Goal: Contribute content: Contribute content

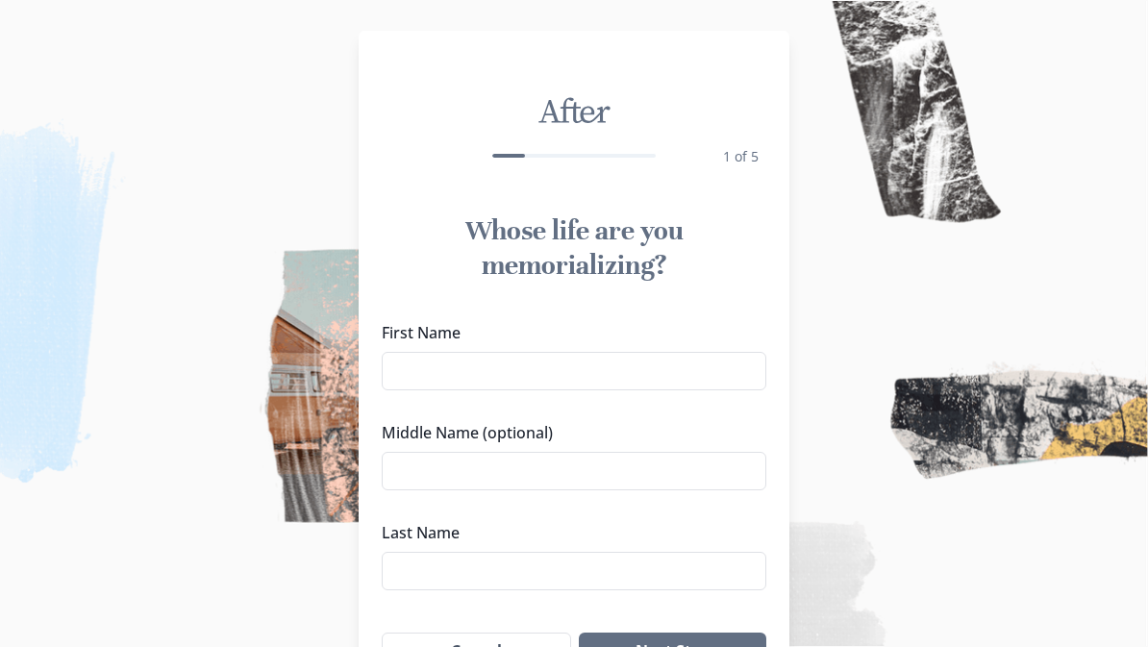
click at [502, 365] on input "First Name" at bounding box center [574, 371] width 385 height 38
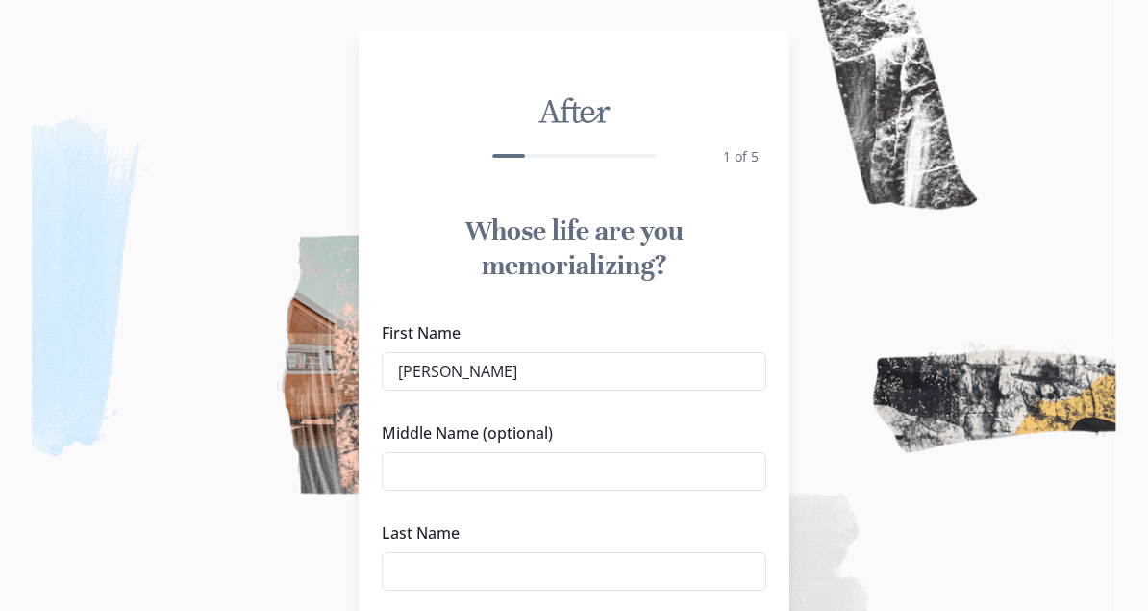
type input "[PERSON_NAME]"
click at [539, 477] on input "Middle Name (optional)" at bounding box center [574, 471] width 385 height 38
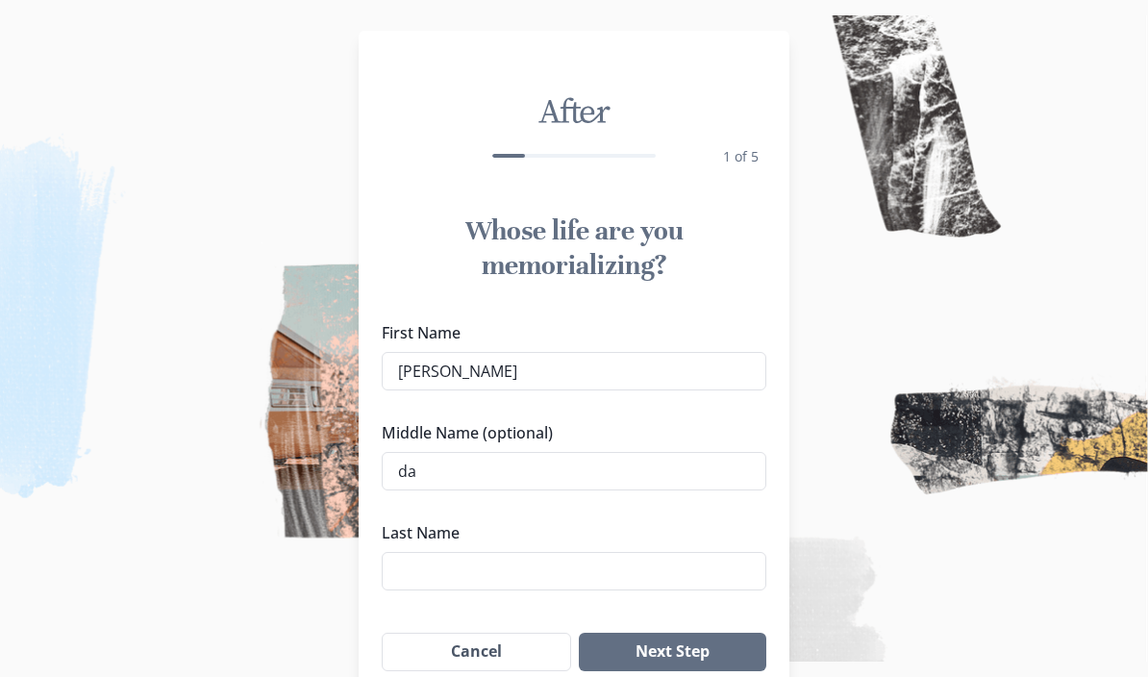
type input "d"
type input "[PERSON_NAME]"
click at [512, 582] on input "Last Name" at bounding box center [574, 571] width 385 height 38
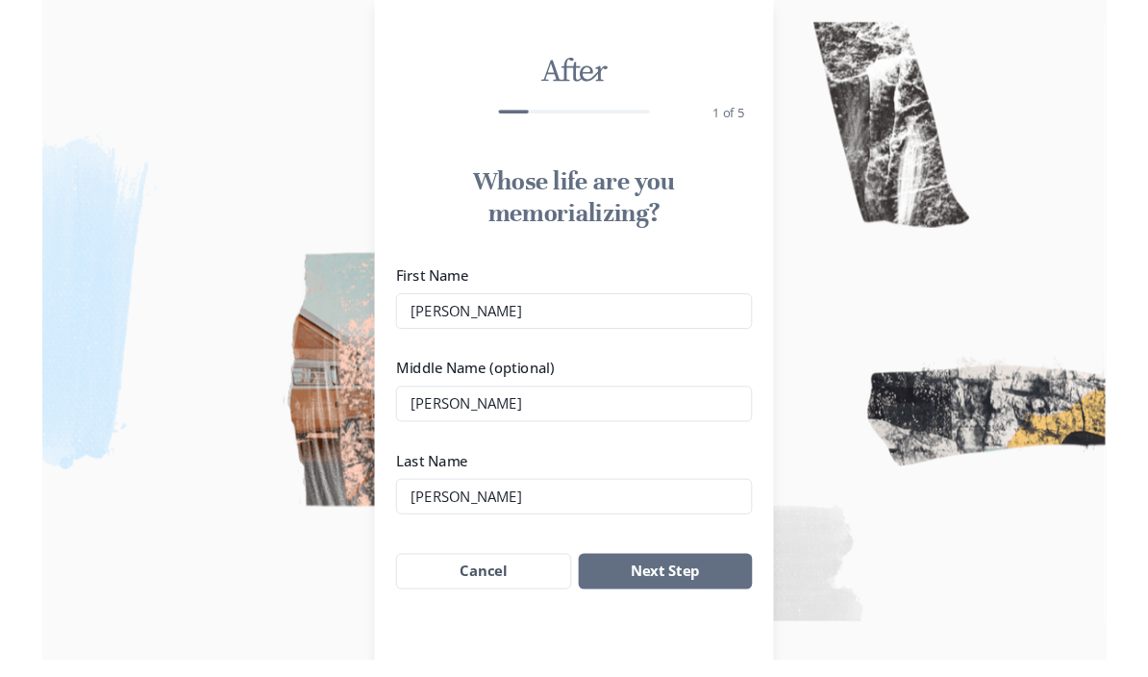
scroll to position [123, 0]
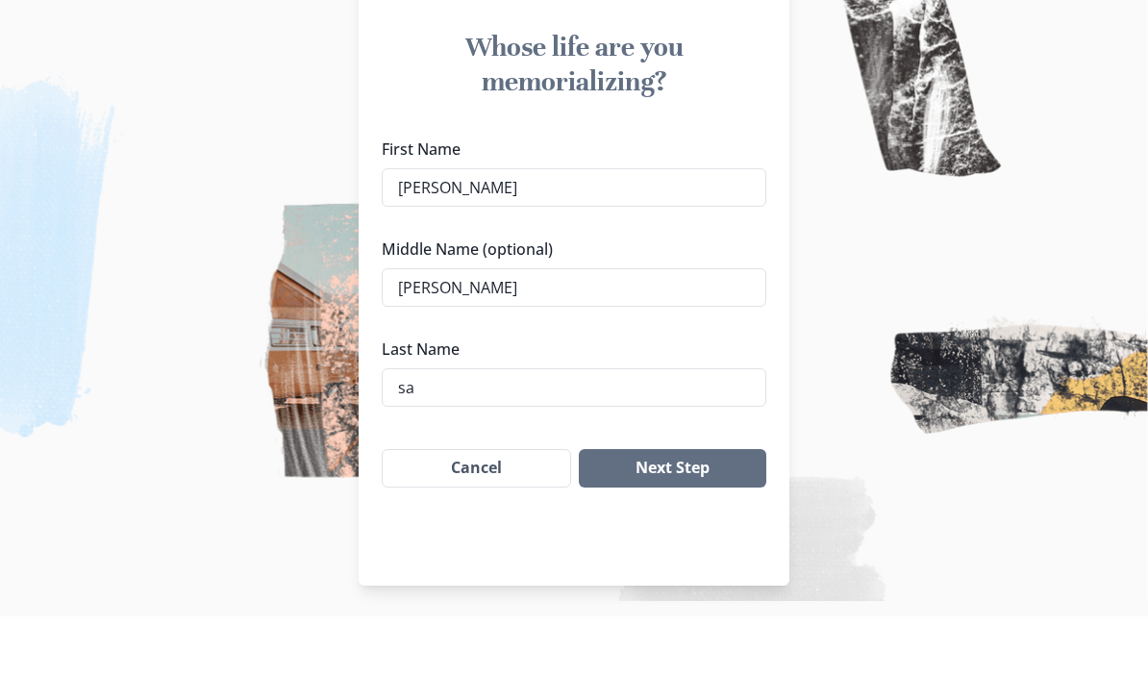
type input "s"
type input "[PERSON_NAME]"
click at [711, 510] on button "Next Step" at bounding box center [672, 529] width 187 height 38
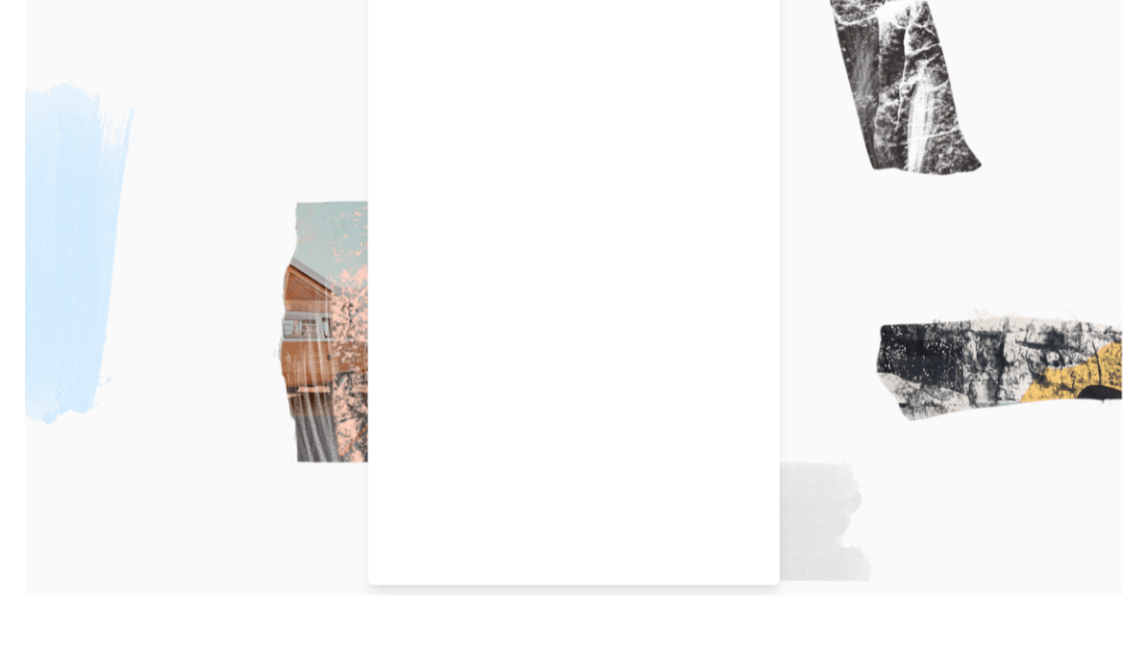
scroll to position [160, 0]
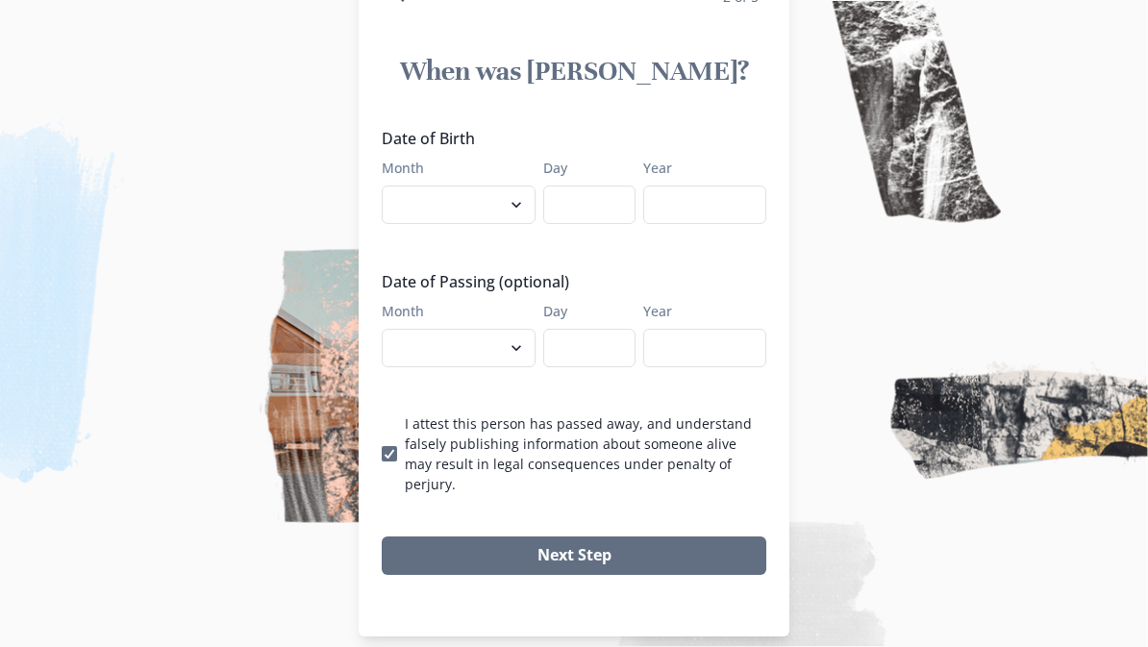
click at [512, 216] on select "January February March April May June July August September October November De…" at bounding box center [459, 205] width 154 height 38
select select "3"
click at [600, 217] on input "Day" at bounding box center [589, 205] width 92 height 38
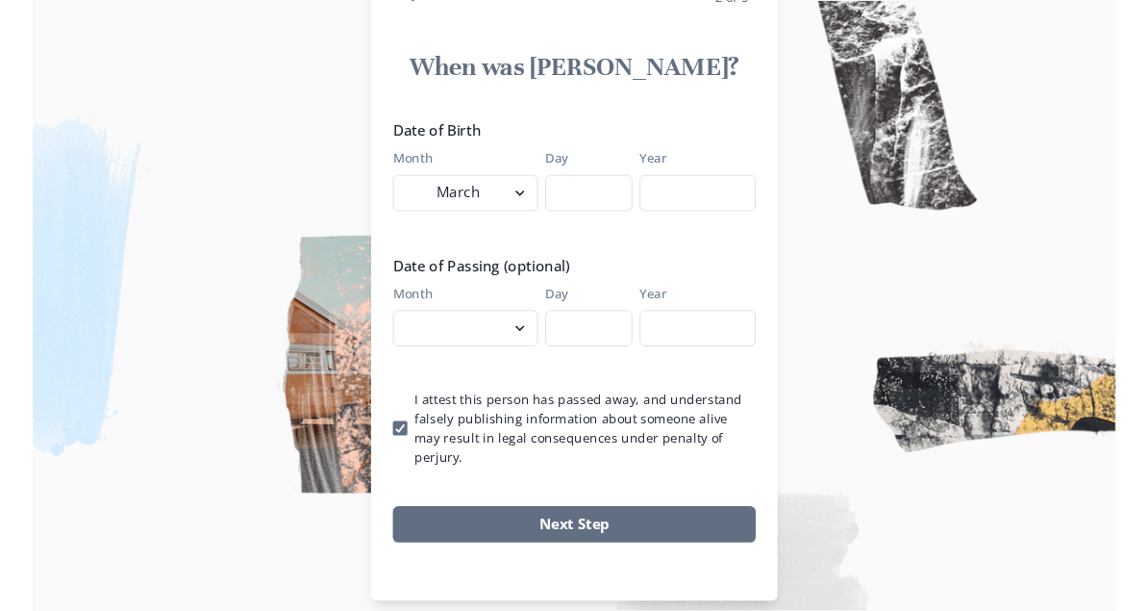
scroll to position [196, 0]
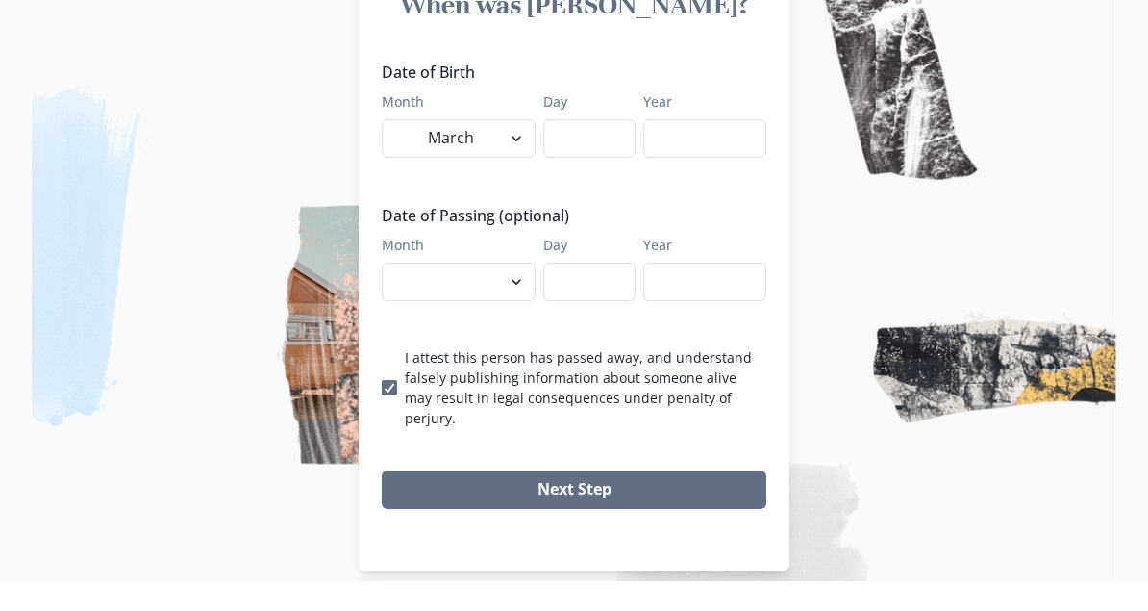
click at [586, 156] on input "Day" at bounding box center [589, 168] width 92 height 38
type input "22"
click at [704, 149] on input "Year" at bounding box center [704, 168] width 123 height 38
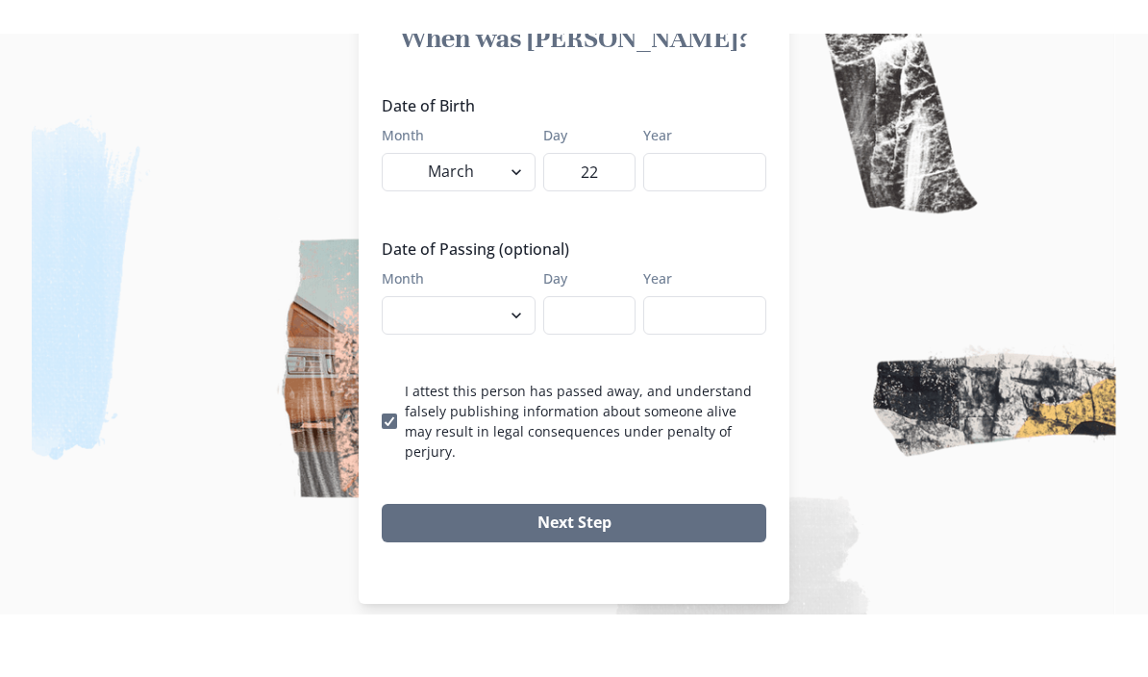
scroll to position [130, 0]
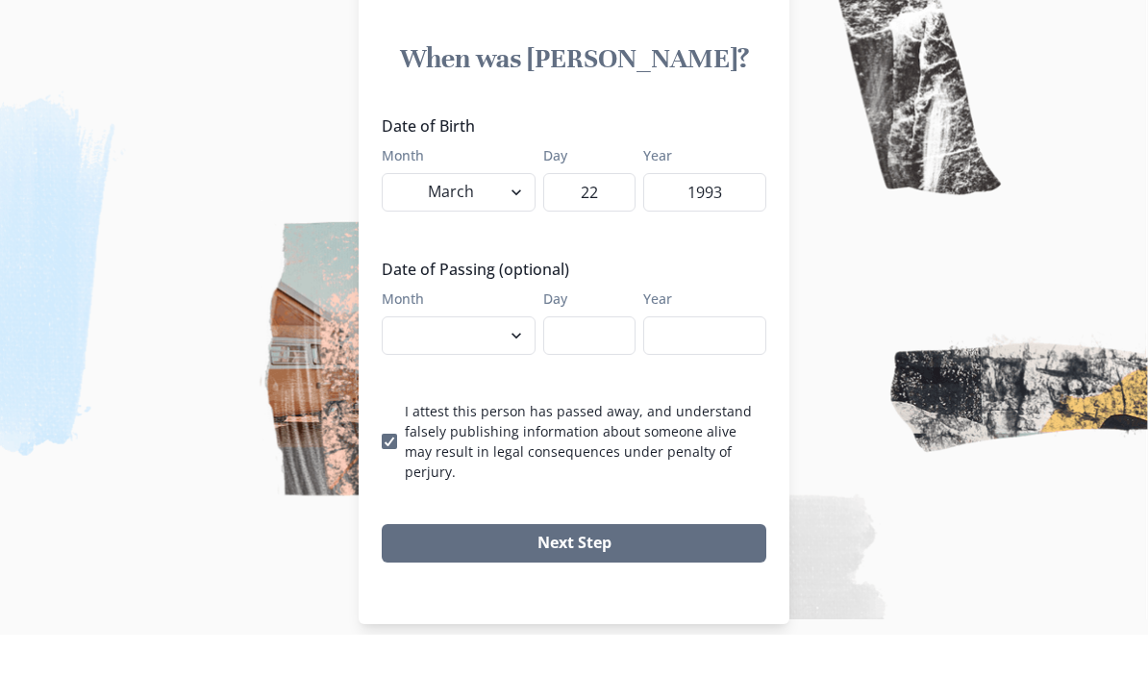
type input "1993"
click at [443, 359] on select "January February March April May June July August September October November De…" at bounding box center [459, 378] width 154 height 38
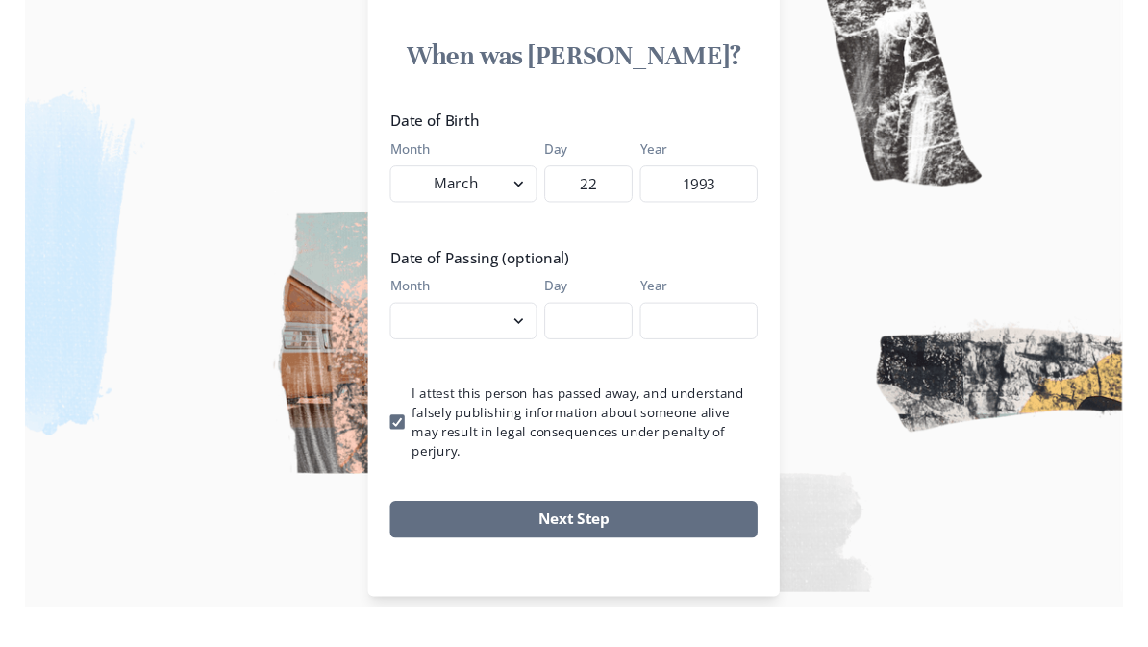
scroll to position [160, 0]
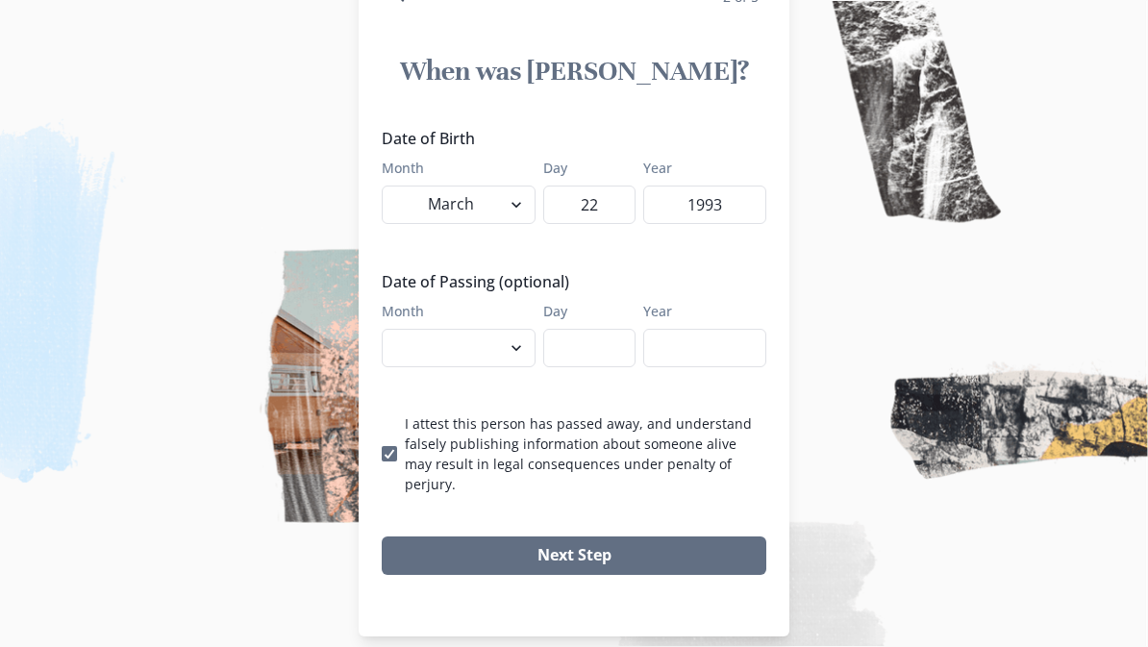
select select "9"
click at [598, 357] on input "Day" at bounding box center [589, 348] width 92 height 38
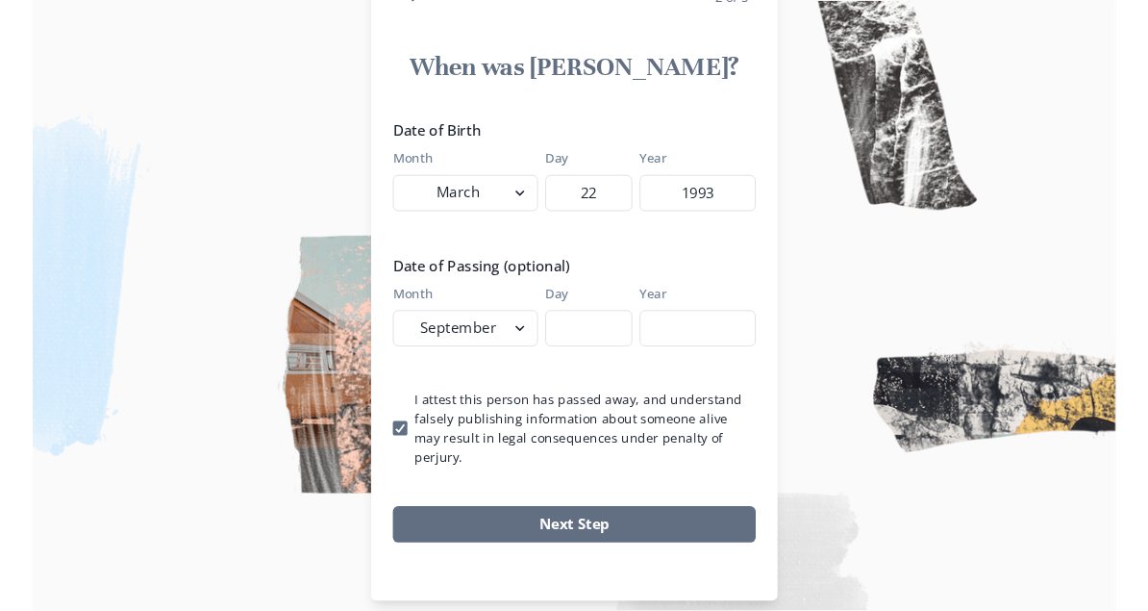
scroll to position [196, 0]
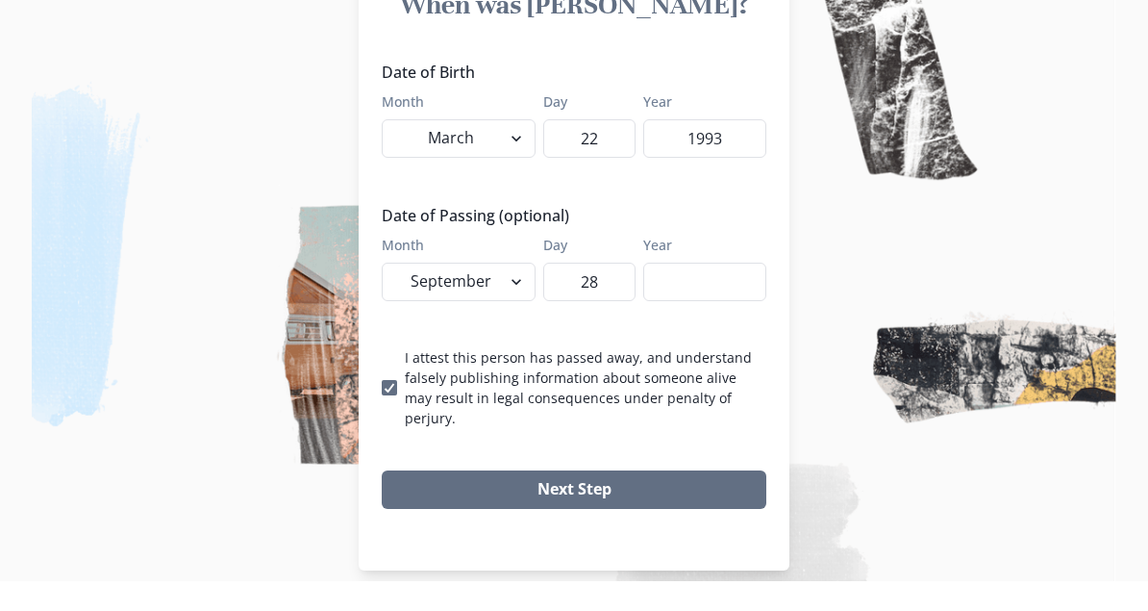
type input "28"
click at [701, 292] on input "Year" at bounding box center [704, 311] width 123 height 38
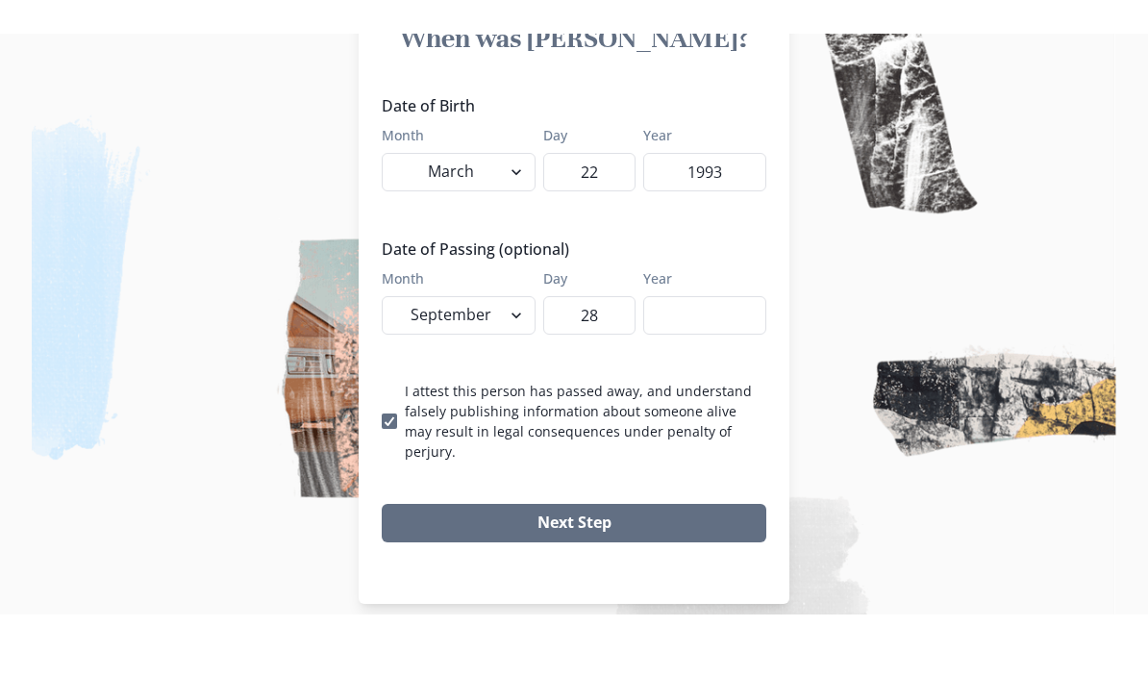
scroll to position [130, 0]
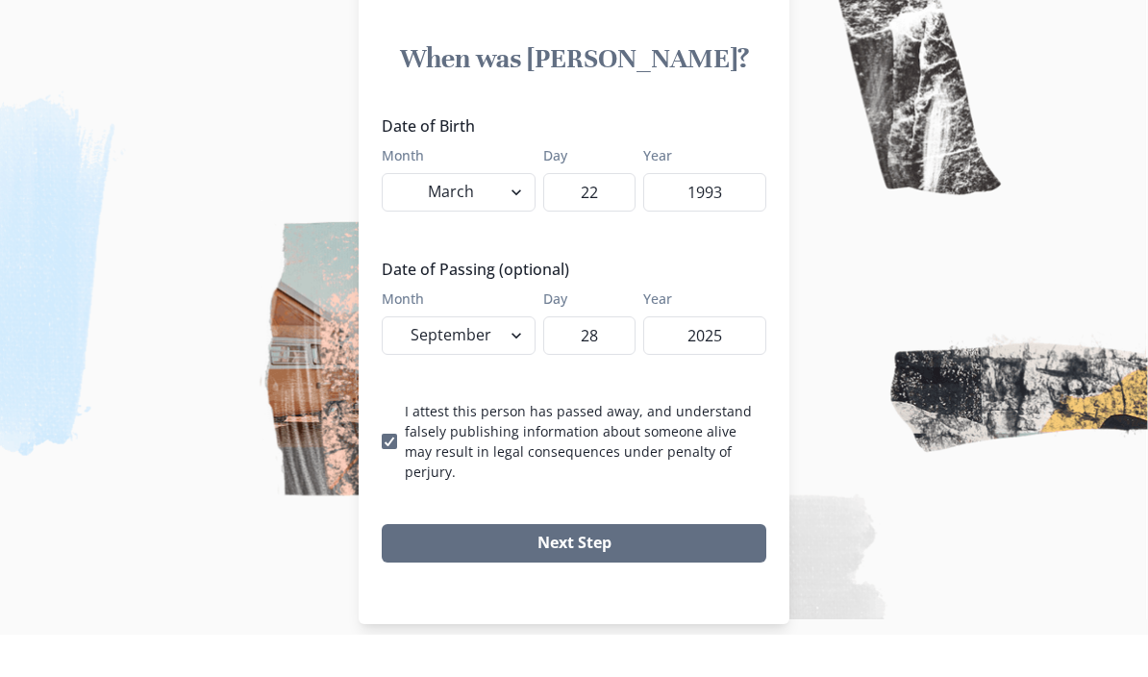
type input "2025"
click at [656, 566] on button "Next Step" at bounding box center [574, 585] width 385 height 38
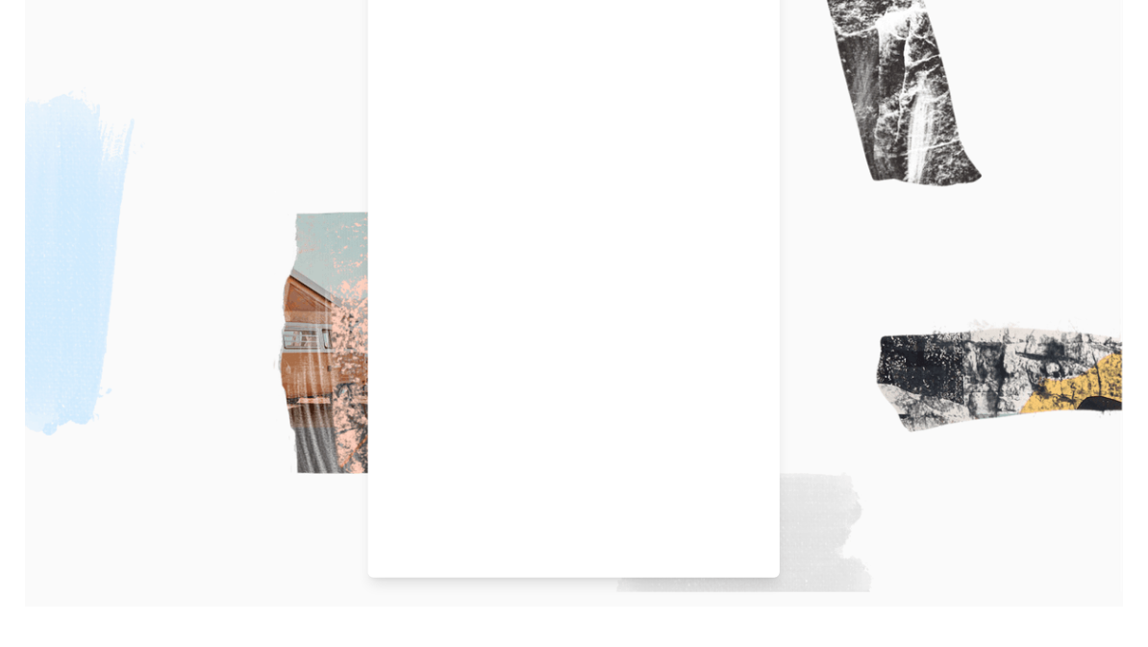
scroll to position [153, 0]
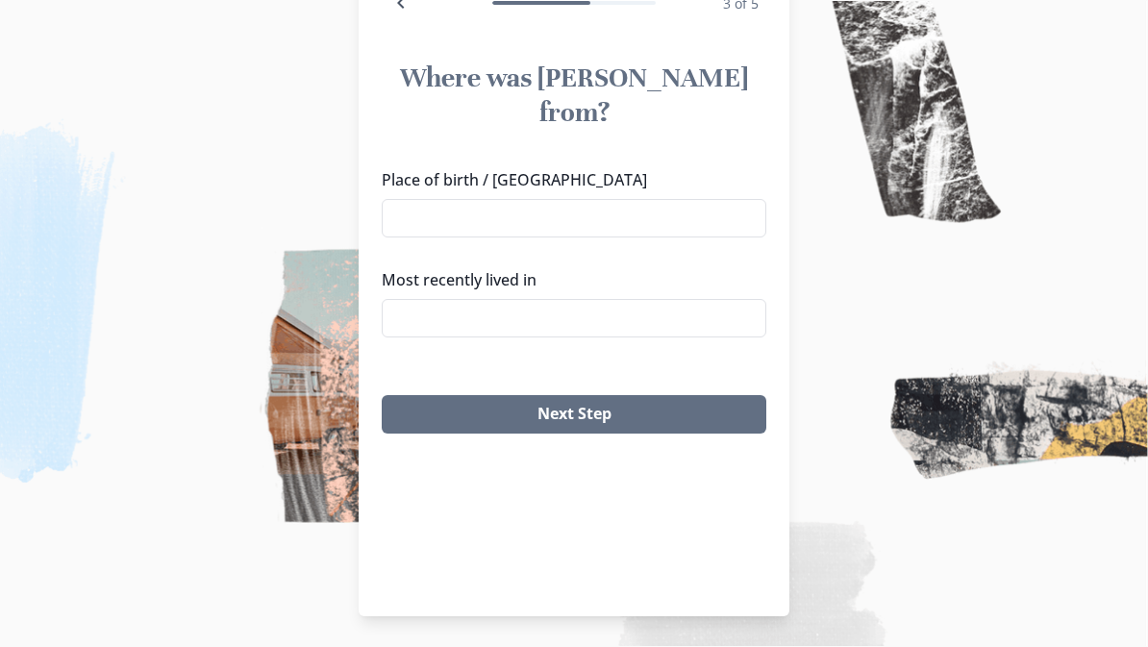
click at [467, 199] on input "Place of birth / [GEOGRAPHIC_DATA]" at bounding box center [574, 218] width 385 height 38
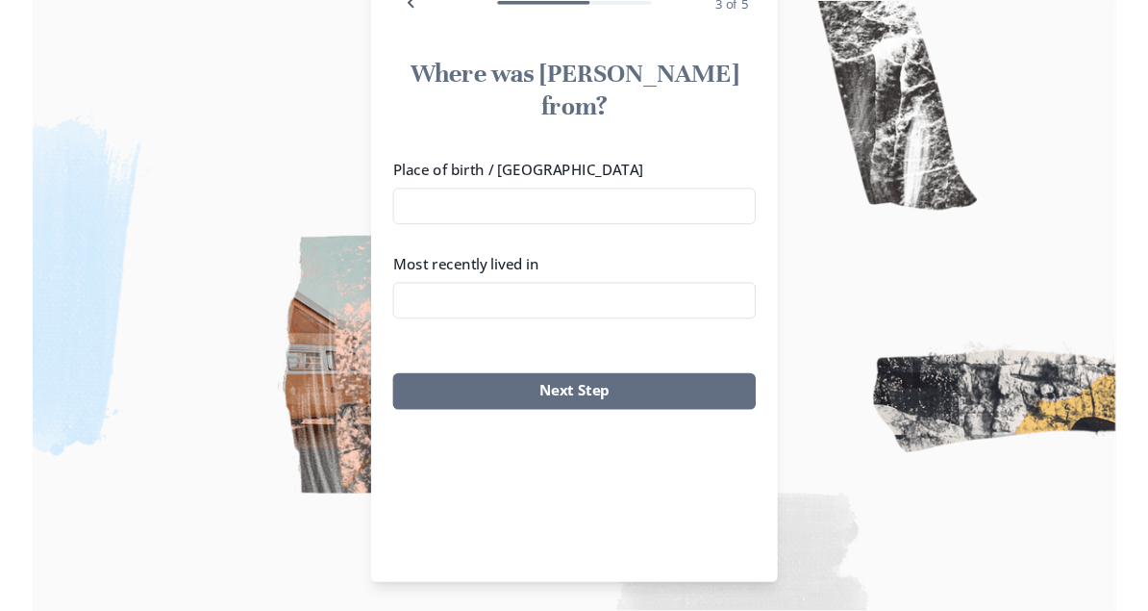
scroll to position [189, 0]
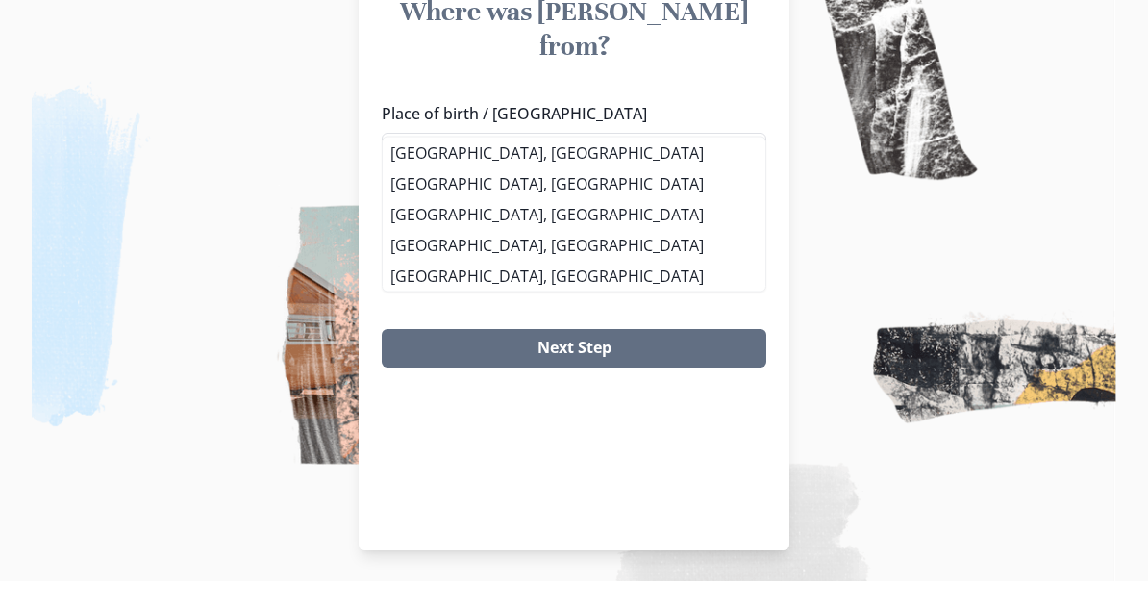
click at [462, 198] on li "[GEOGRAPHIC_DATA], [GEOGRAPHIC_DATA]" at bounding box center [574, 213] width 383 height 31
type input "[GEOGRAPHIC_DATA], [GEOGRAPHIC_DATA]"
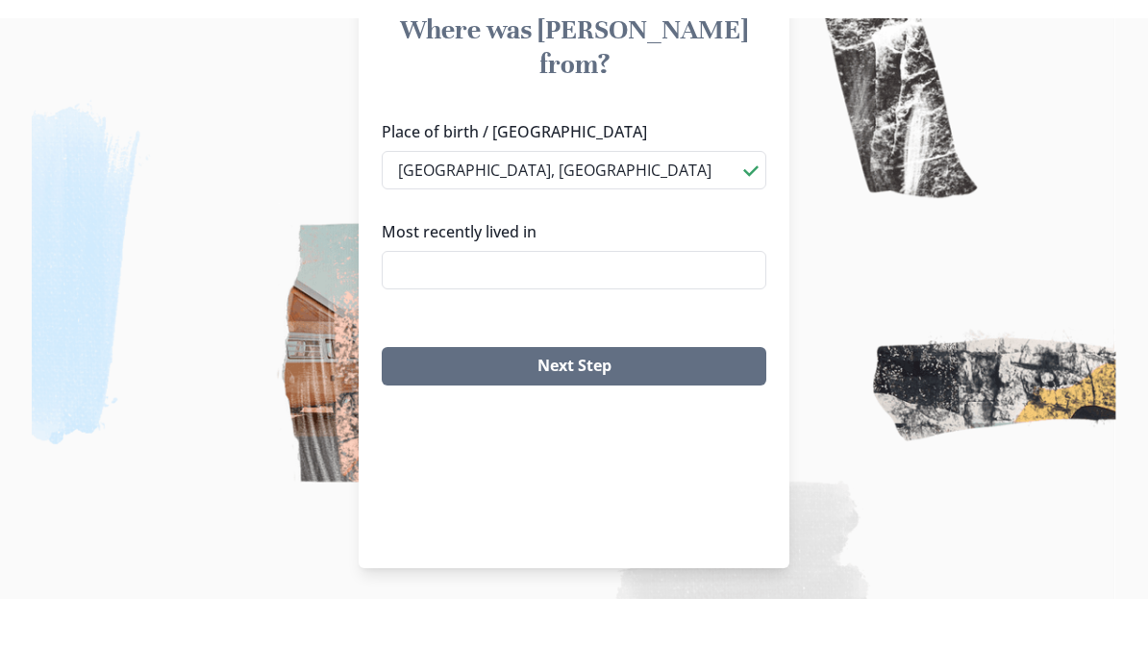
scroll to position [153, 0]
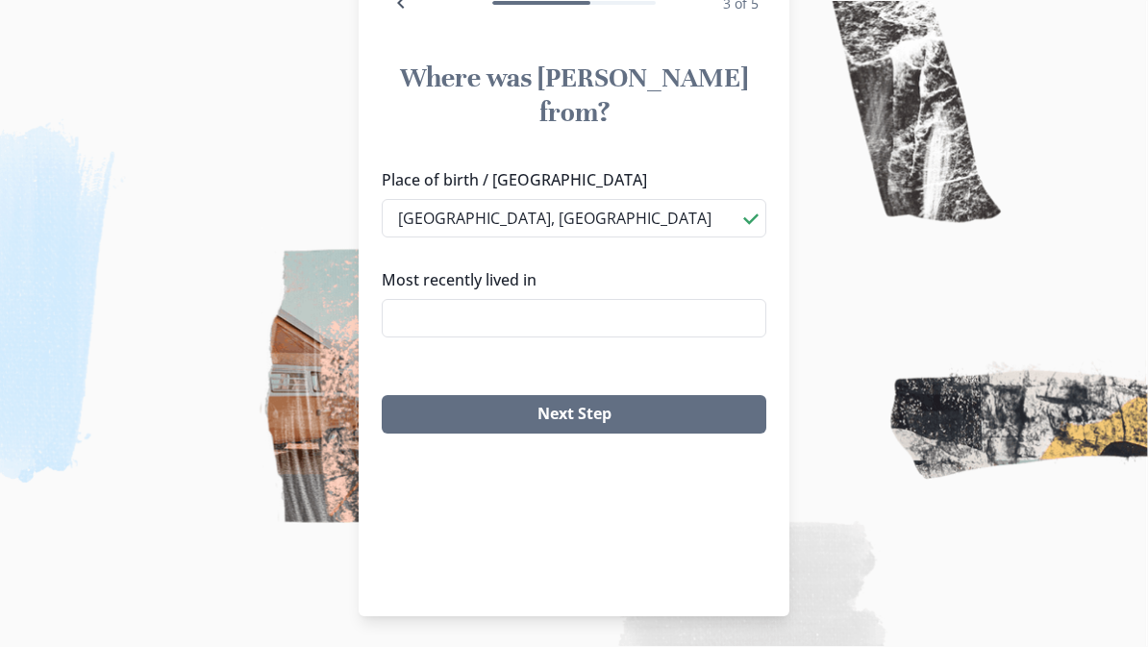
click at [517, 299] on input "Most recently lived in" at bounding box center [574, 318] width 385 height 38
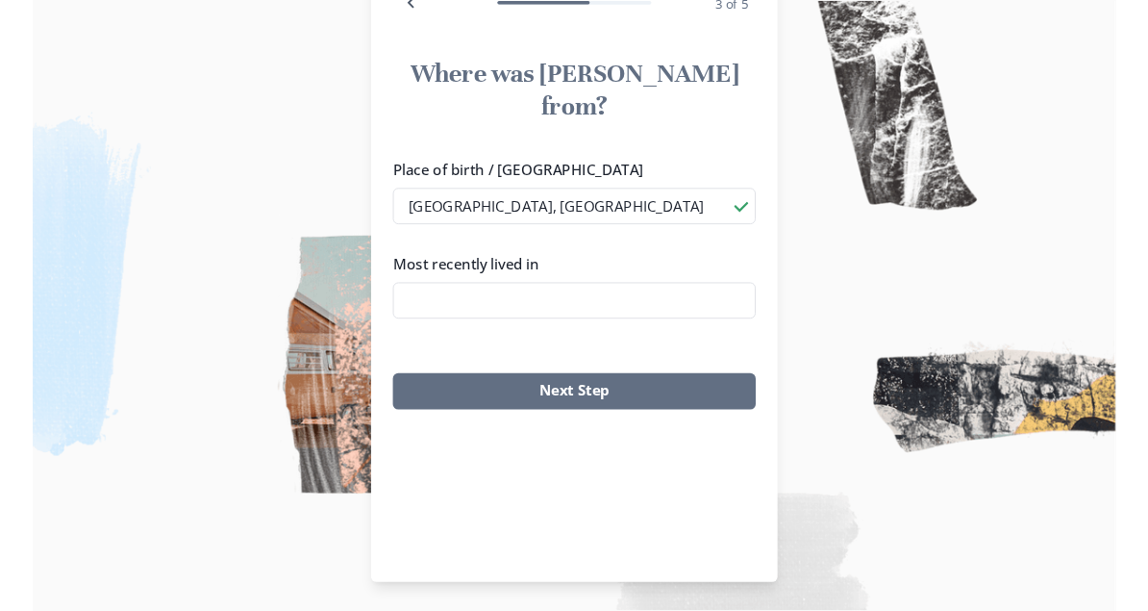
scroll to position [189, 0]
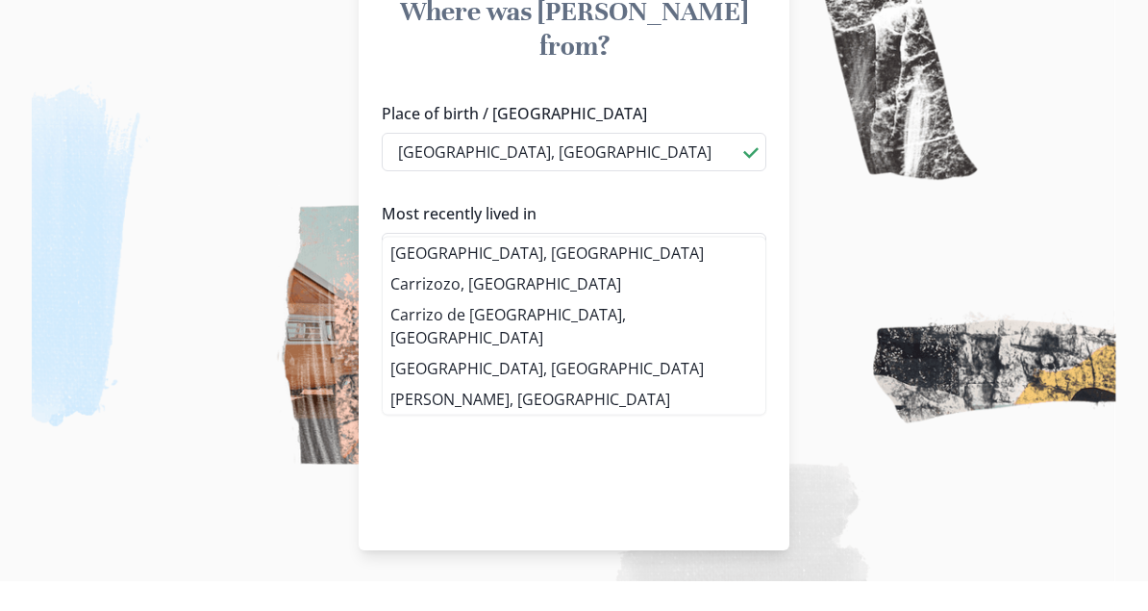
click at [512, 267] on li "[GEOGRAPHIC_DATA], [GEOGRAPHIC_DATA]" at bounding box center [574, 282] width 383 height 31
type input "[GEOGRAPHIC_DATA], [GEOGRAPHIC_DATA]"
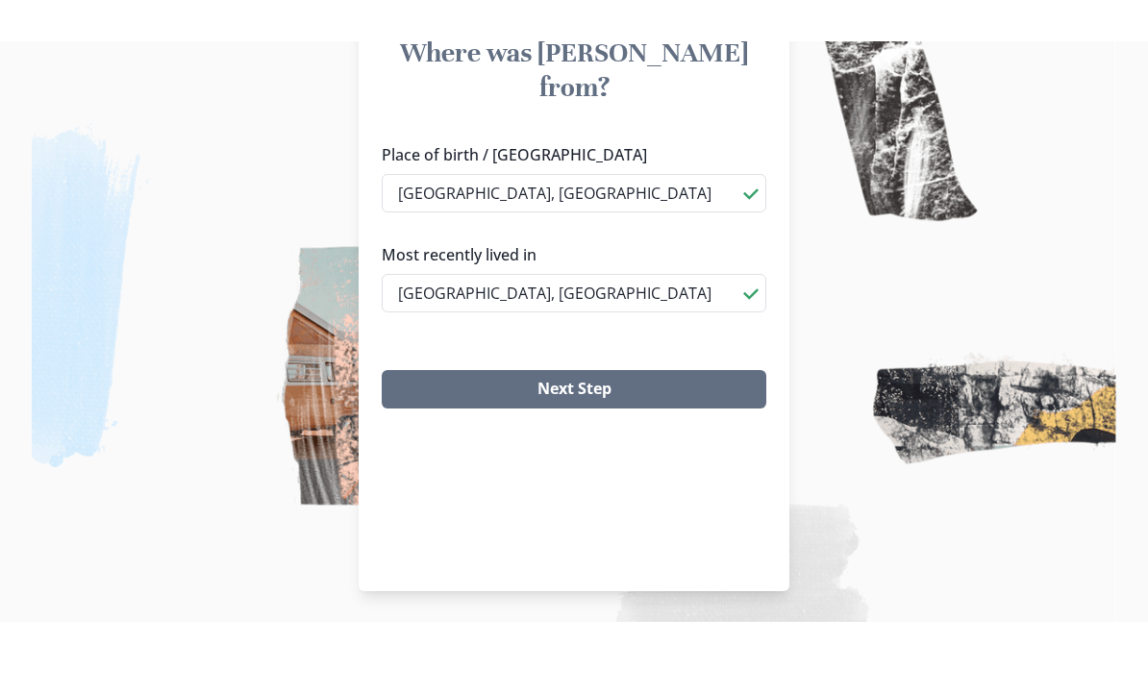
scroll to position [153, 0]
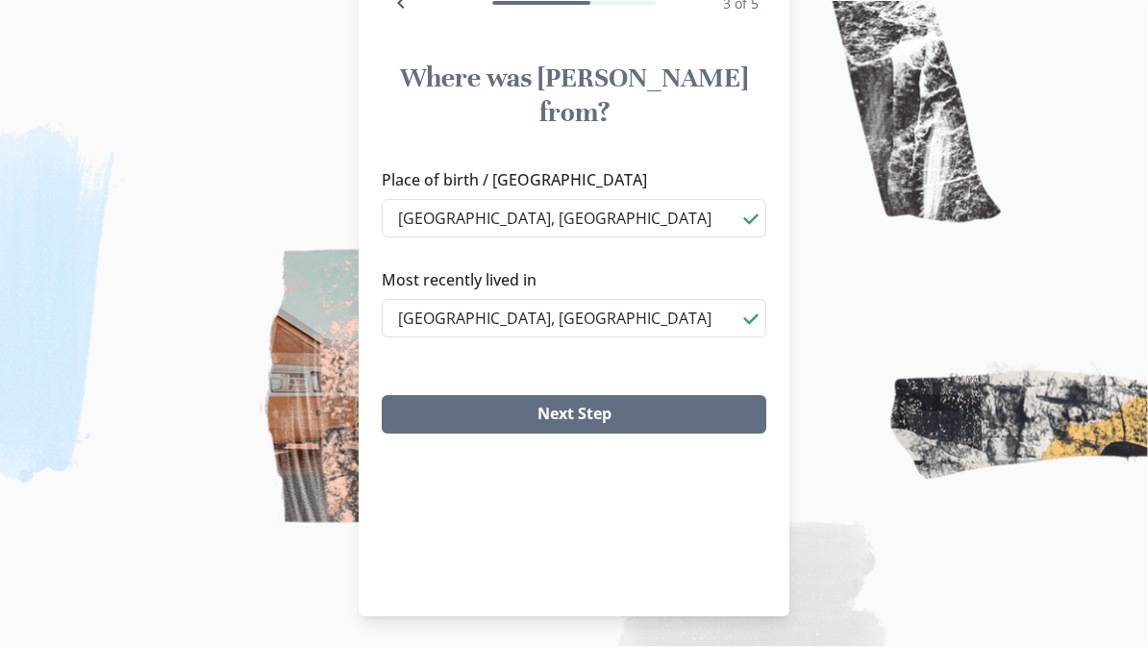
click at [588, 395] on button "Next Step" at bounding box center [574, 414] width 385 height 38
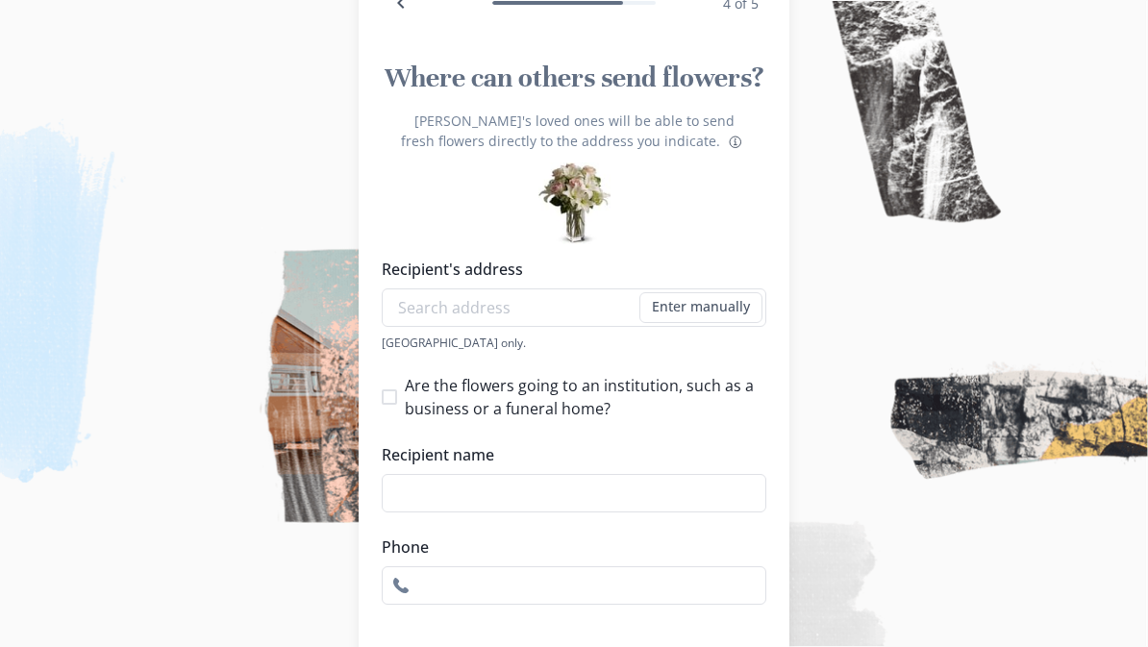
click at [440, 327] on input "Recipient's address" at bounding box center [574, 307] width 385 height 38
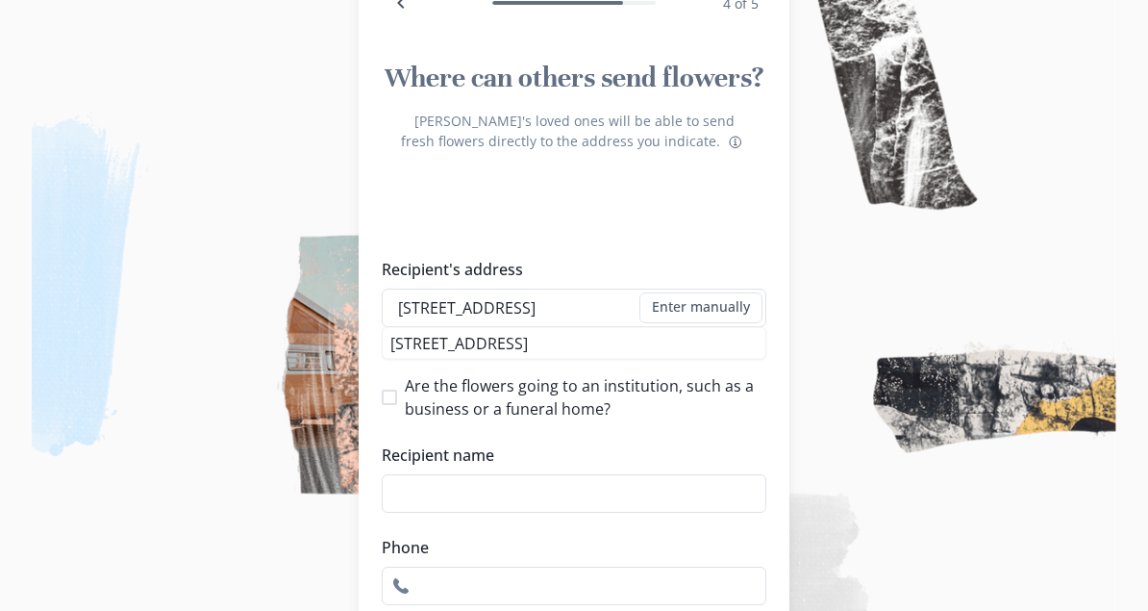
click at [592, 349] on li "[STREET_ADDRESS]" at bounding box center [574, 343] width 383 height 31
type input "[STREET_ADDRESS]"
type input "1"
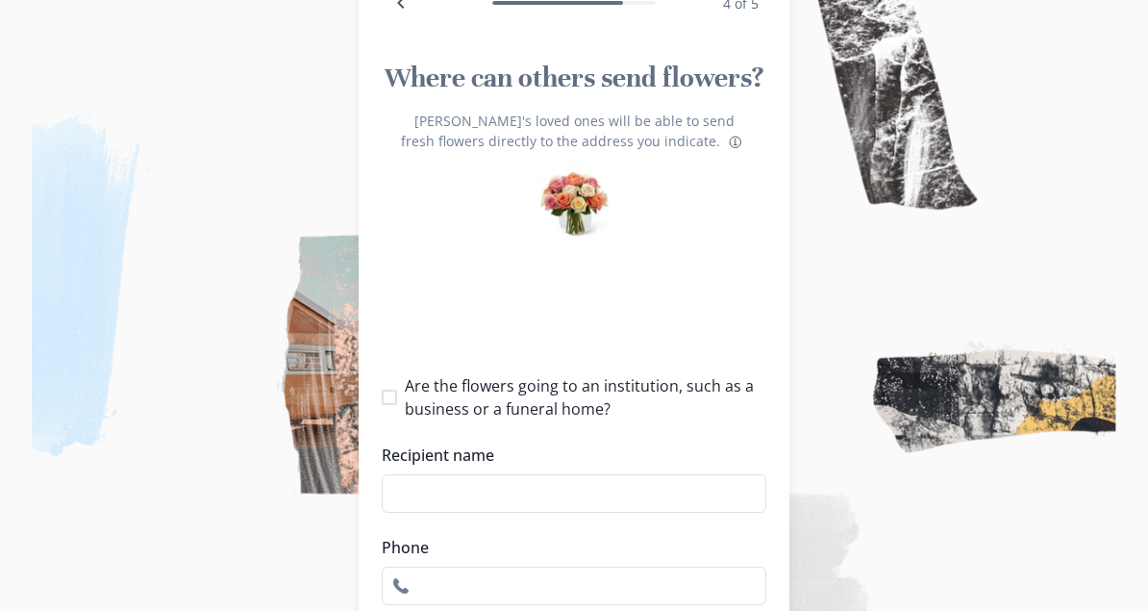
select select "[GEOGRAPHIC_DATA]"
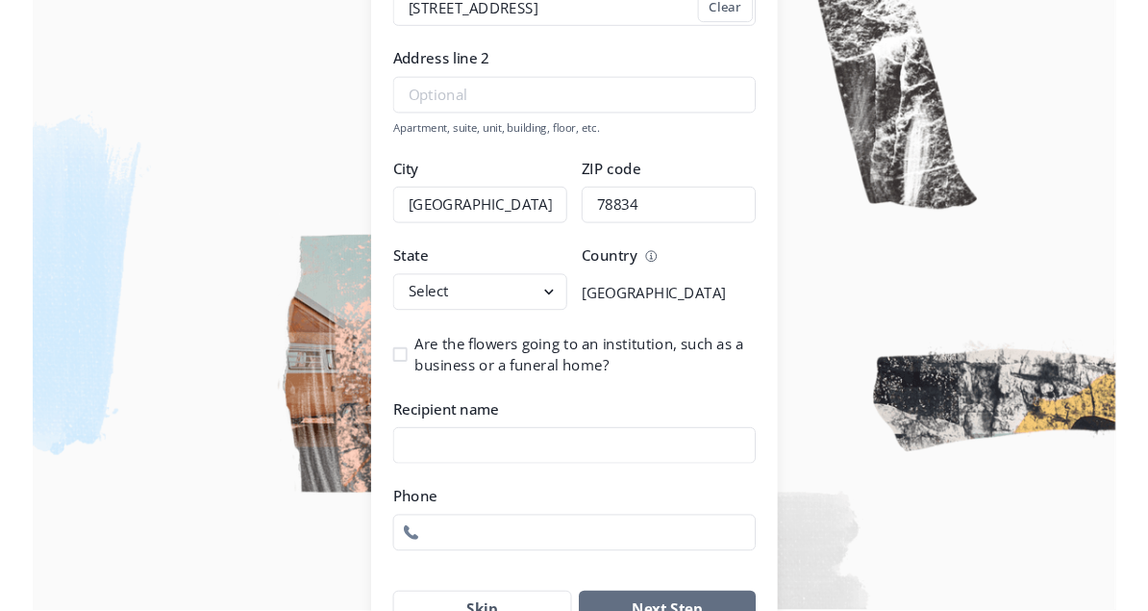
scroll to position [453, 0]
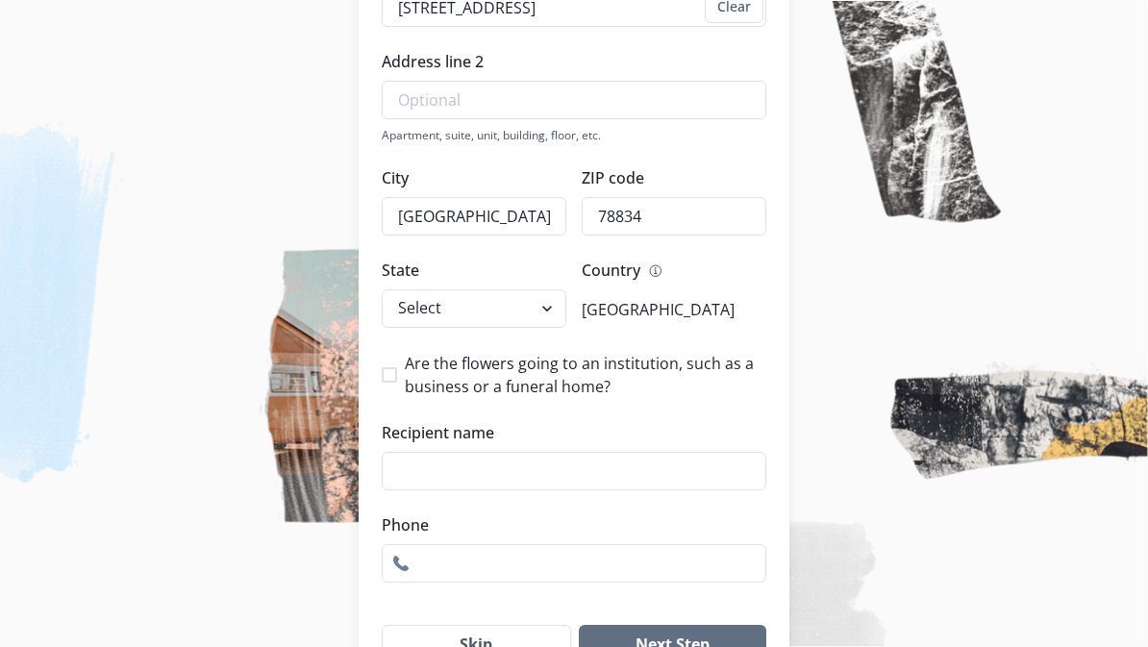
click at [449, 472] on input "Recipient name" at bounding box center [574, 471] width 385 height 38
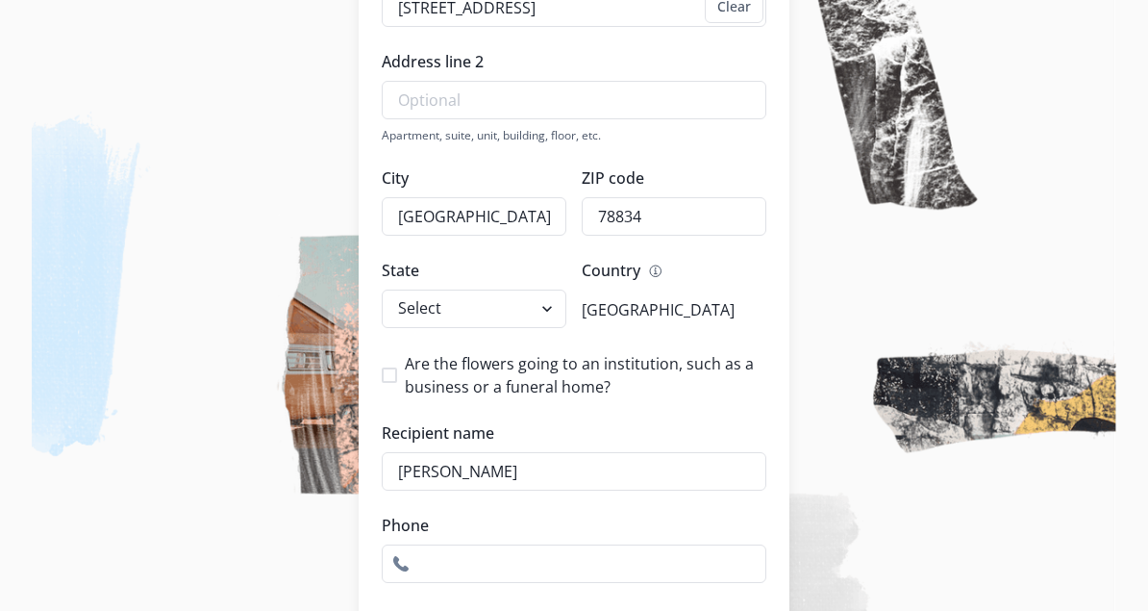
type input "[PERSON_NAME]"
click at [506, 583] on input "Phone" at bounding box center [574, 563] width 385 height 38
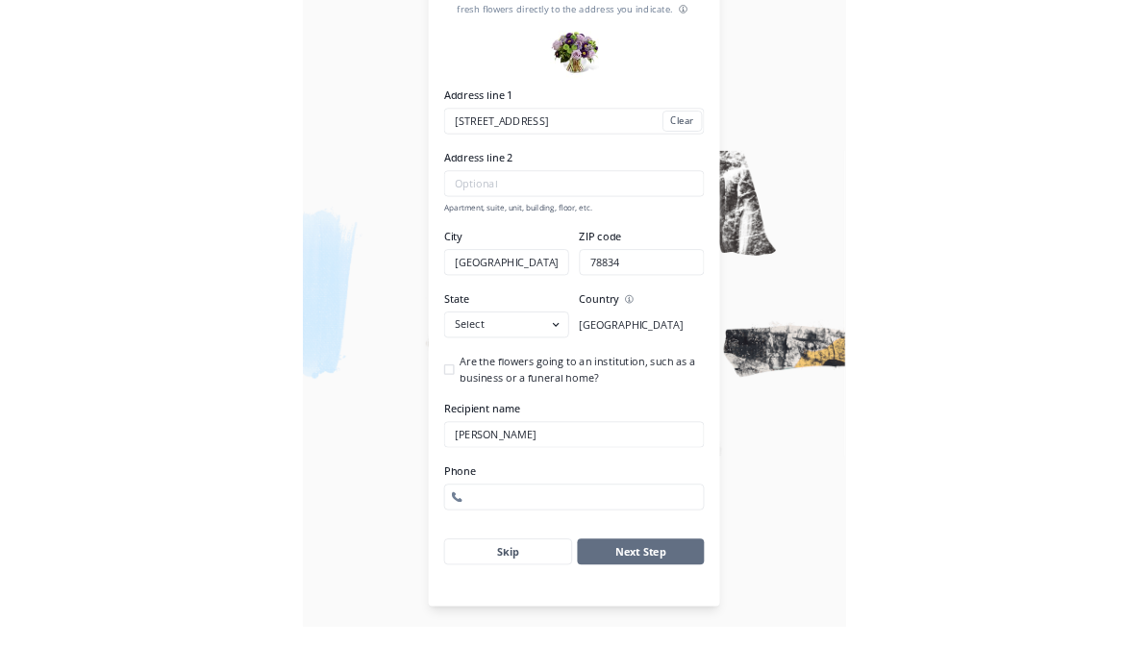
scroll to position [282, 0]
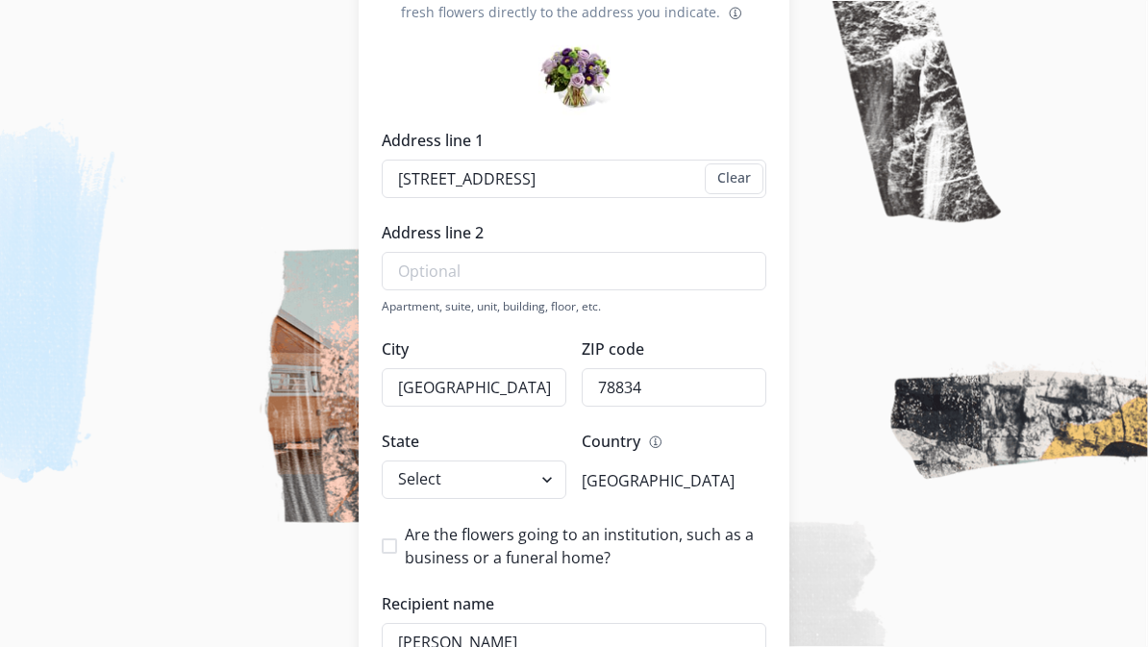
select select "[GEOGRAPHIC_DATA]"
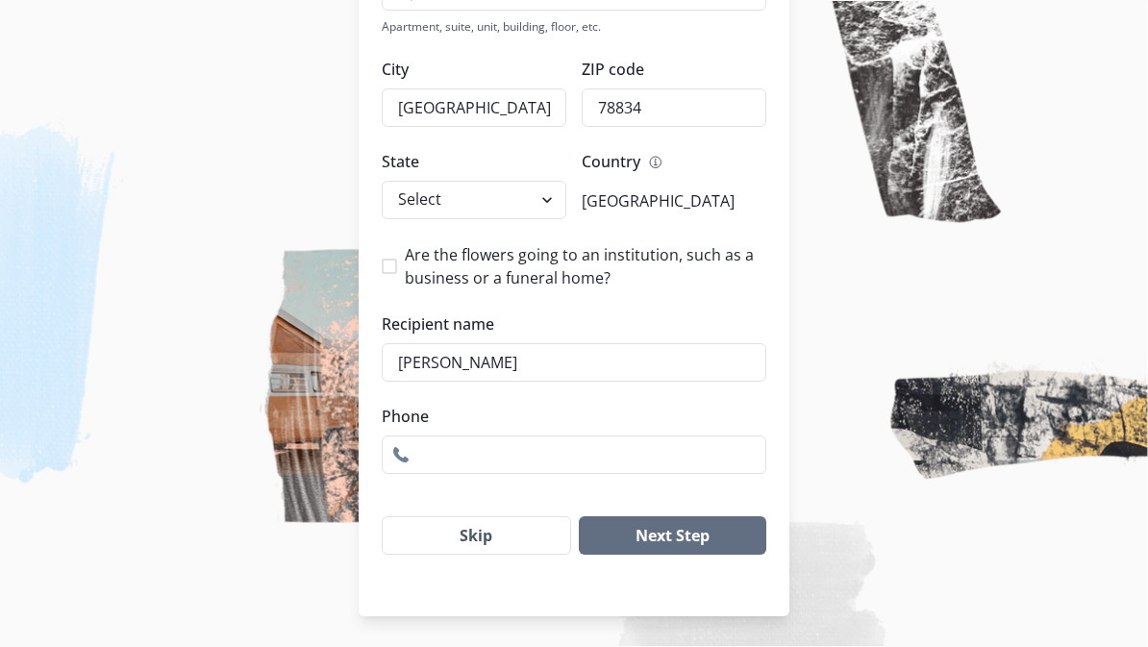
click at [447, 460] on input "Phone" at bounding box center [574, 455] width 385 height 38
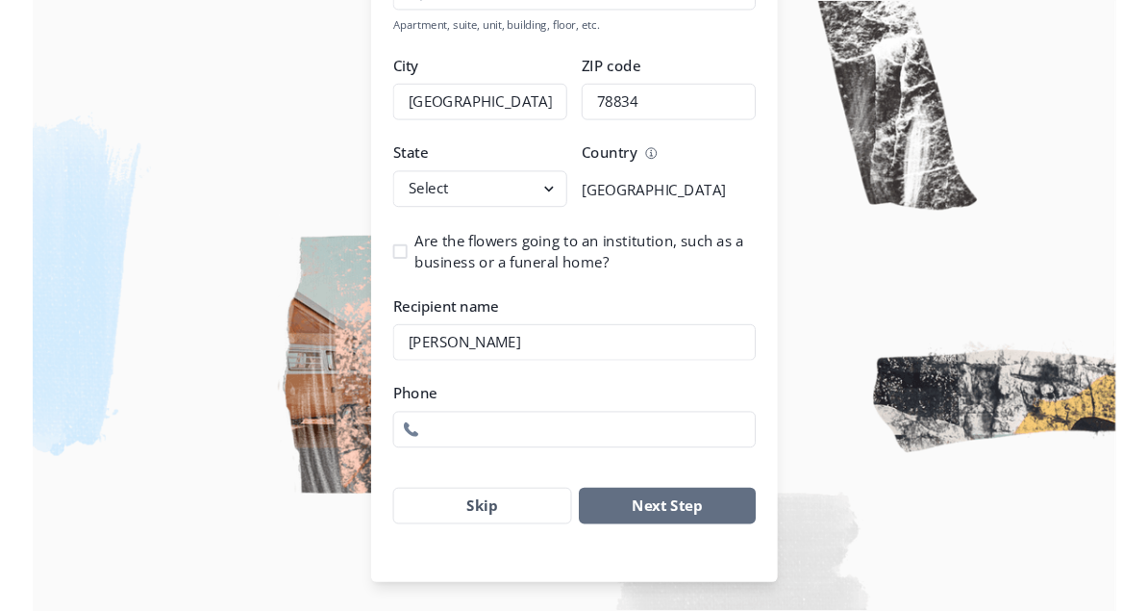
scroll to position [598, 0]
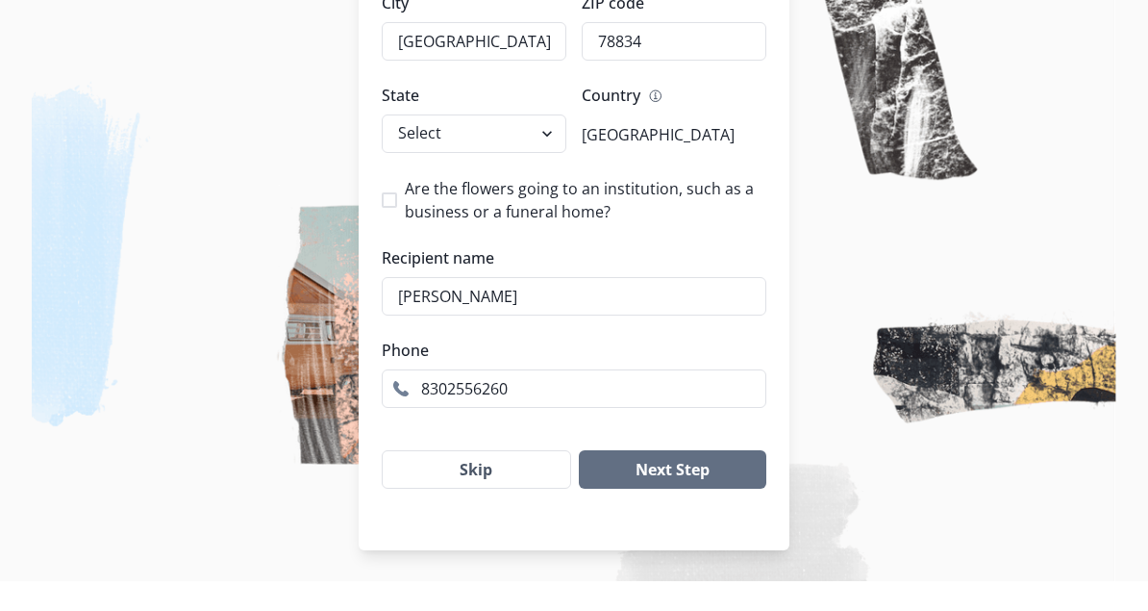
type input "8302556260"
click at [683, 480] on button "Next Step" at bounding box center [672, 499] width 187 height 38
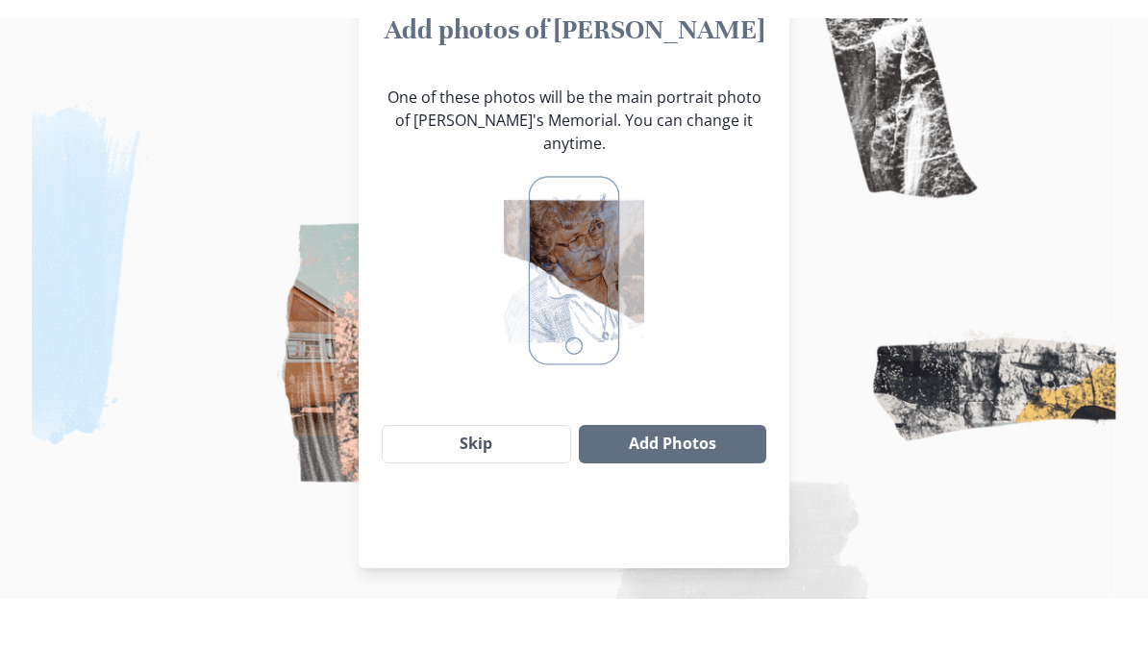
scroll to position [153, 0]
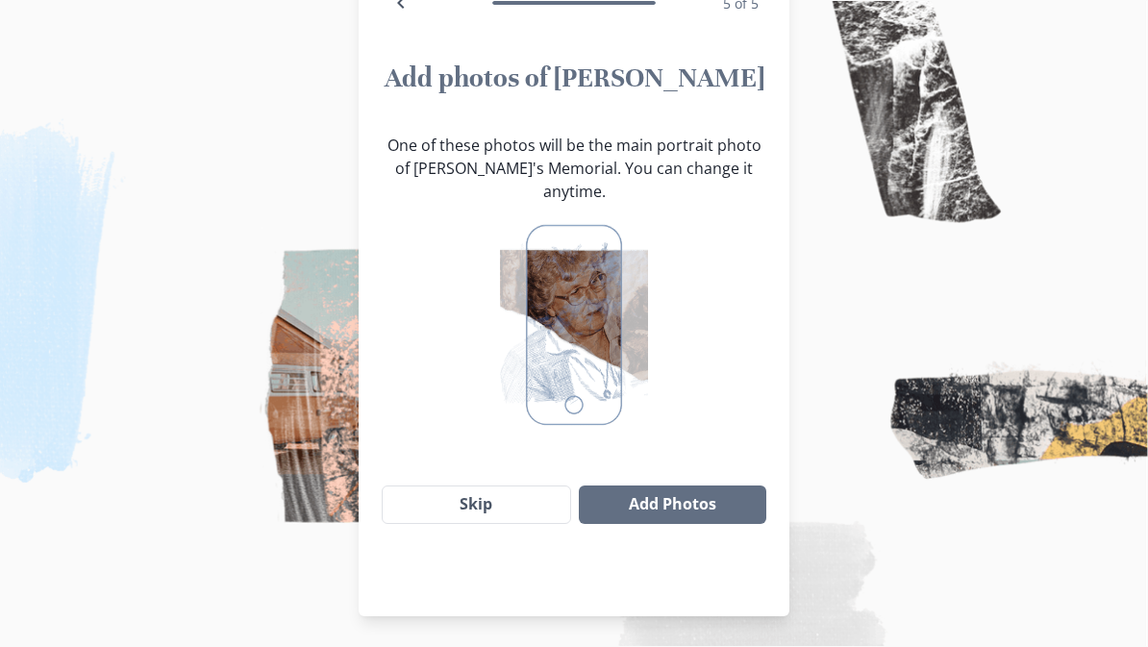
click at [704, 490] on button "Add Photos" at bounding box center [672, 505] width 187 height 38
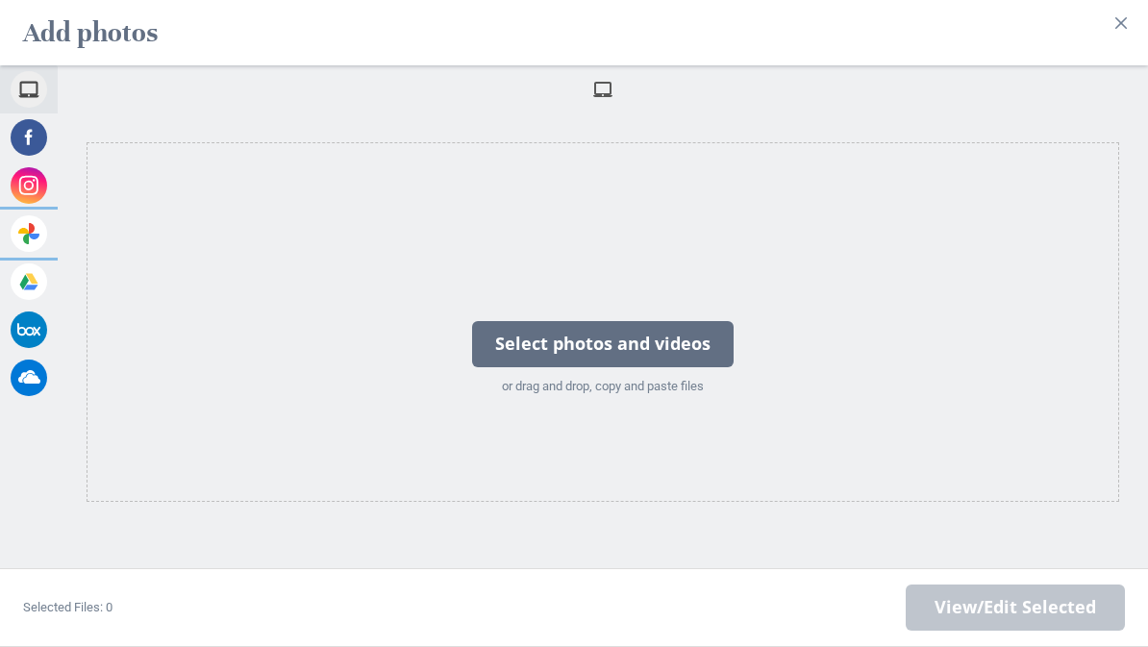
click at [37, 230] on span at bounding box center [29, 233] width 37 height 37
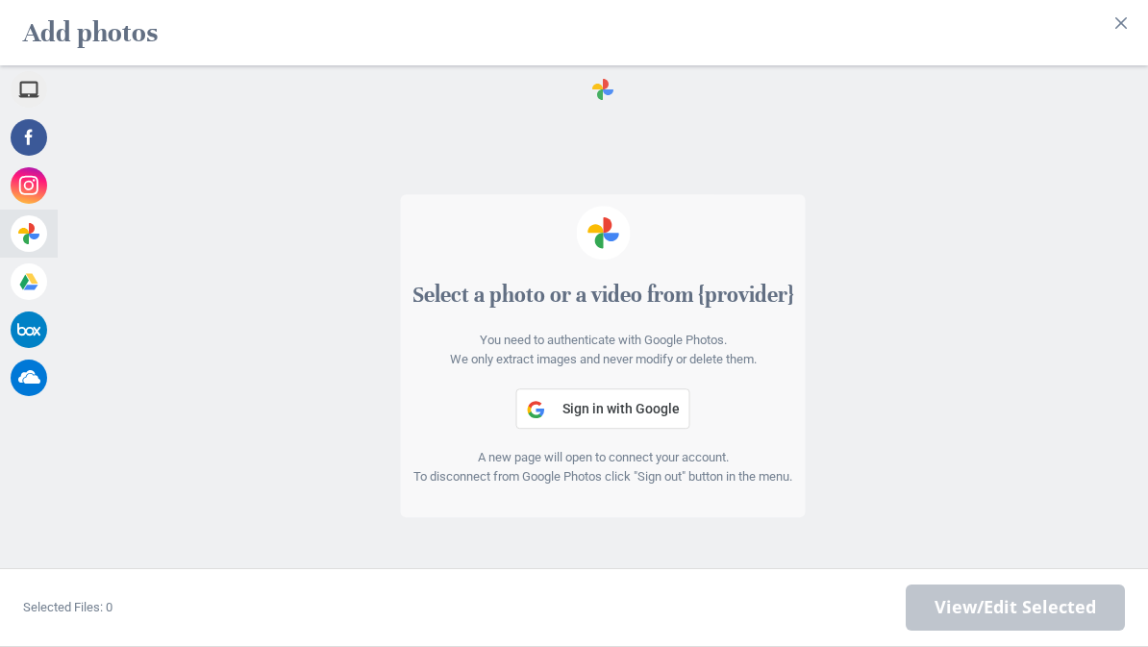
click at [639, 421] on button "Sign in with Google" at bounding box center [603, 408] width 174 height 40
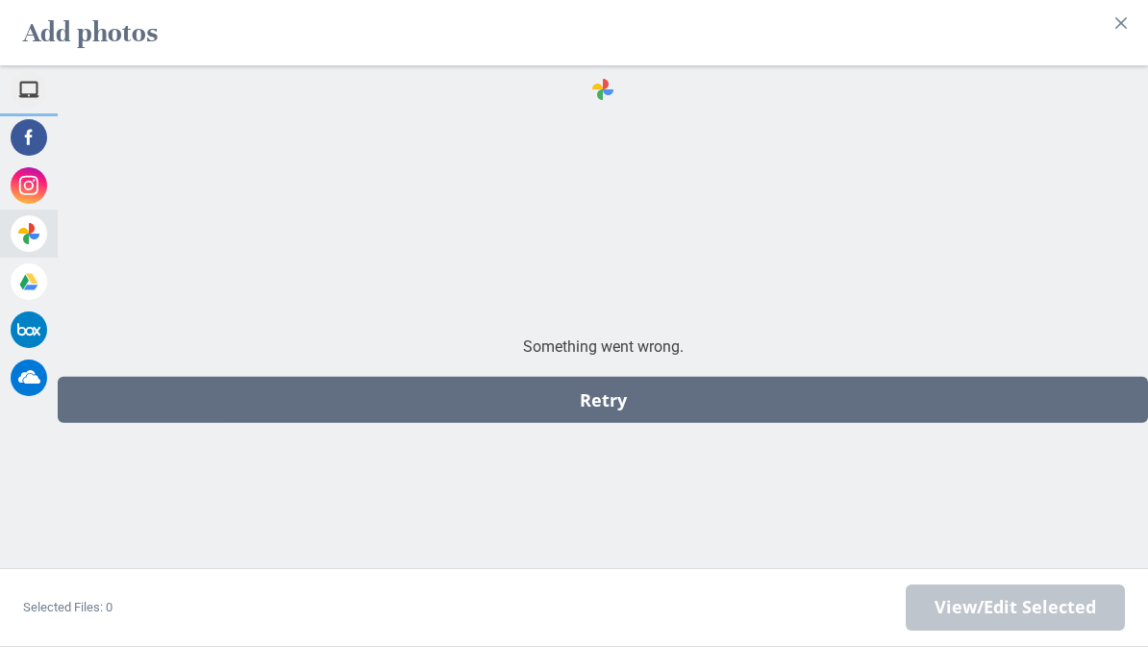
click at [24, 87] on span at bounding box center [29, 89] width 37 height 37
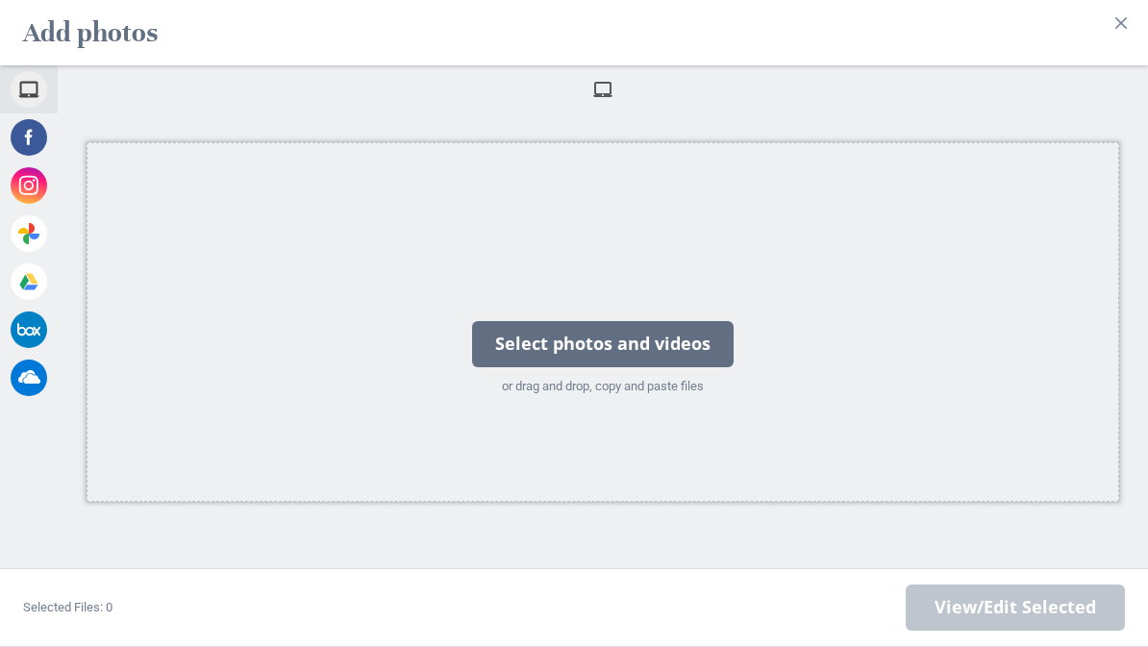
click at [637, 351] on div "Select photos and videos" at bounding box center [603, 344] width 262 height 46
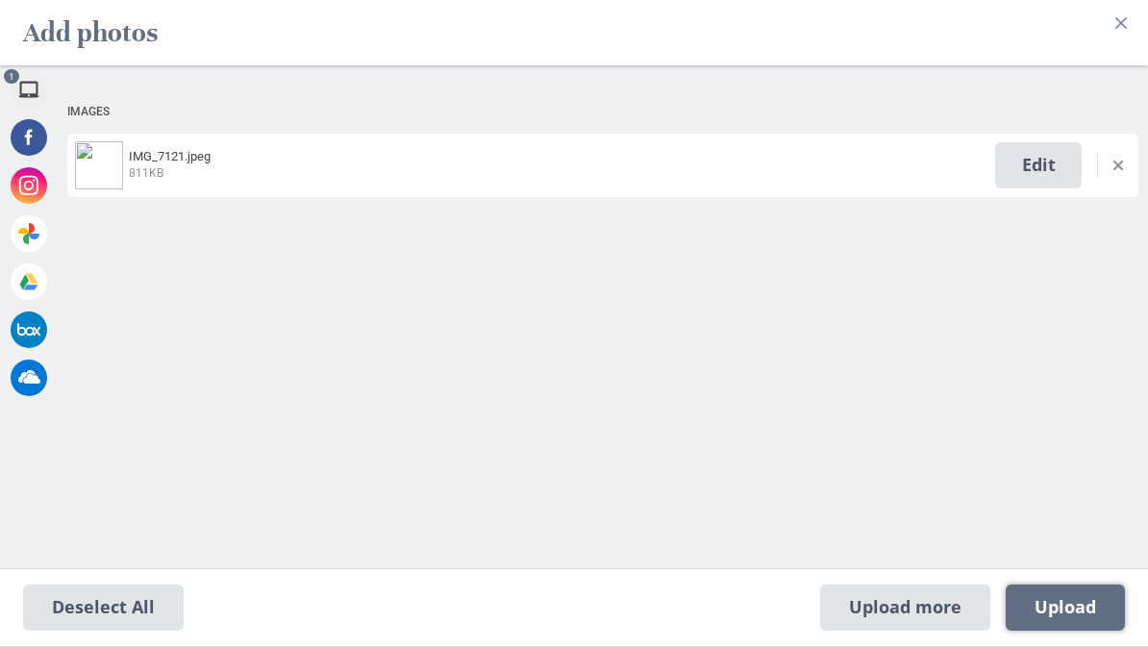
click at [1087, 606] on span "Upload 1" at bounding box center [1066, 607] width 62 height 21
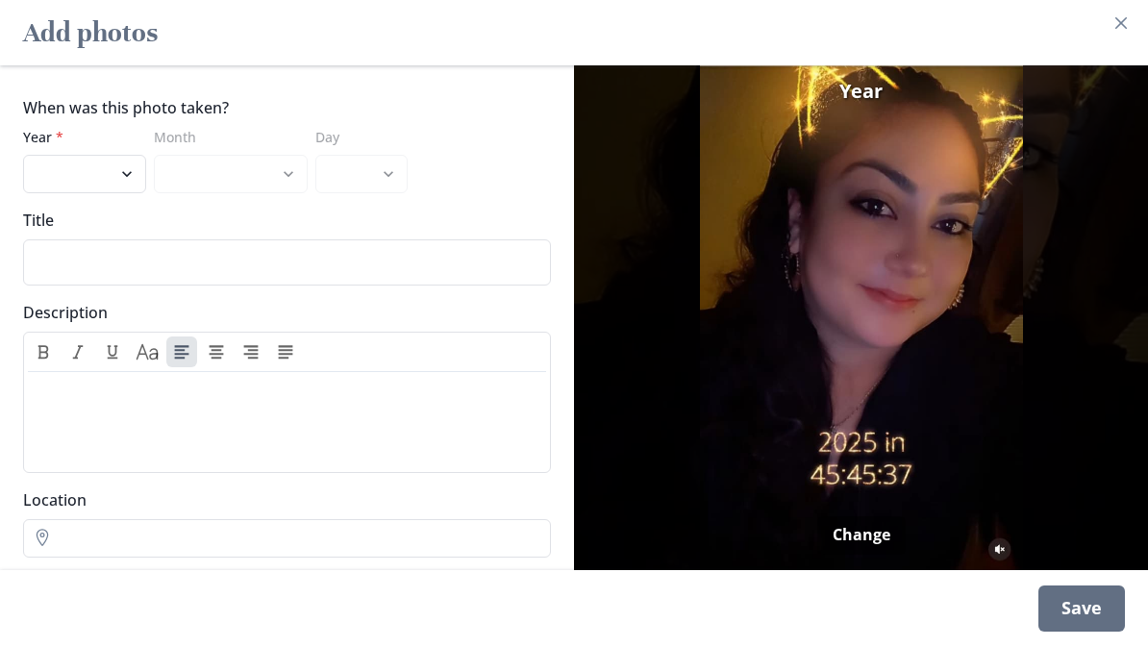
click at [98, 179] on select "2025 2024 2023 2022 2021 2020 2019 2018 2017 2016 2015 2014 2013 2012 2011 2010…" at bounding box center [84, 174] width 123 height 38
select select "2025"
click at [271, 173] on select "January February March April May June July August September" at bounding box center [231, 174] width 154 height 38
select select "1"
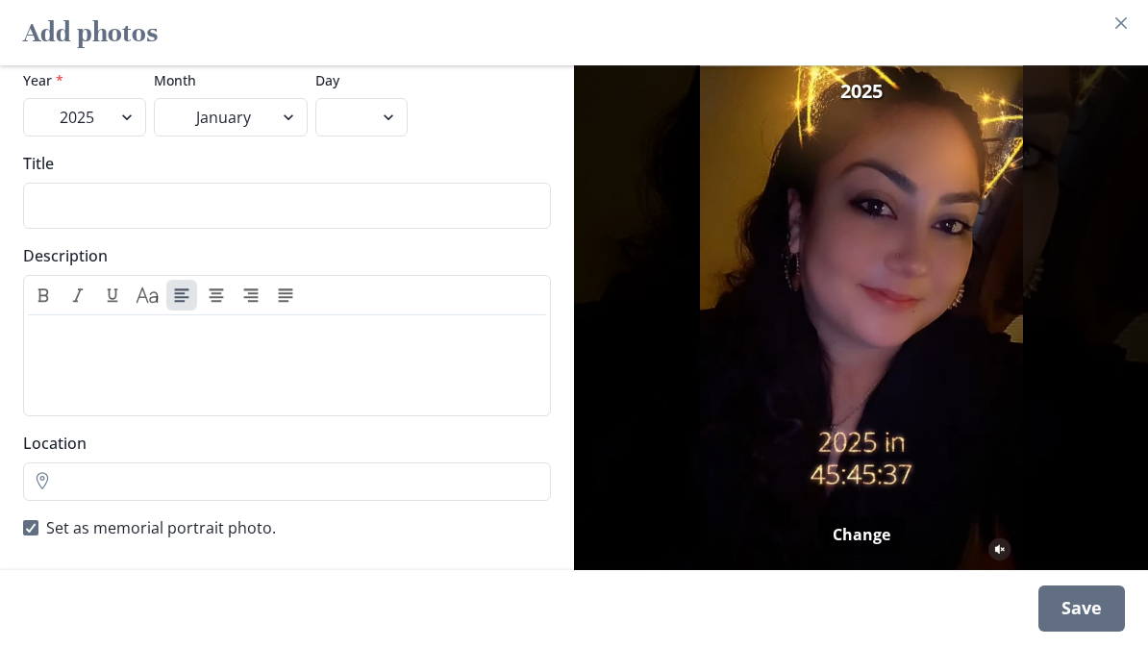
scroll to position [67, 0]
click at [1086, 610] on div "Save" at bounding box center [1081, 609] width 87 height 46
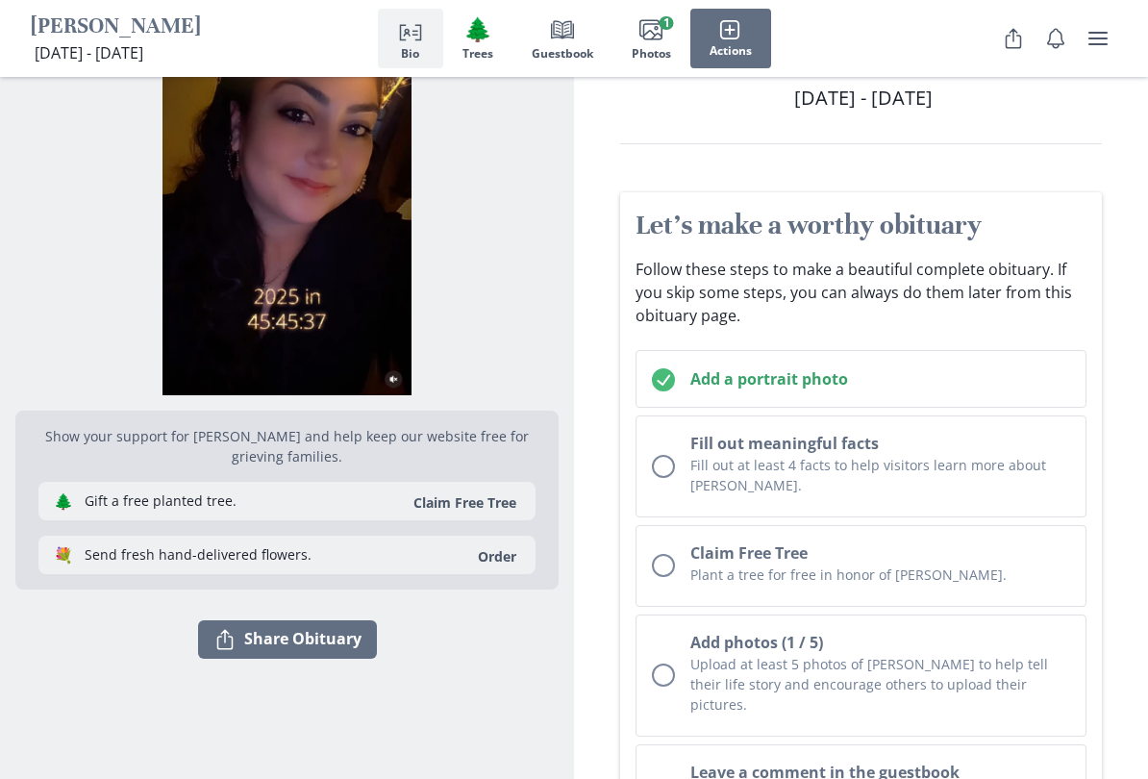
click at [677, 473] on button "Fill out meaningful facts Fill out at least 4 facts to help visitors learn more…" at bounding box center [861, 466] width 451 height 102
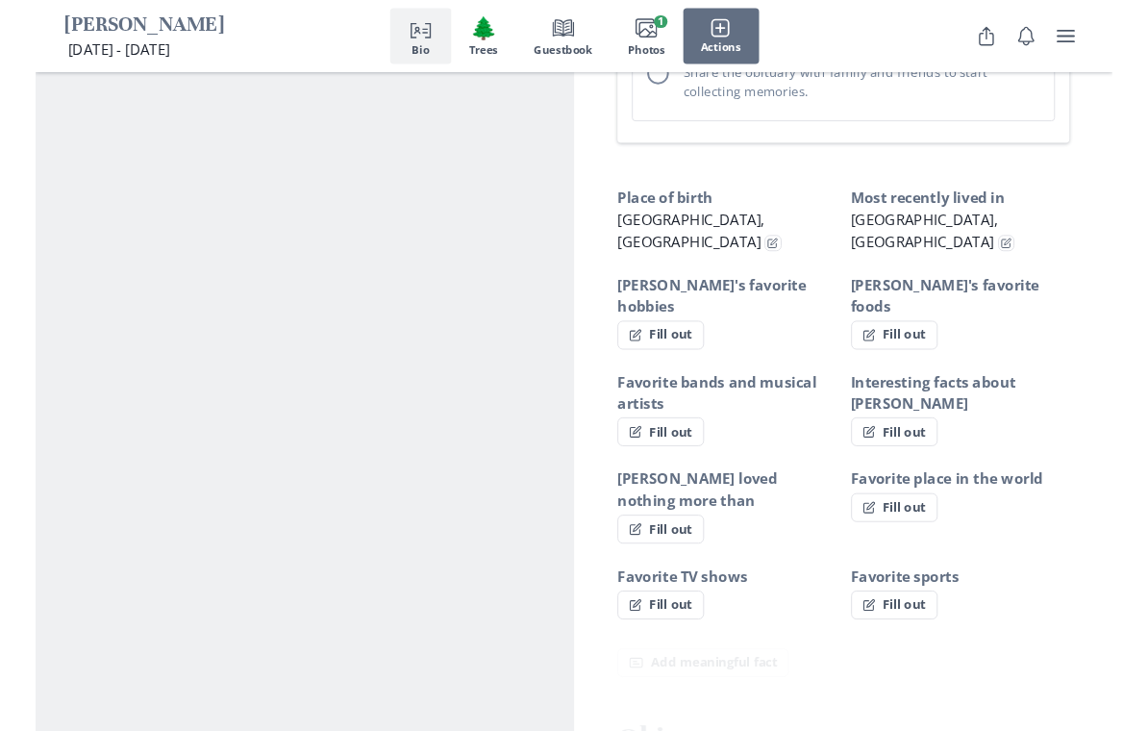
scroll to position [1242, 0]
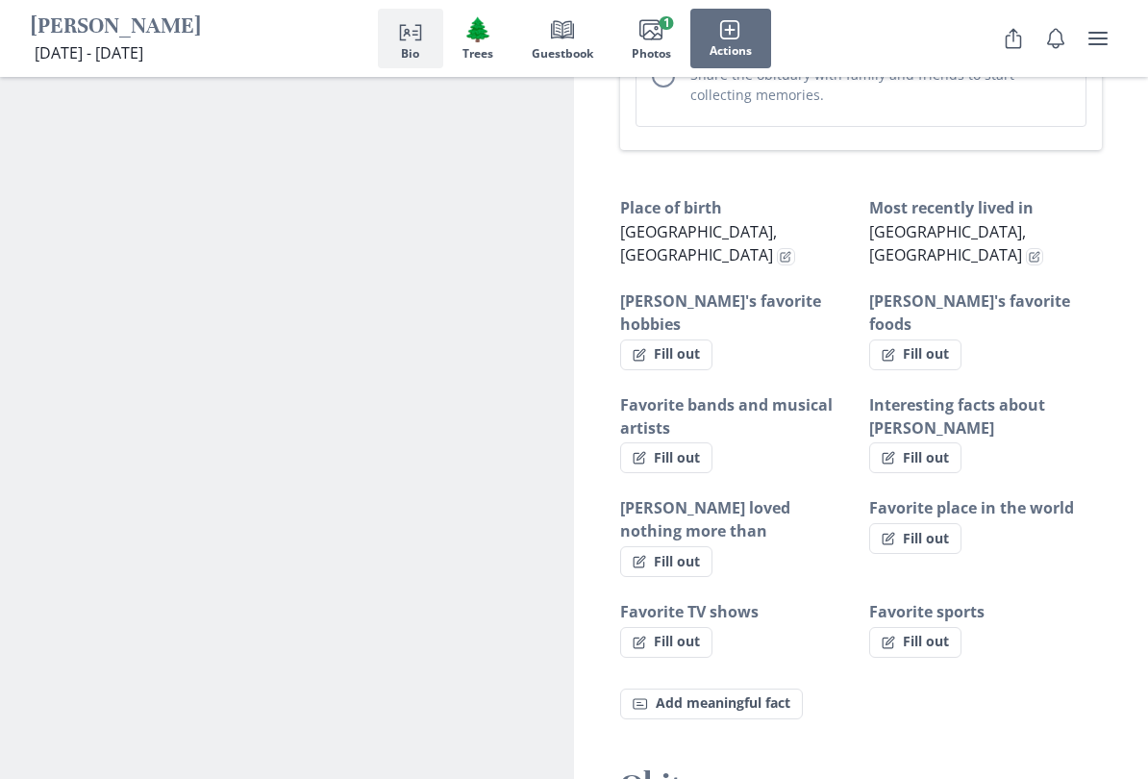
click at [682, 339] on button "Fill out" at bounding box center [666, 354] width 92 height 31
select select "[PERSON_NAME]'s favorite hobbies"
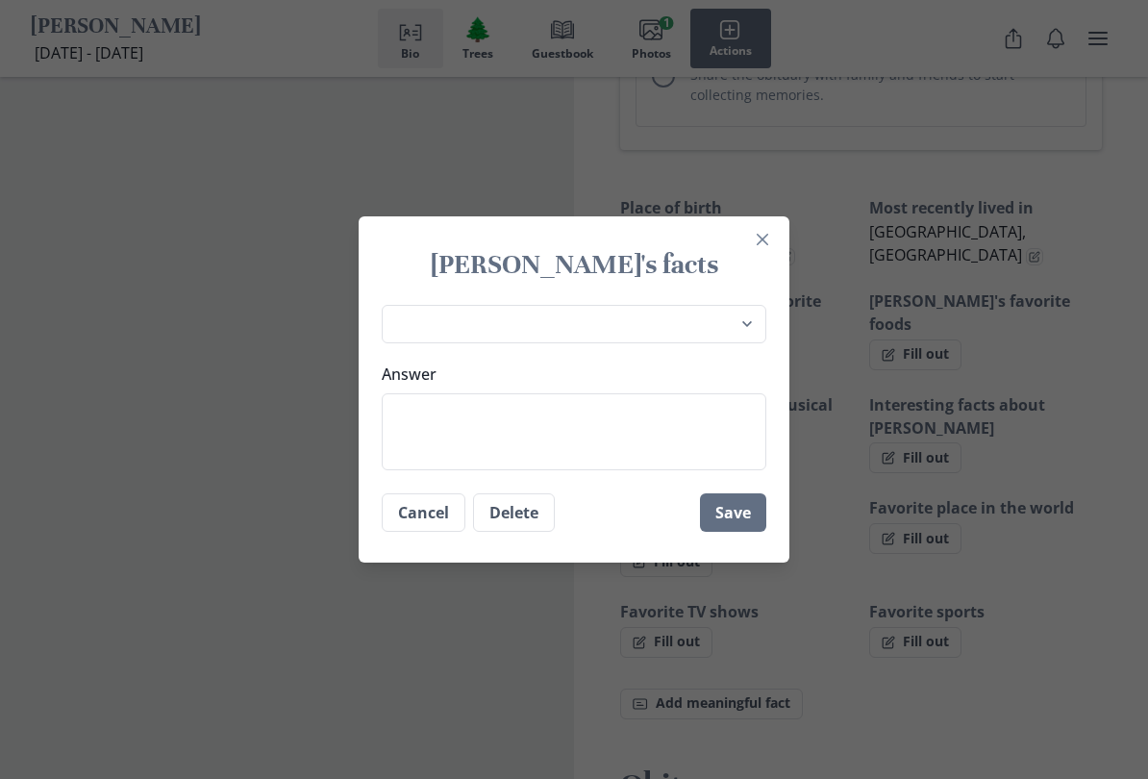
click at [401, 420] on textarea "Answer" at bounding box center [574, 431] width 385 height 77
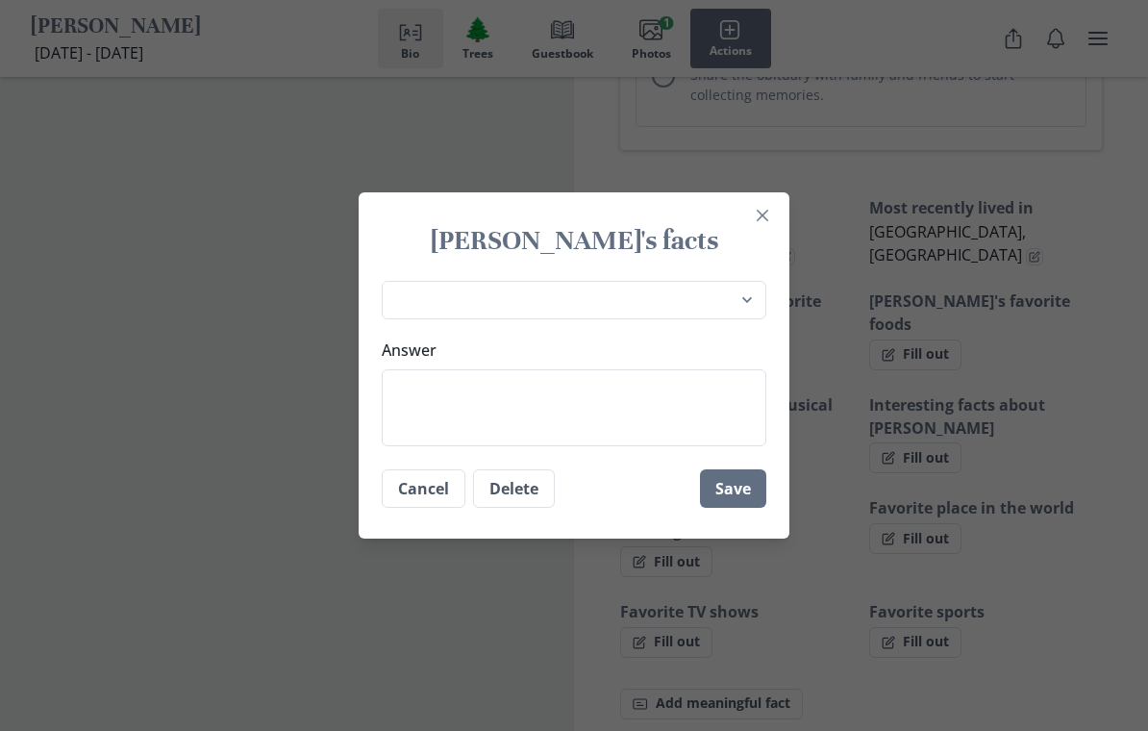
type textarea "S"
type textarea "x"
type textarea "Sp"
type textarea "x"
type textarea "Spe"
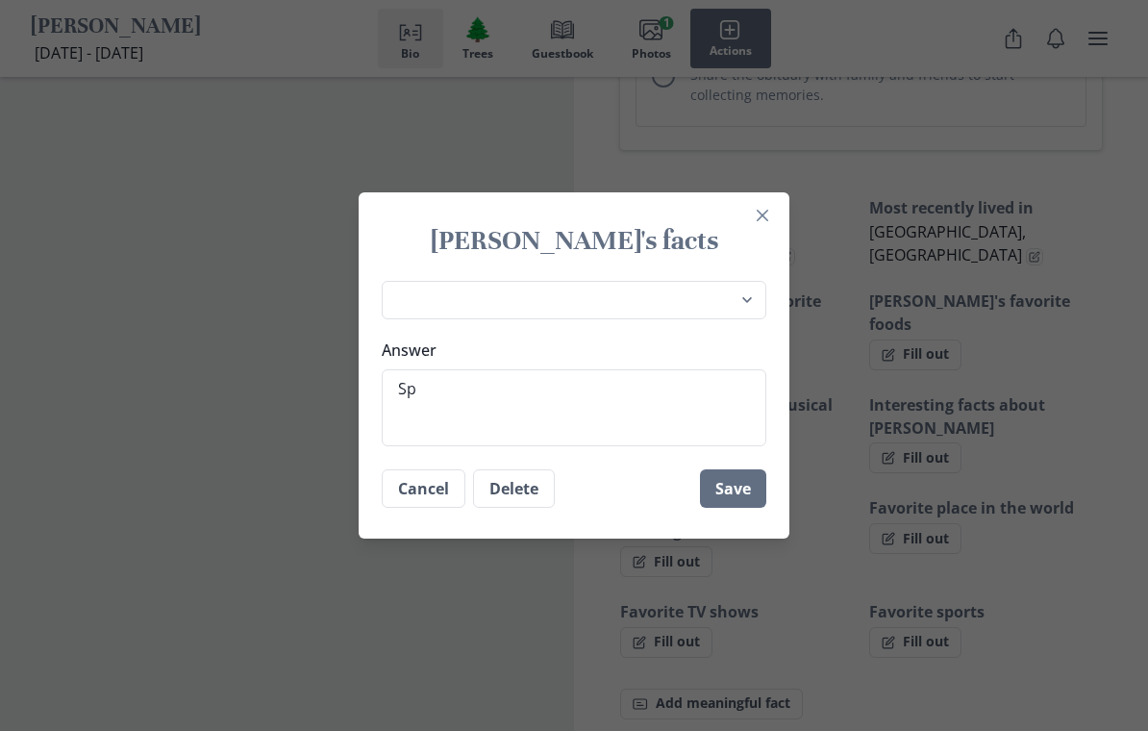
type textarea "x"
type textarea "Spen"
type textarea "x"
type textarea "Spend"
type textarea "x"
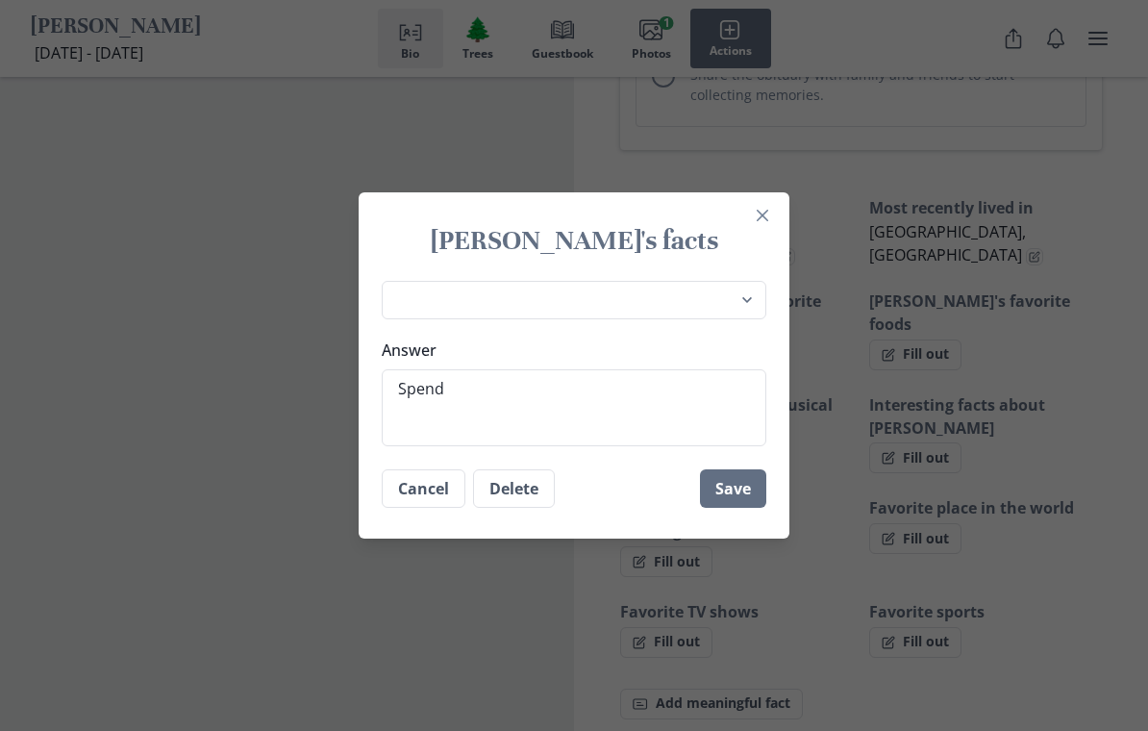
type textarea "Spendi"
type textarea "x"
type textarea "Spendin"
type textarea "x"
type textarea "Spending"
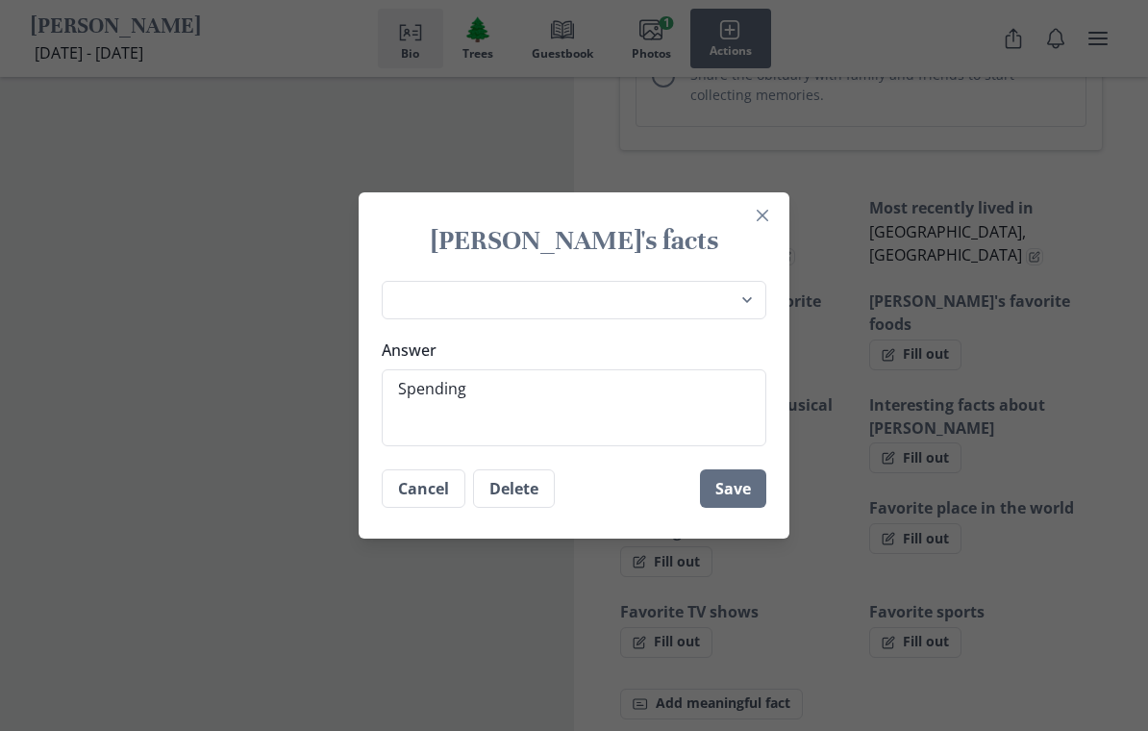
type textarea "x"
type textarea "Spendingt"
type textarea "x"
type textarea "Spendingti"
type textarea "x"
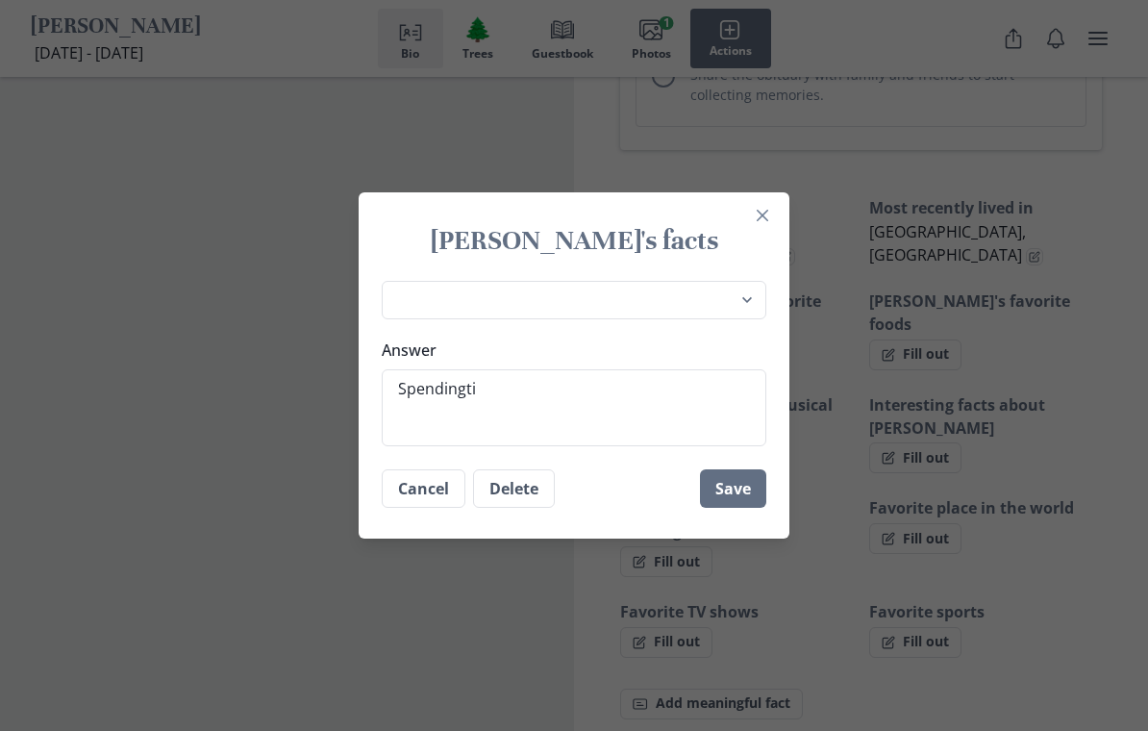
type textarea "Spendingtim"
type textarea "x"
type textarea "Spendingtime"
type textarea "x"
type textarea "Spendingtimew"
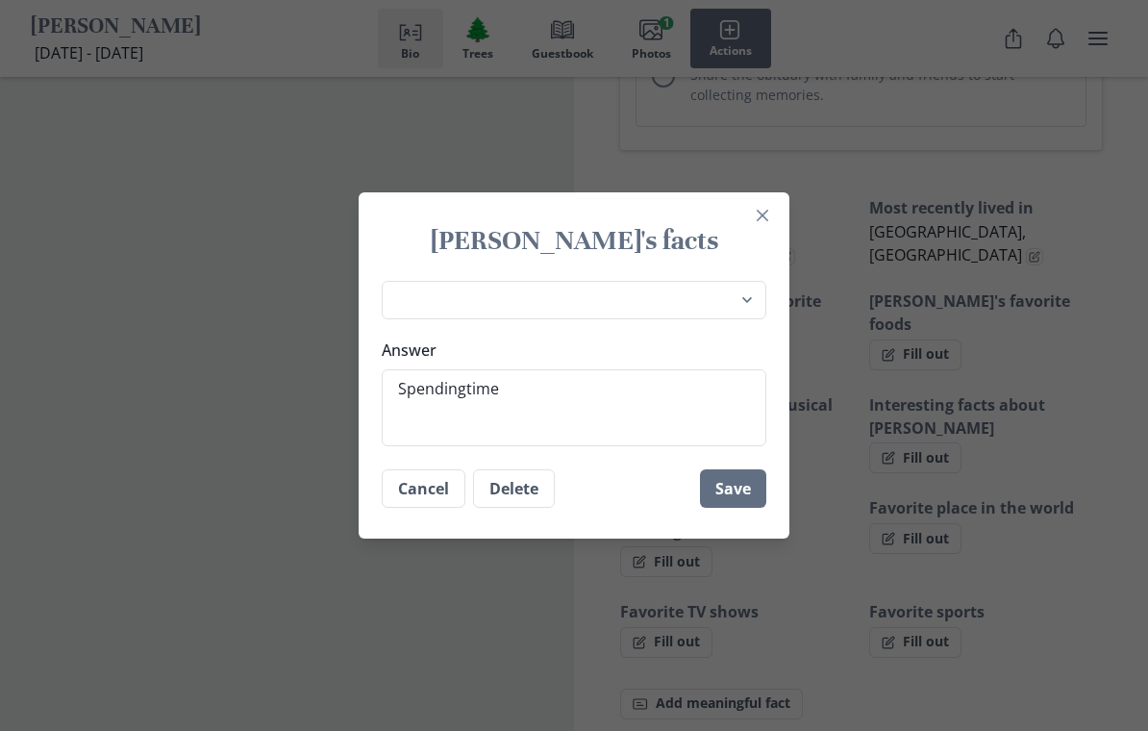
type textarea "x"
type textarea "Spendingtimewi"
type textarea "x"
type textarea "Spendingtimewit"
type textarea "x"
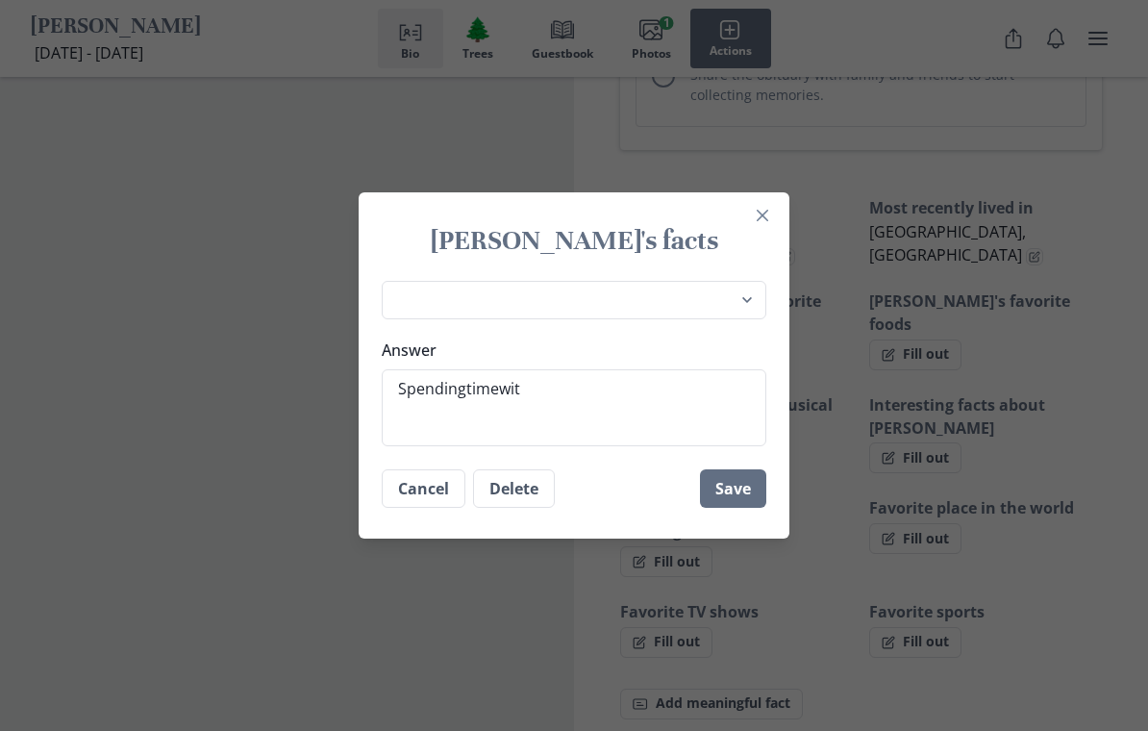
type textarea "Spendingtimewith"
type textarea "x"
type textarea "Spendingtimewithh"
type textarea "x"
type textarea "Spendingtimewithhe"
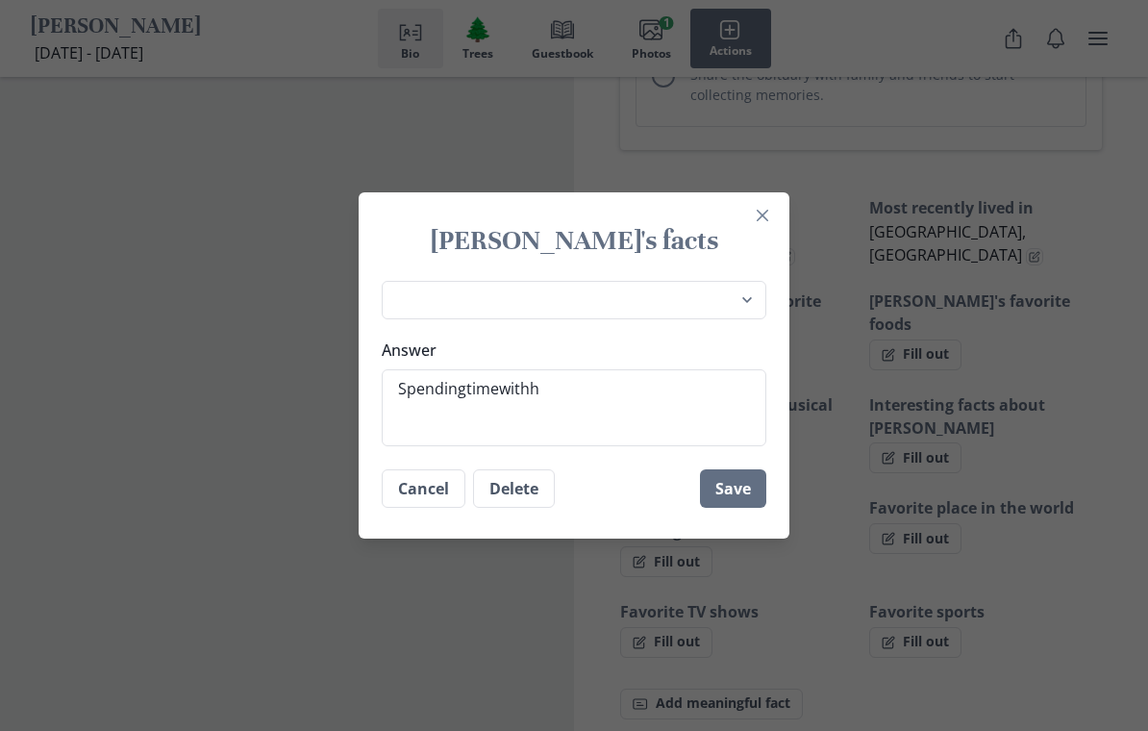
type textarea "x"
type textarea "Spendingtimewithher"
type textarea "x"
type textarea "Spendingtimewithhe"
type textarea "x"
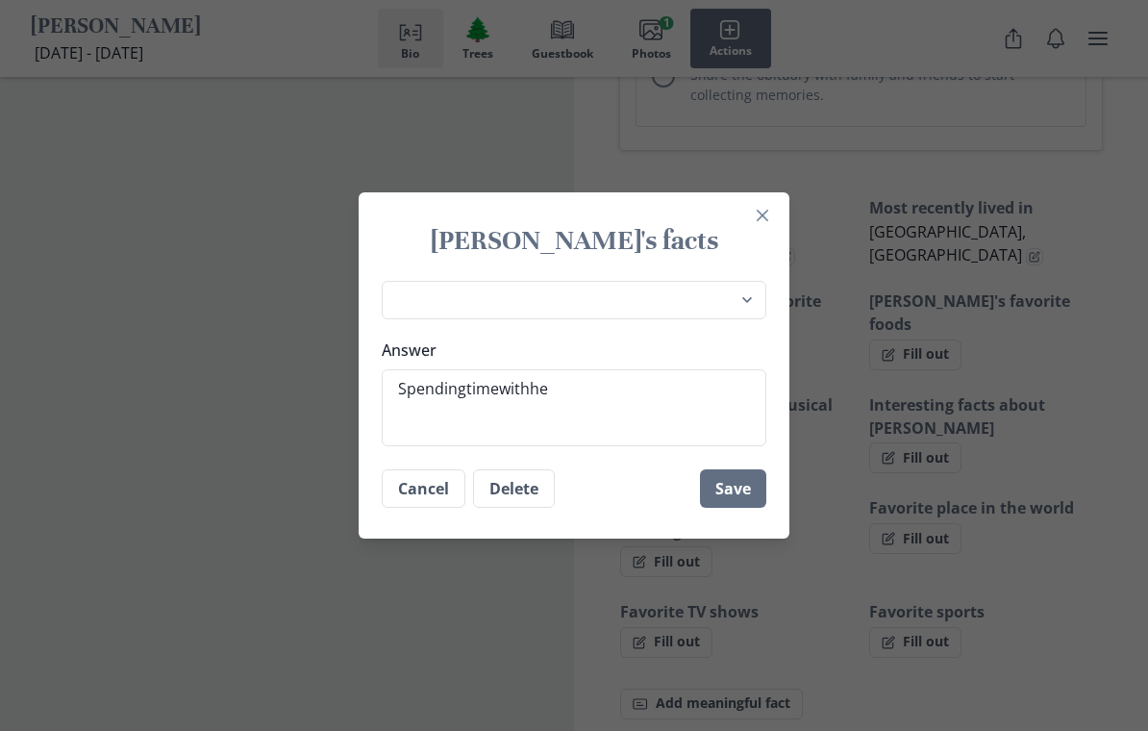
type textarea "Spendingtimewithh"
type textarea "x"
type textarea "Spendingtimewith"
type textarea "x"
type textarea "Spendingtimewit"
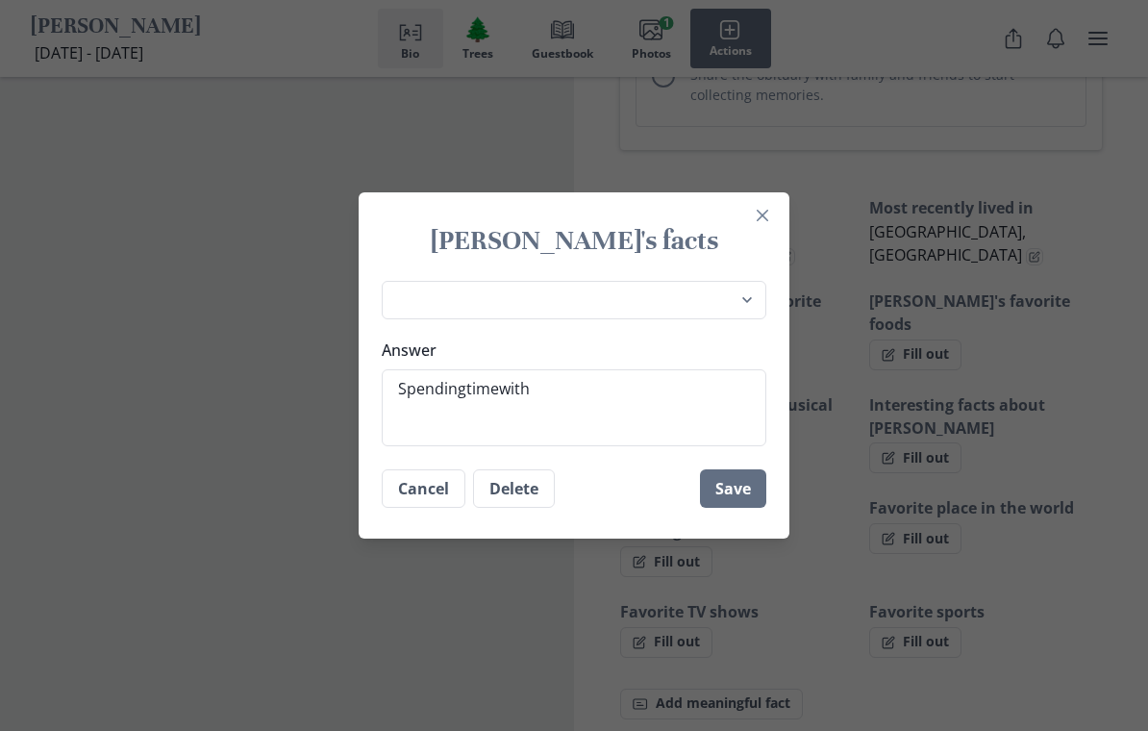
type textarea "x"
type textarea "Spendingtimewi"
type textarea "x"
type textarea "Spendingtimew"
type textarea "x"
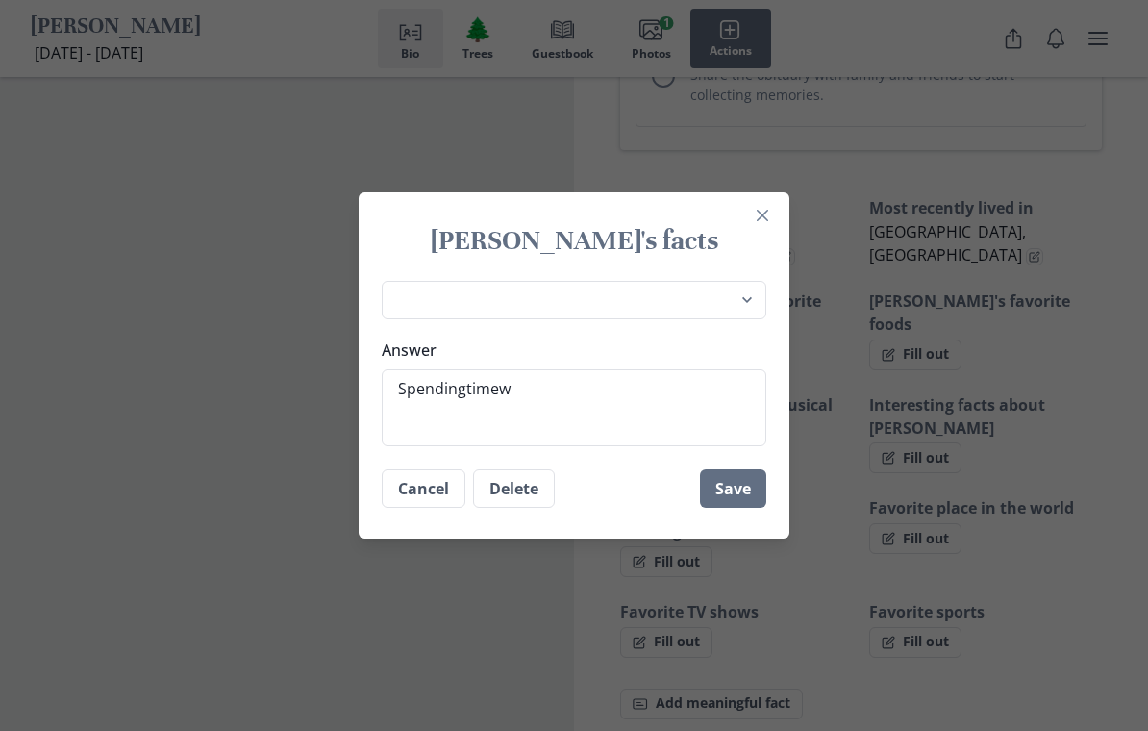
type textarea "Spendingtime"
type textarea "x"
type textarea "Spendingtim"
type textarea "x"
type textarea "Spendingti"
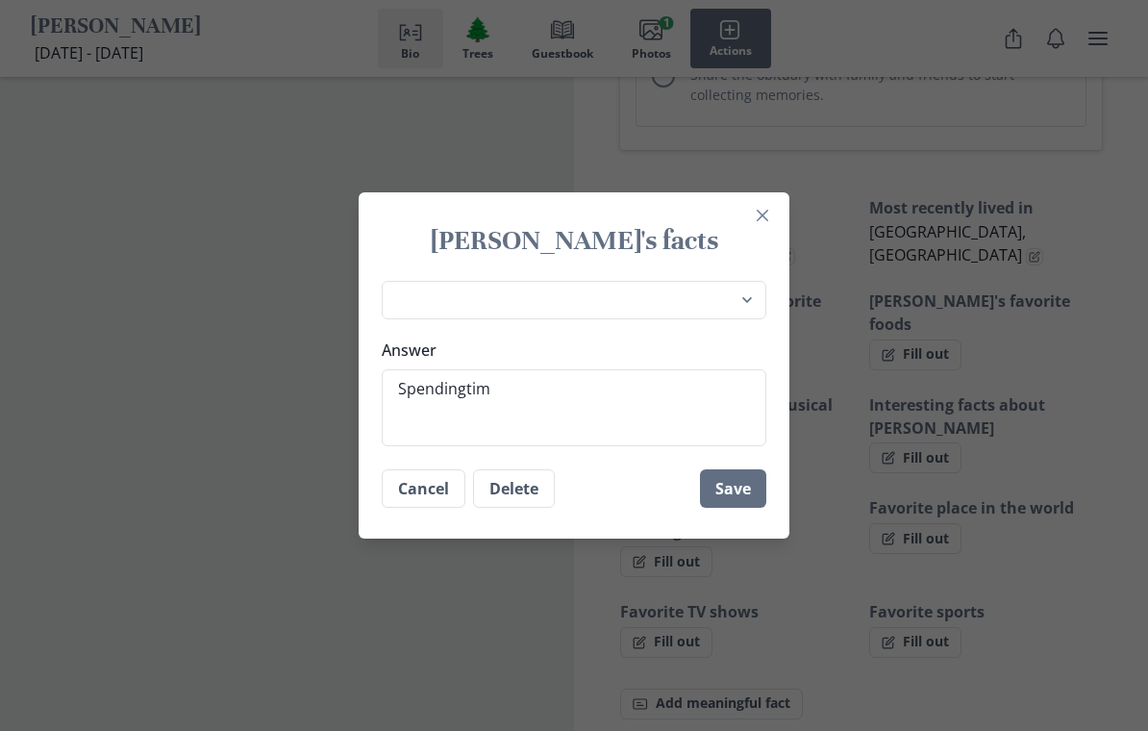
type textarea "x"
type textarea "Spendingt"
type textarea "x"
type textarea "Spending"
type textarea "x"
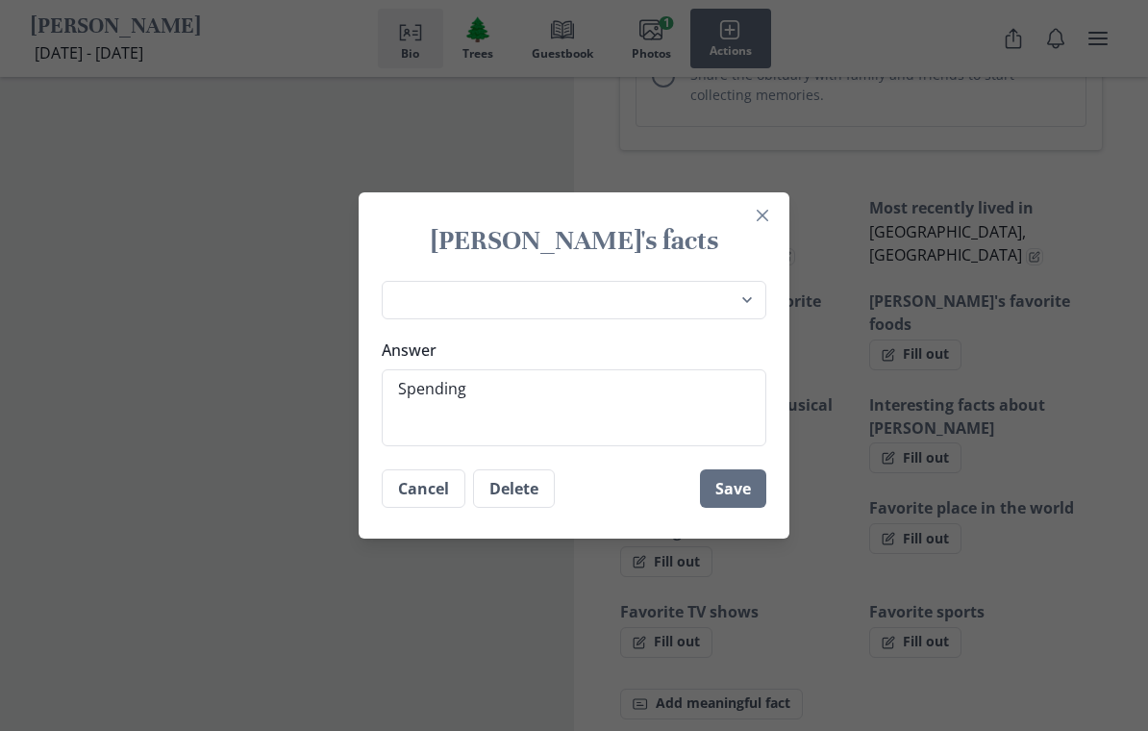
type textarea "Spendingt"
type textarea "x"
type textarea "Spendingti"
type textarea "x"
type textarea "Spendingtim"
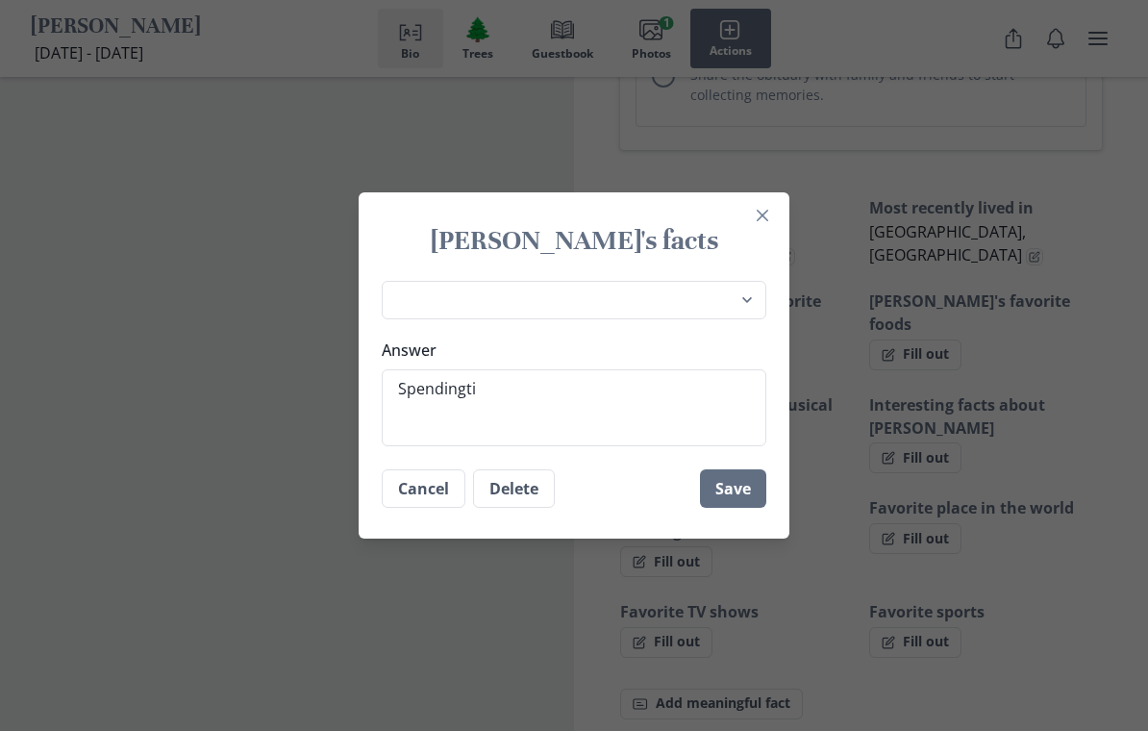
type textarea "x"
type textarea "Spendingtime"
type textarea "x"
type textarea "Spendingtim"
type textarea "x"
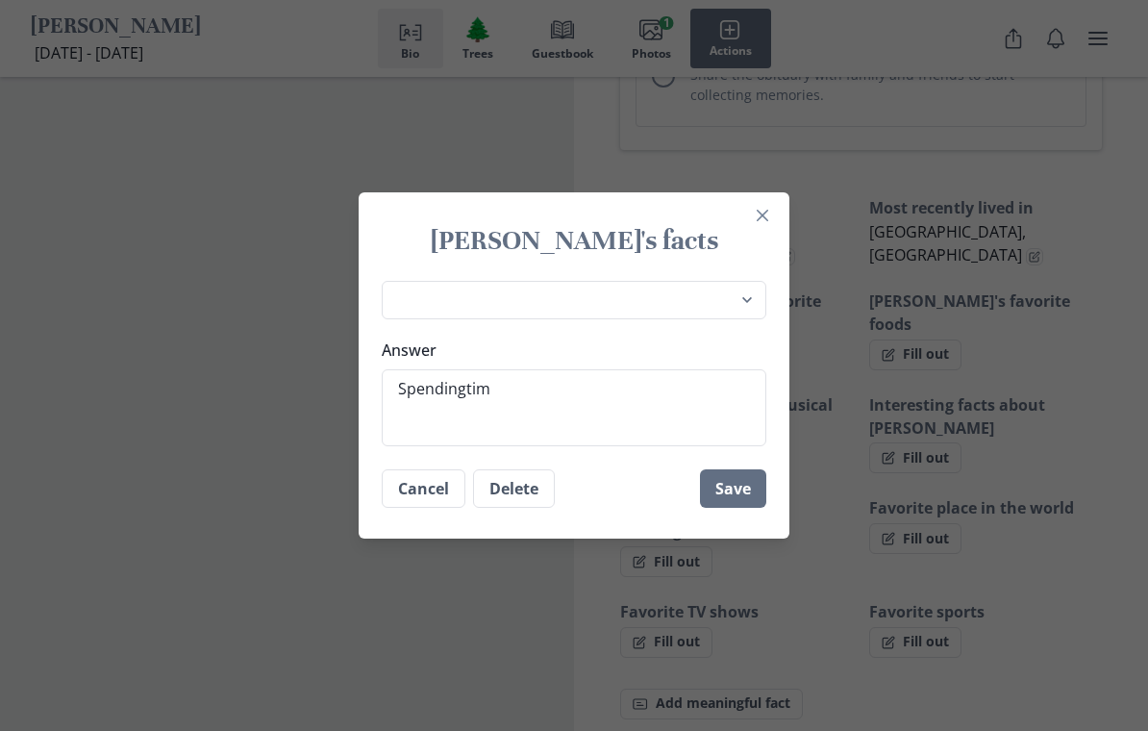
type textarea "Spendingti"
type textarea "x"
type textarea "Spendingt"
type textarea "x"
type textarea "Spending"
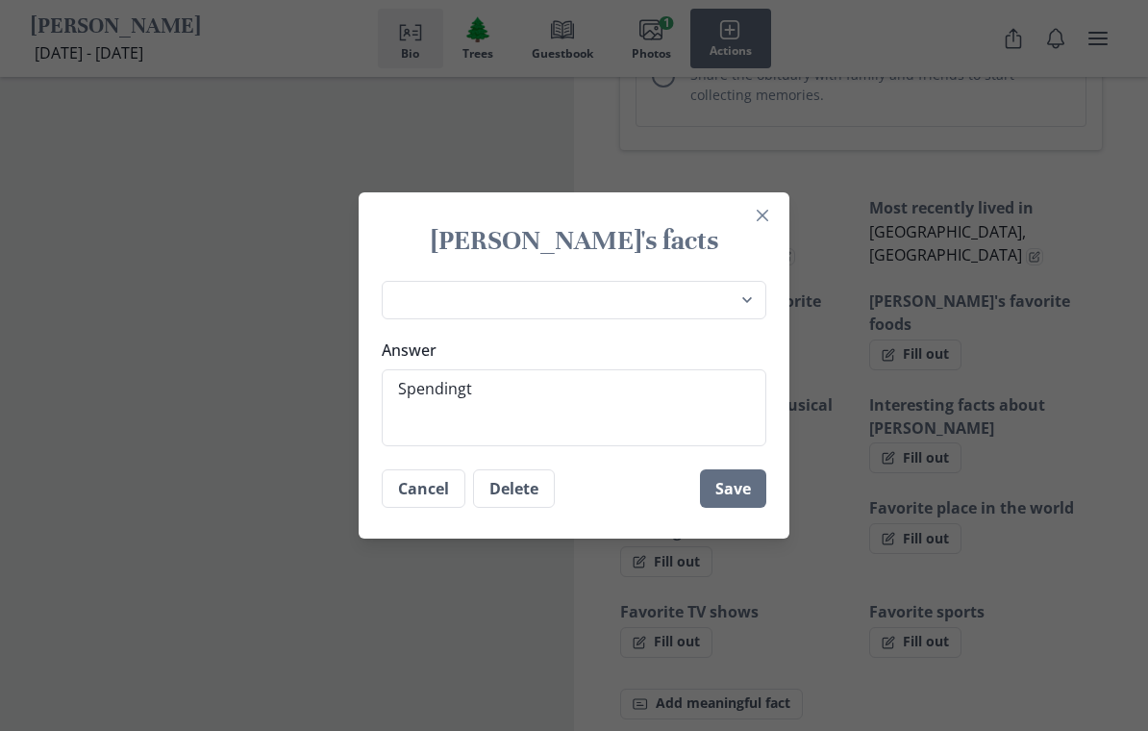
type textarea "x"
type textarea "Spendin"
type textarea "x"
type textarea "Spendi"
type textarea "x"
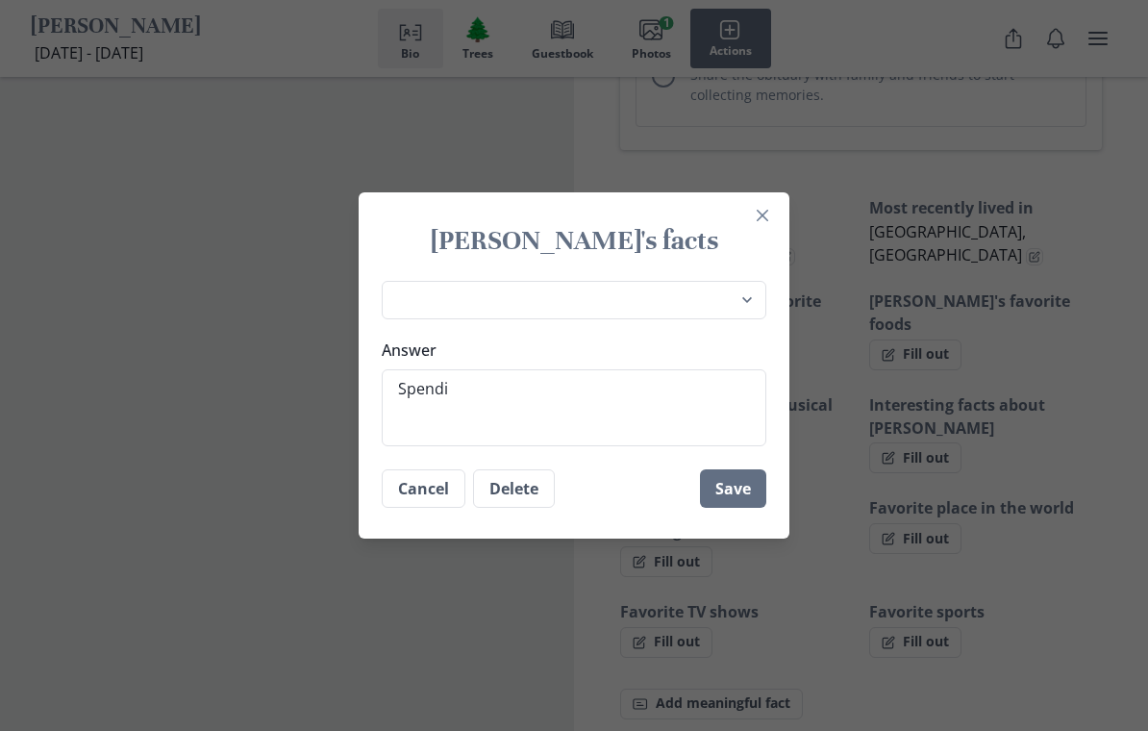
type textarea "Spend"
type textarea "x"
type textarea "Spen"
type textarea "x"
type textarea "Spe"
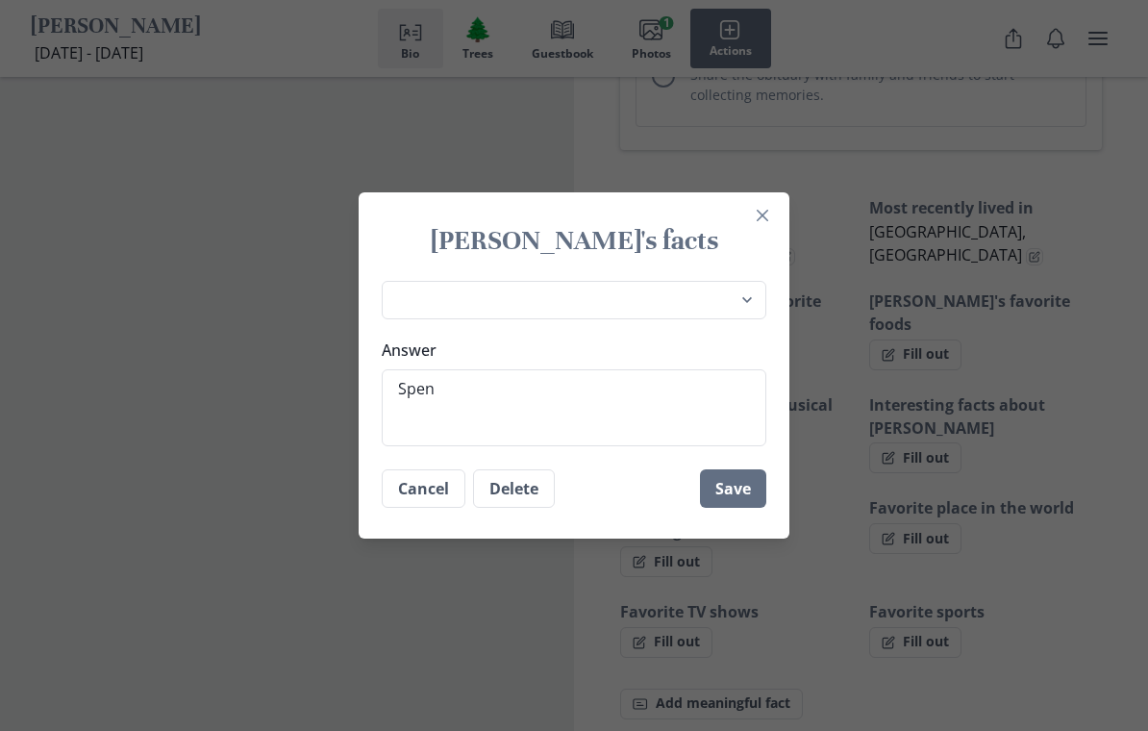
type textarea "x"
type textarea "Sp"
type textarea "x"
type textarea "S"
type textarea "x"
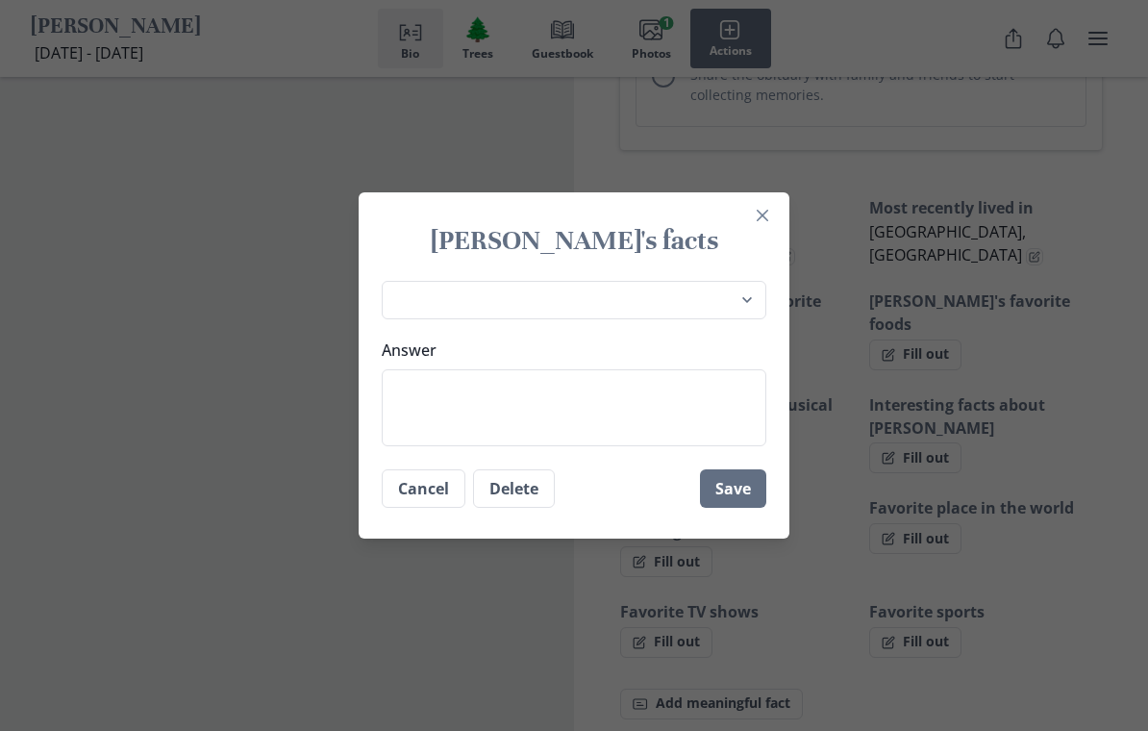
type textarea "F"
type textarea "x"
type textarea "Fa"
type textarea "x"
type textarea "Fam"
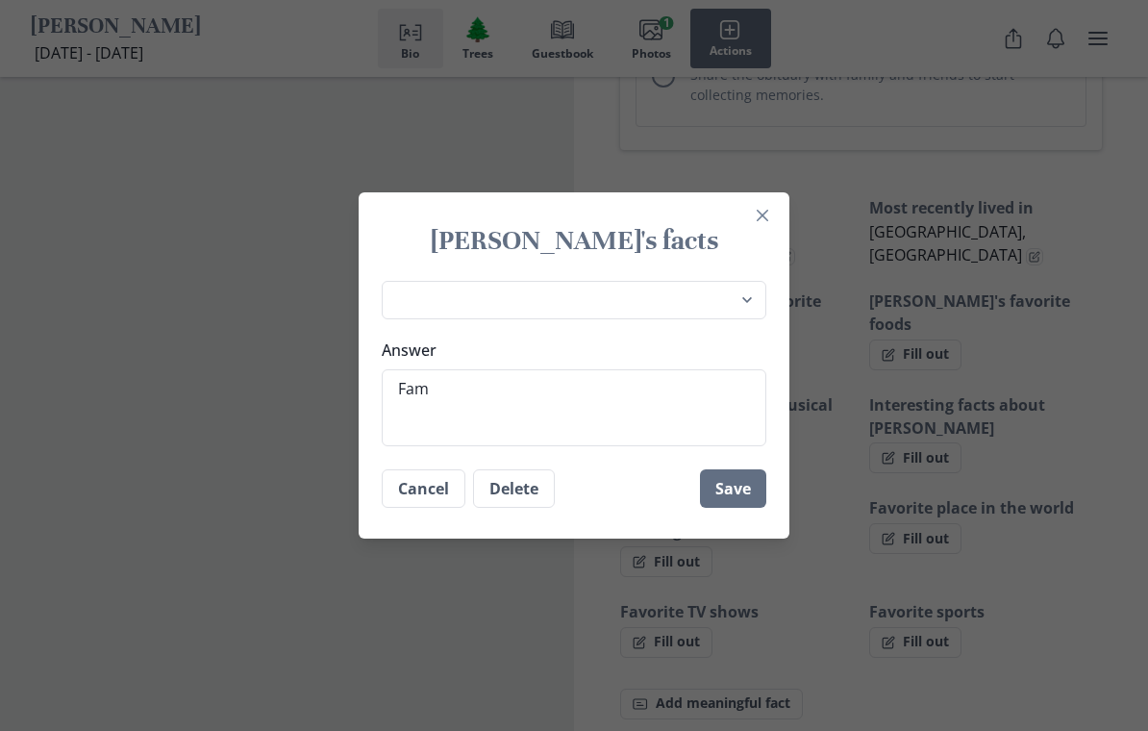
type textarea "x"
type textarea "Fami"
type textarea "x"
type textarea "Famil"
type textarea "x"
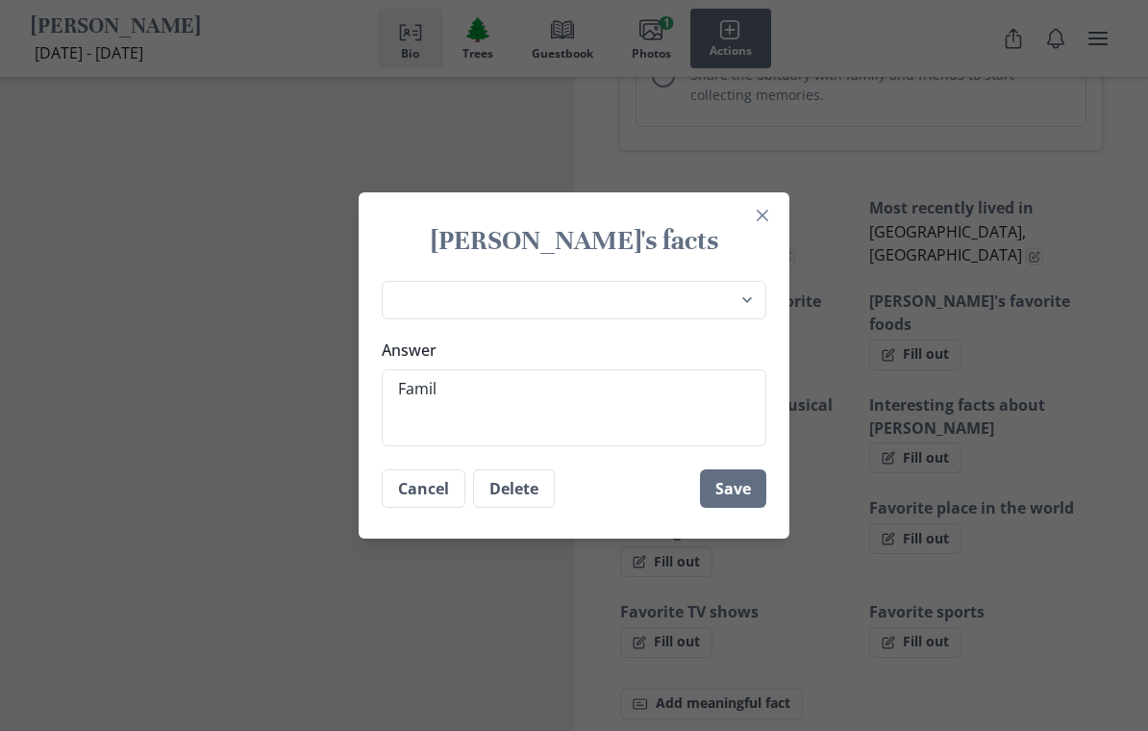
type textarea "Familt"
type textarea "x"
type textarea "Famil"
type textarea "x"
type textarea "Family"
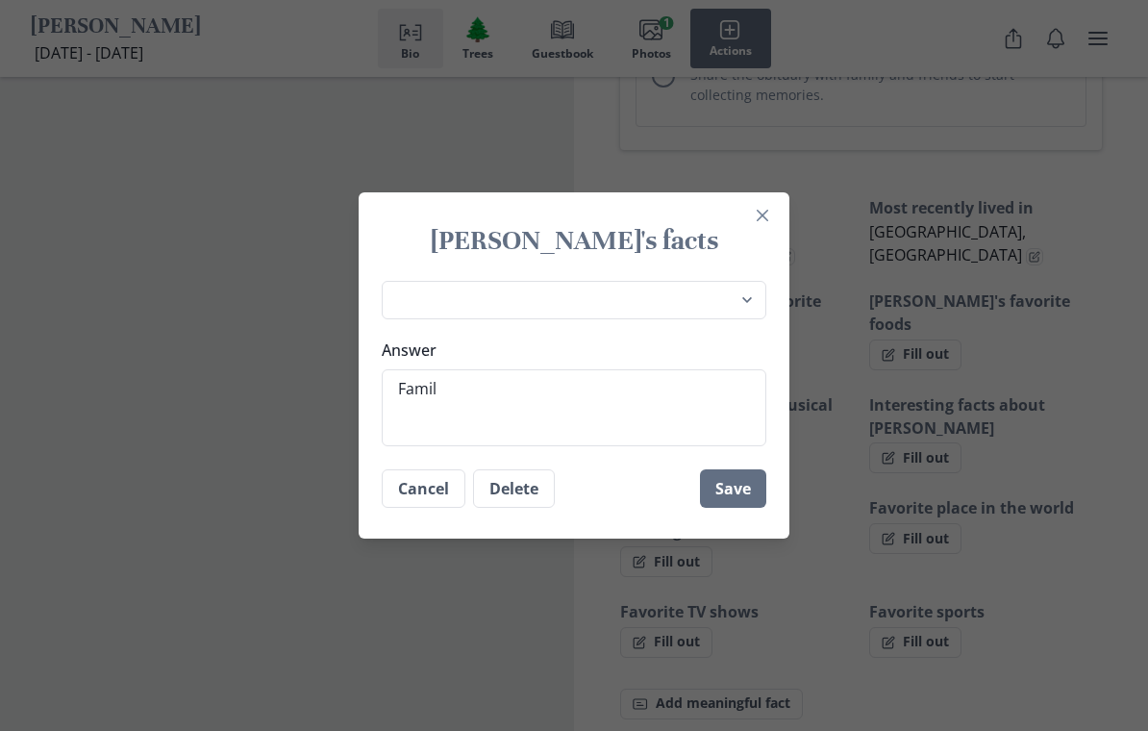
type textarea "x"
type textarea "Familyt"
type textarea "x"
type textarea "Familyti"
type textarea "x"
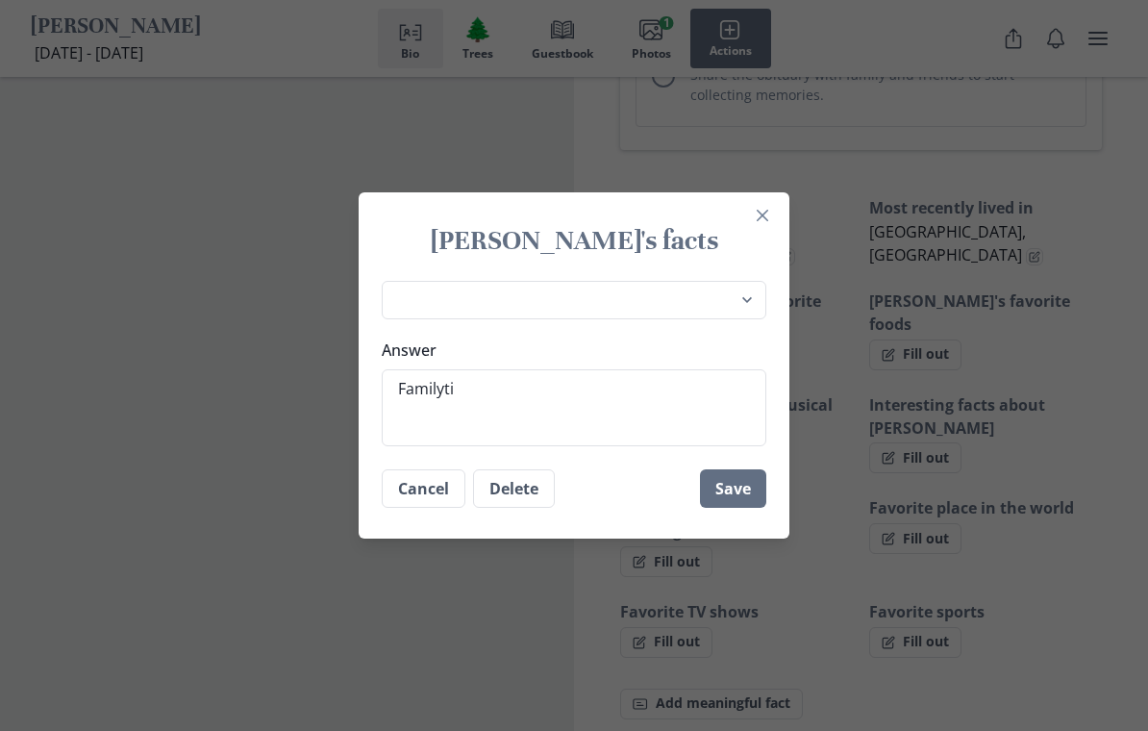
type textarea "Familytim"
type textarea "x"
type textarea "Familytime"
type textarea "x"
type textarea "Familytime"
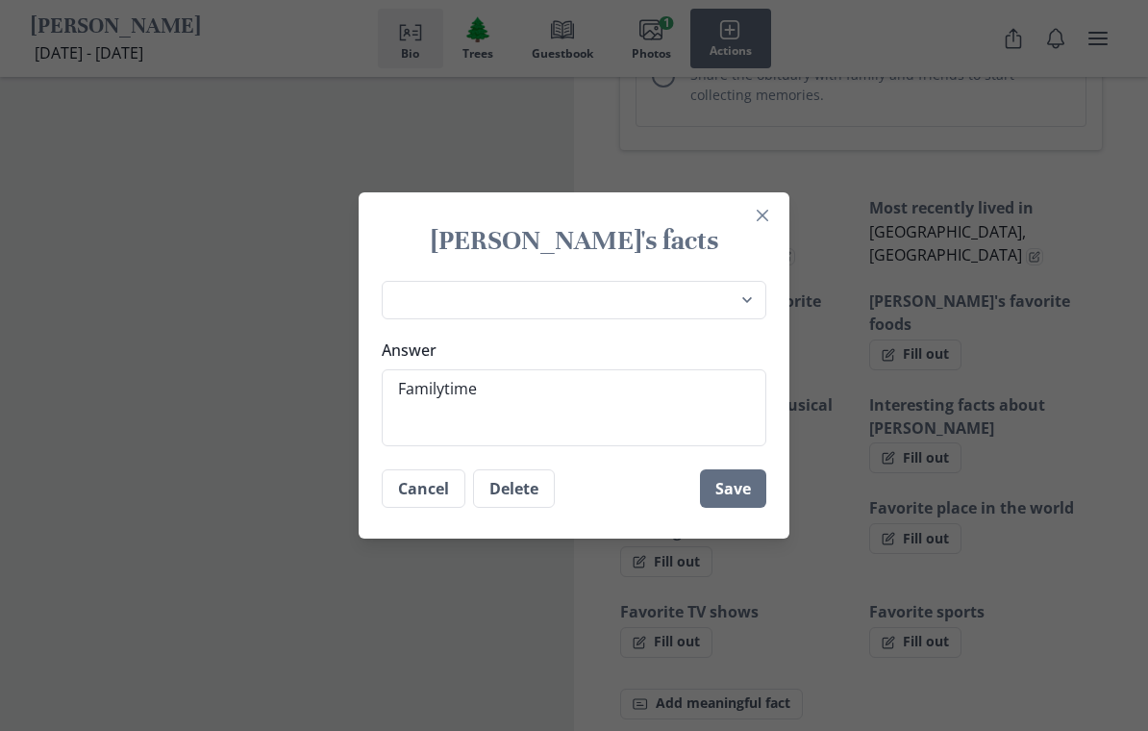
click at [741, 491] on button "Save" at bounding box center [733, 488] width 66 height 38
type textarea "x"
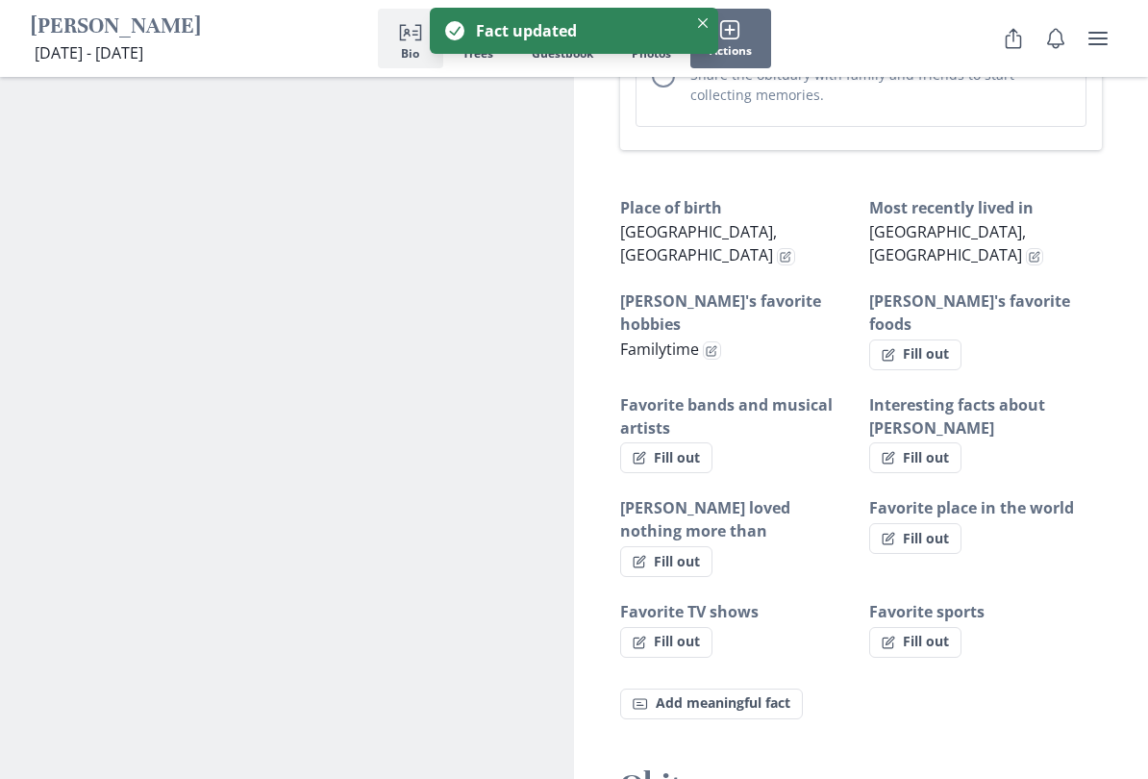
click at [698, 442] on button "Fill out" at bounding box center [666, 457] width 92 height 31
select select "Favorite bands and musical artists"
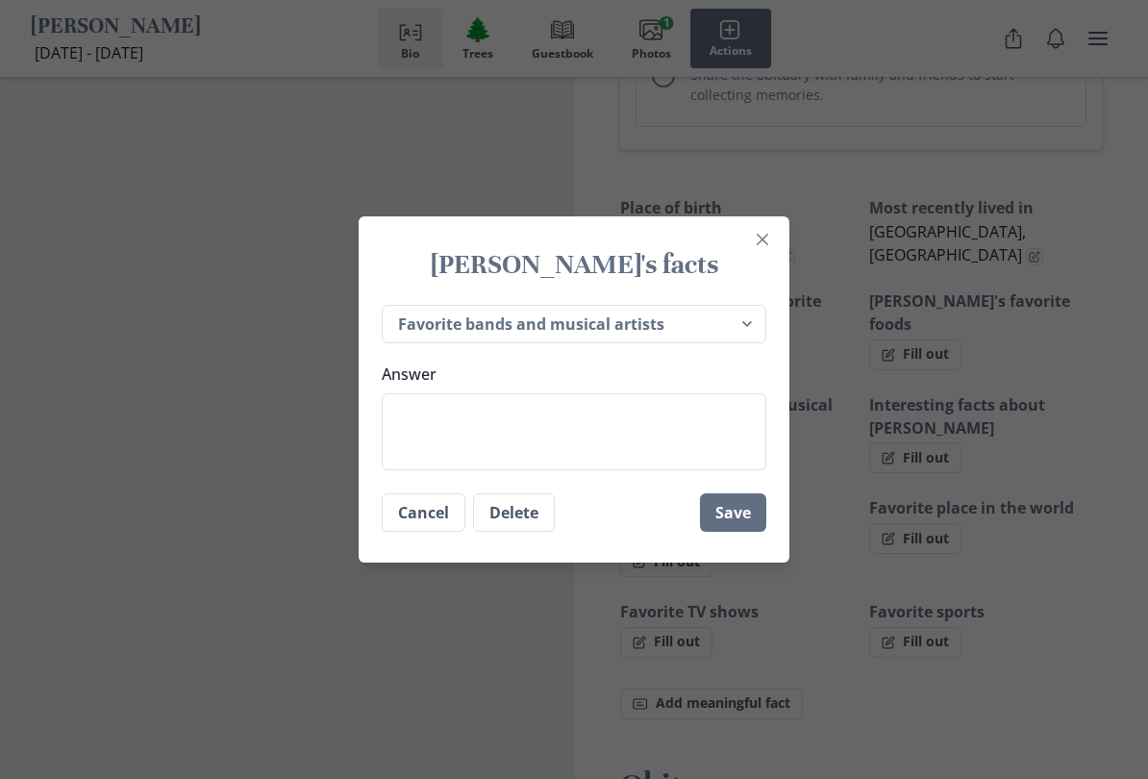
click at [747, 329] on select "Place of birth Most recently lived in [PERSON_NAME]'s favorite hobbies [PERSON_…" at bounding box center [574, 324] width 385 height 39
click at [424, 426] on textarea "Answer" at bounding box center [574, 431] width 385 height 77
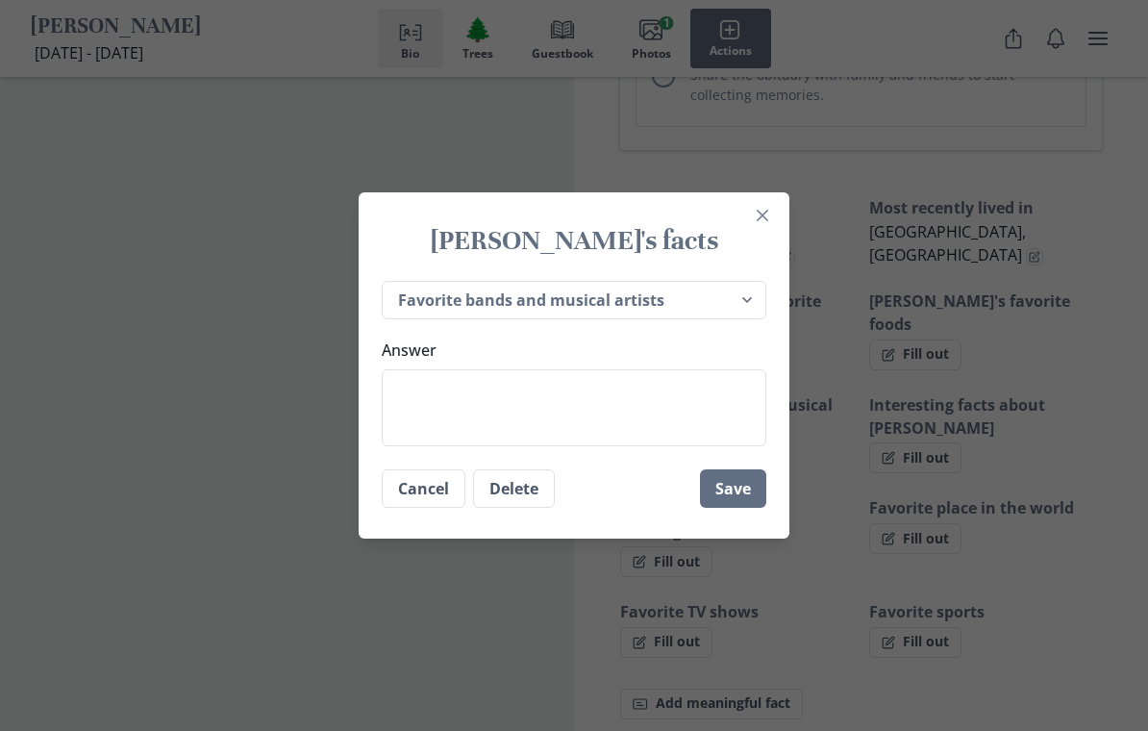
type textarea "x"
type textarea "A"
type textarea "x"
type textarea "Av"
type textarea "x"
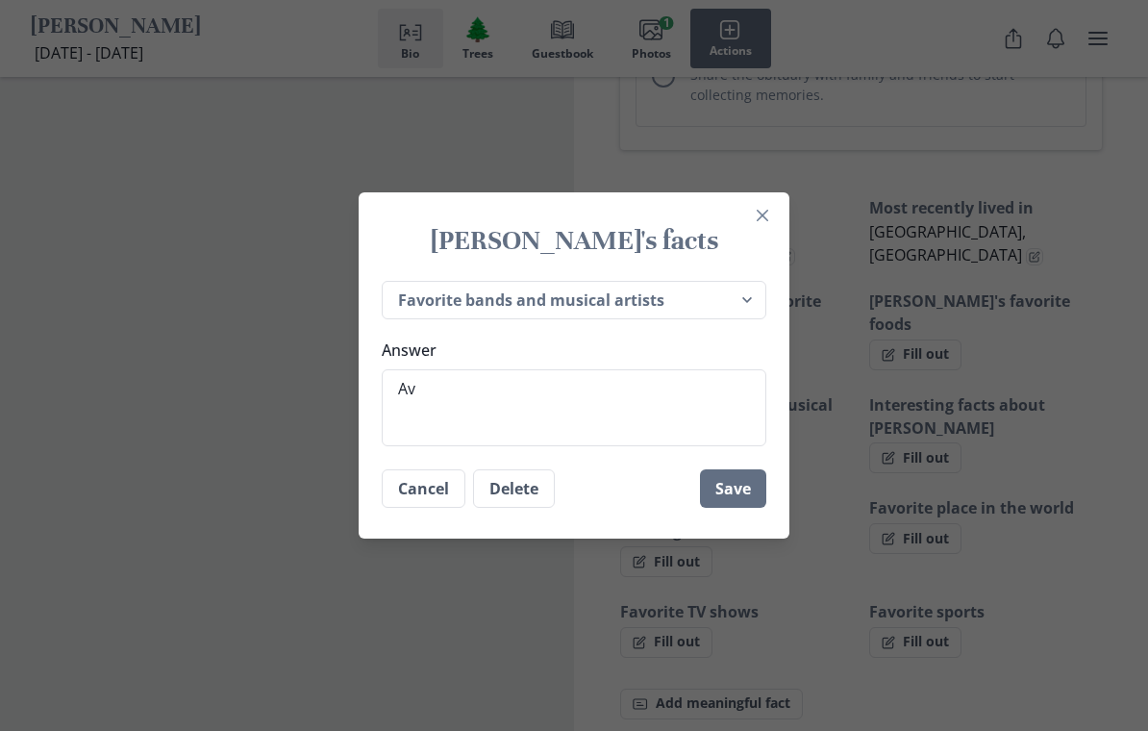
type textarea "Ave"
type textarea "x"
type textarea "Avent"
type textarea "x"
type textarea "Aventu"
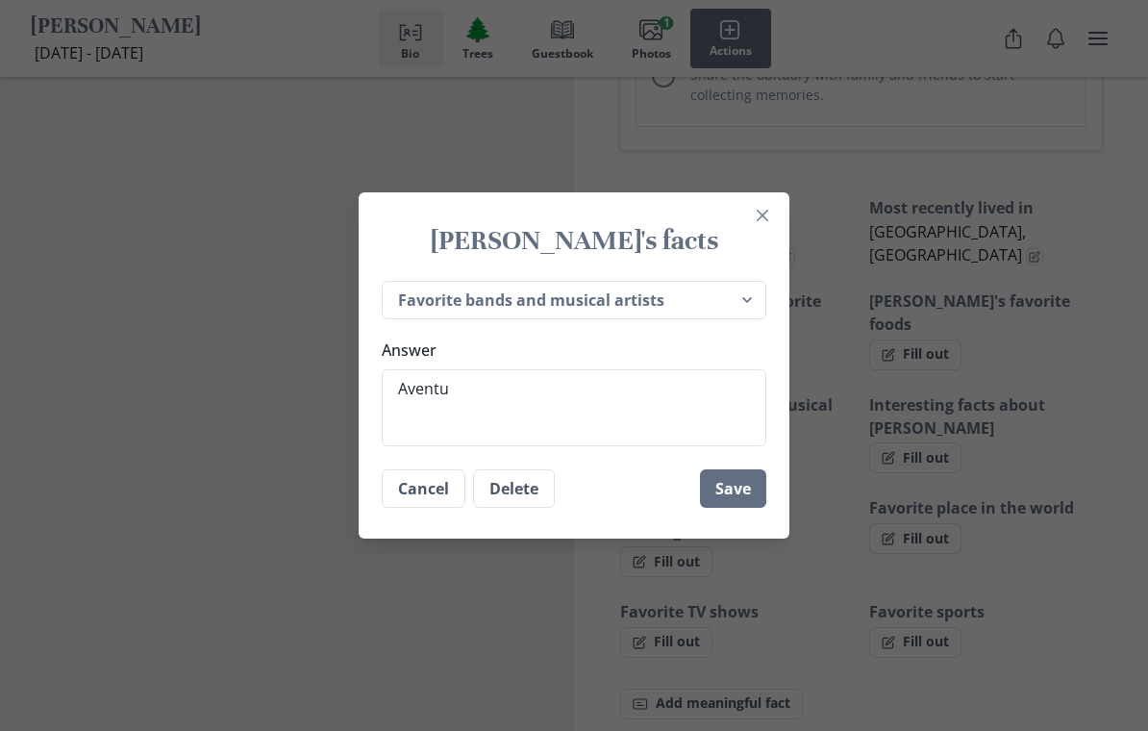
type textarea "x"
type textarea "Aventur"
type textarea "x"
type textarea "Aventura"
click at [751, 487] on button "Save" at bounding box center [733, 488] width 66 height 38
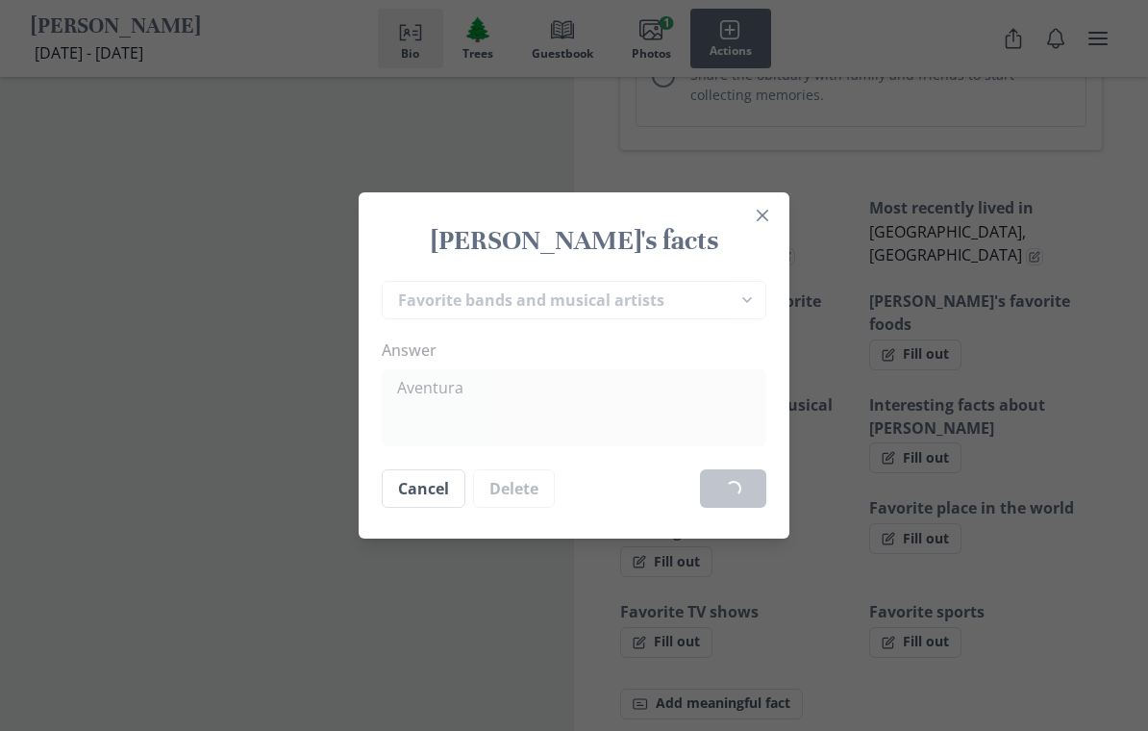
type textarea "x"
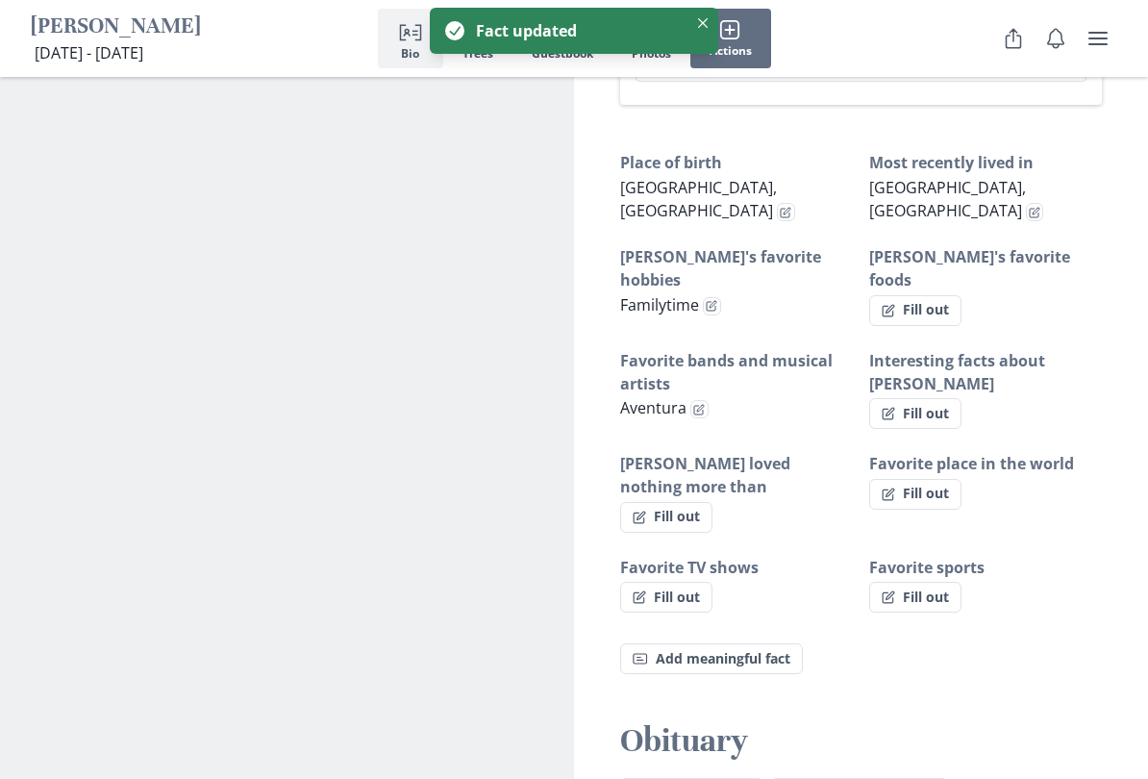
click at [711, 502] on button "Fill out" at bounding box center [666, 517] width 92 height 31
select select "[PERSON_NAME] loved nothing more than"
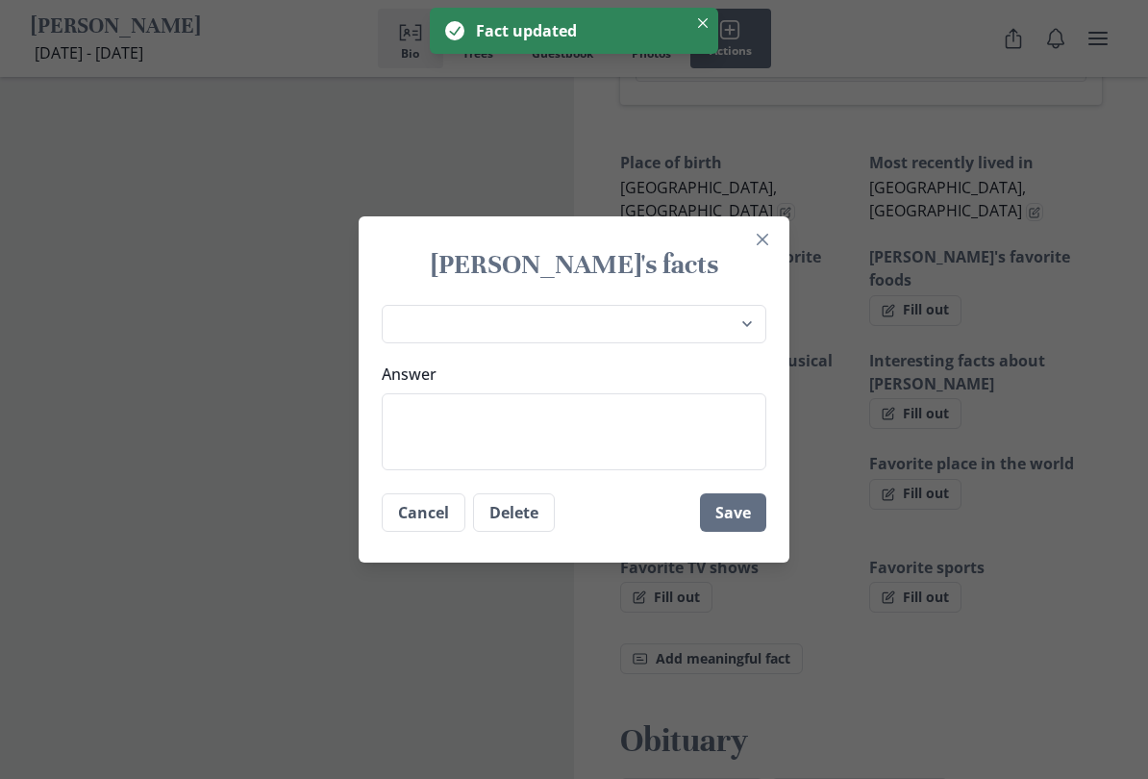
click at [394, 432] on textarea "Answer" at bounding box center [574, 431] width 385 height 77
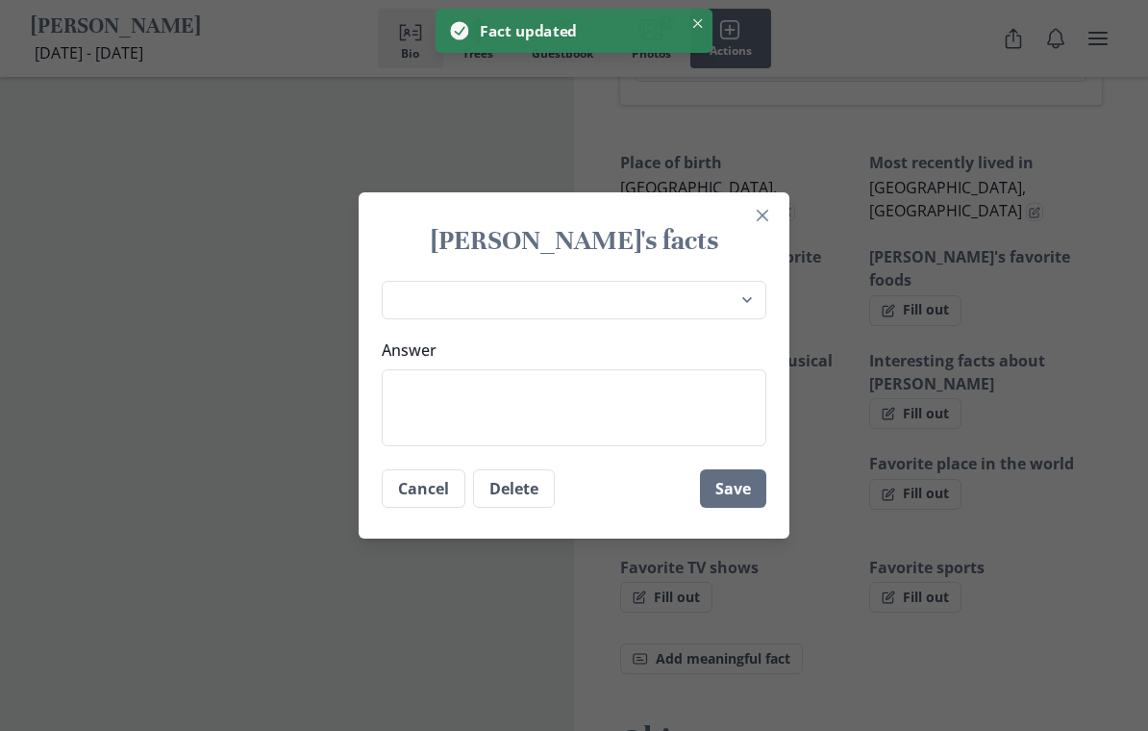
type textarea "x"
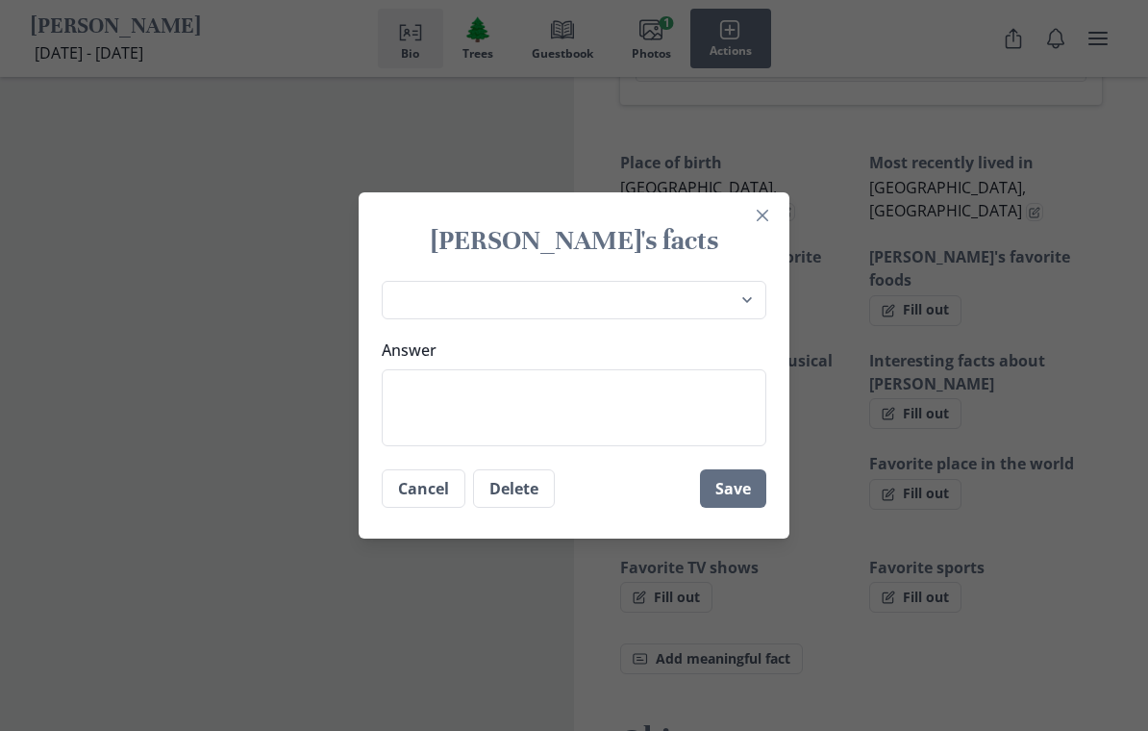
type textarea "H"
type textarea "x"
type textarea "Her"
type textarea "x"
type textarea "Herf"
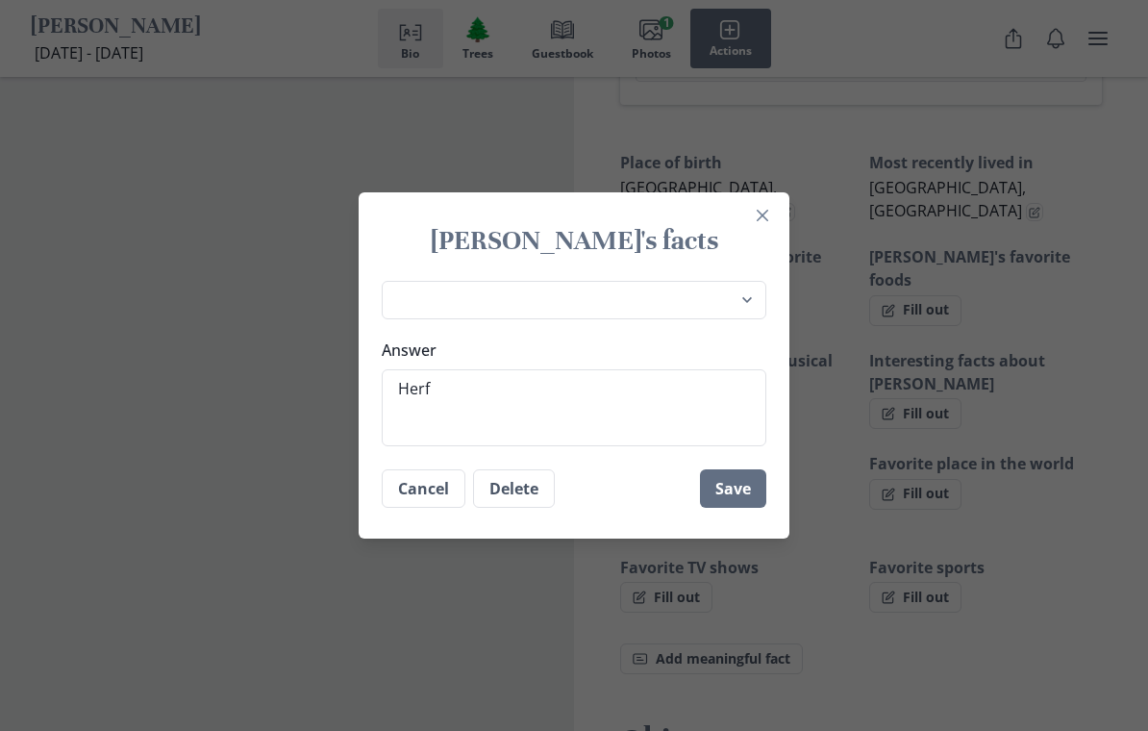
type textarea "x"
type textarea "Herfa"
type textarea "x"
type textarea "Herfam"
type textarea "x"
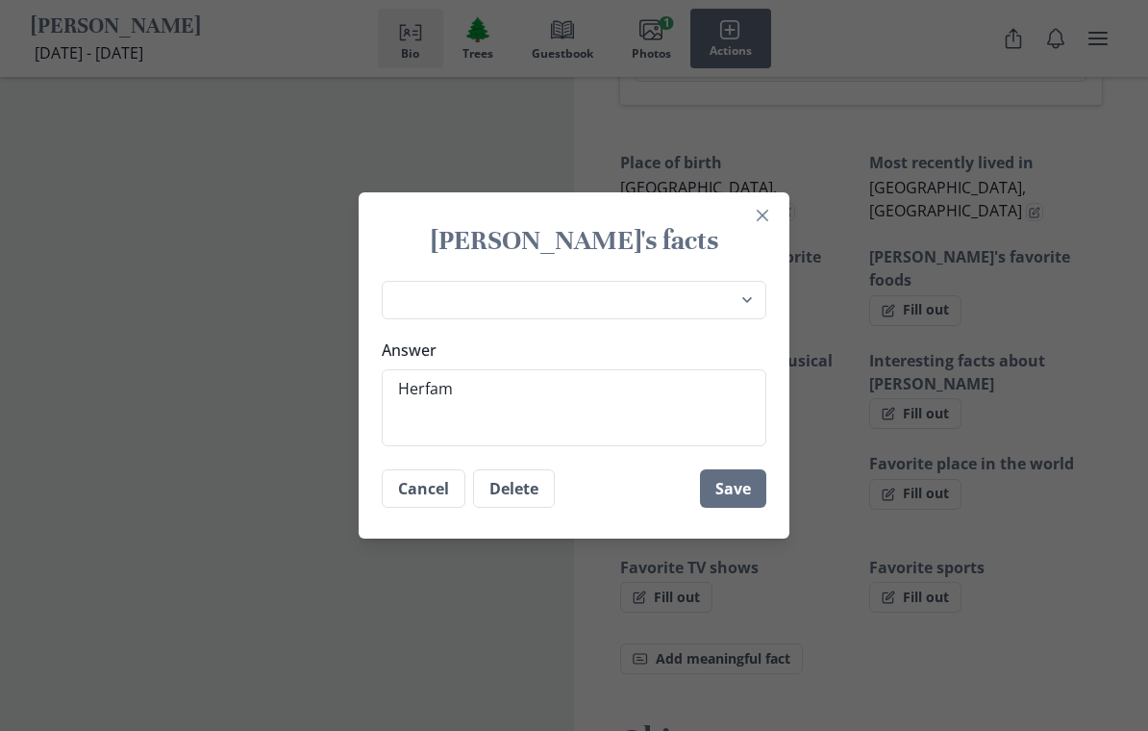
type textarea "Herfami"
type textarea "x"
type textarea "Herfamil"
type textarea "x"
type textarea "Herfami"
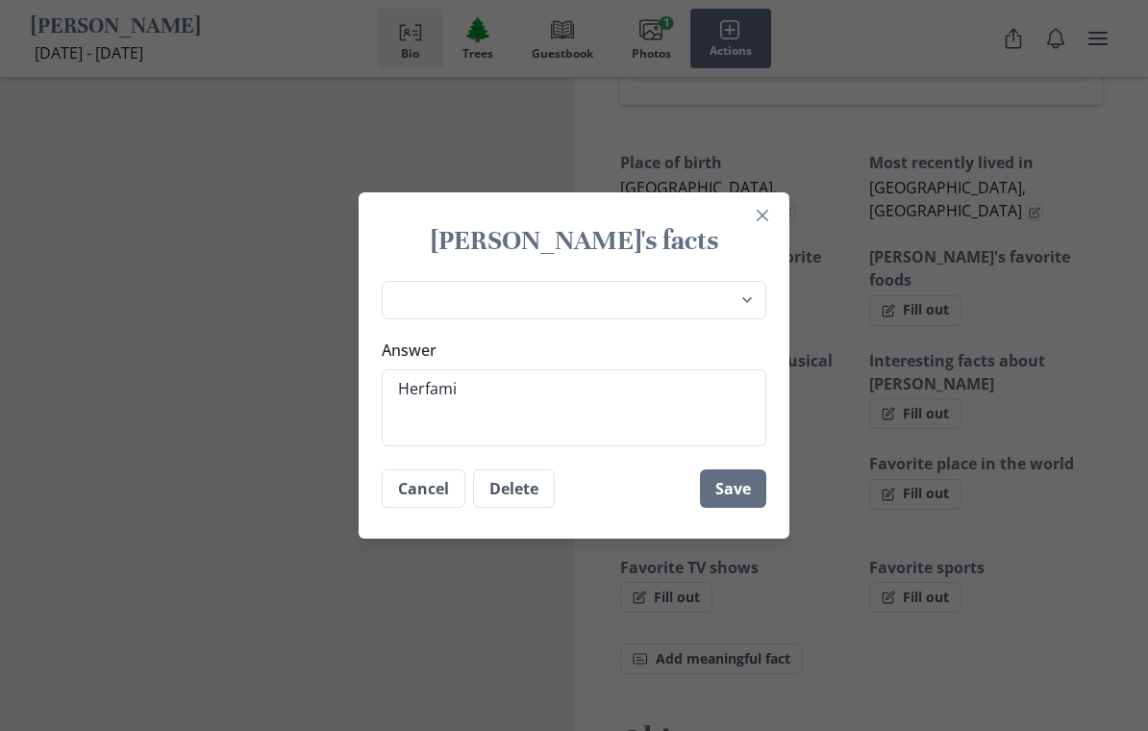
type textarea "x"
type textarea "Herfam"
type textarea "x"
type textarea "Herfa"
type textarea "x"
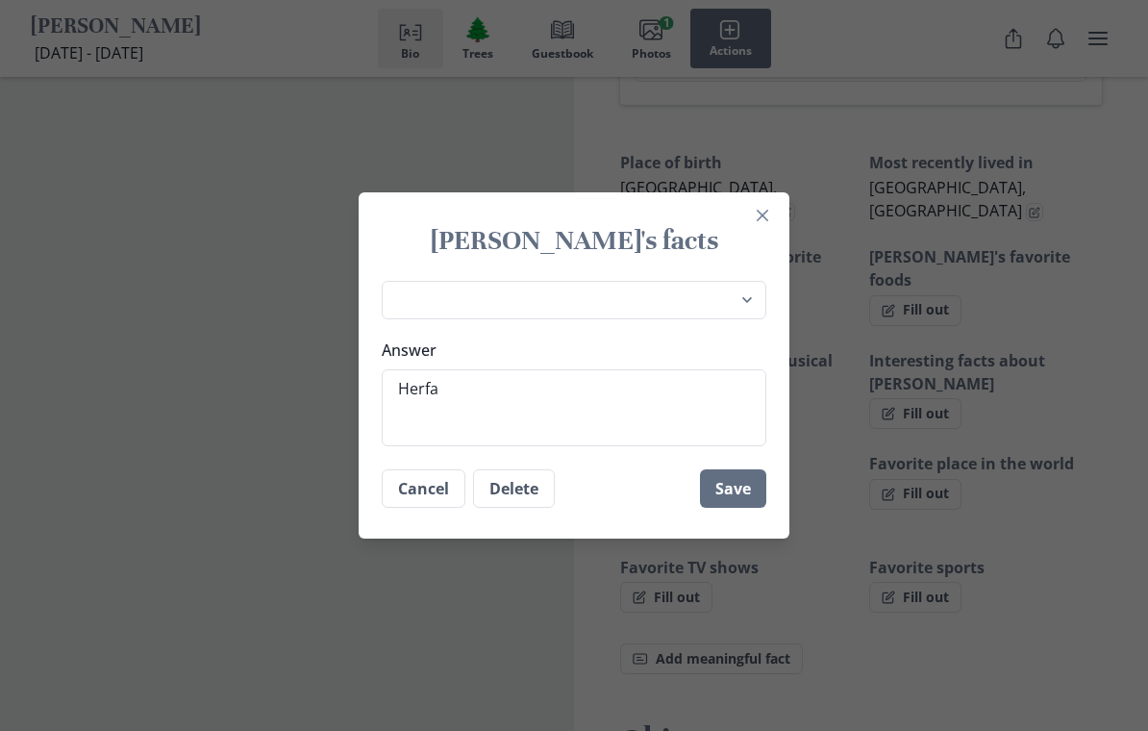
type textarea "Herf"
type textarea "x"
type textarea "Her"
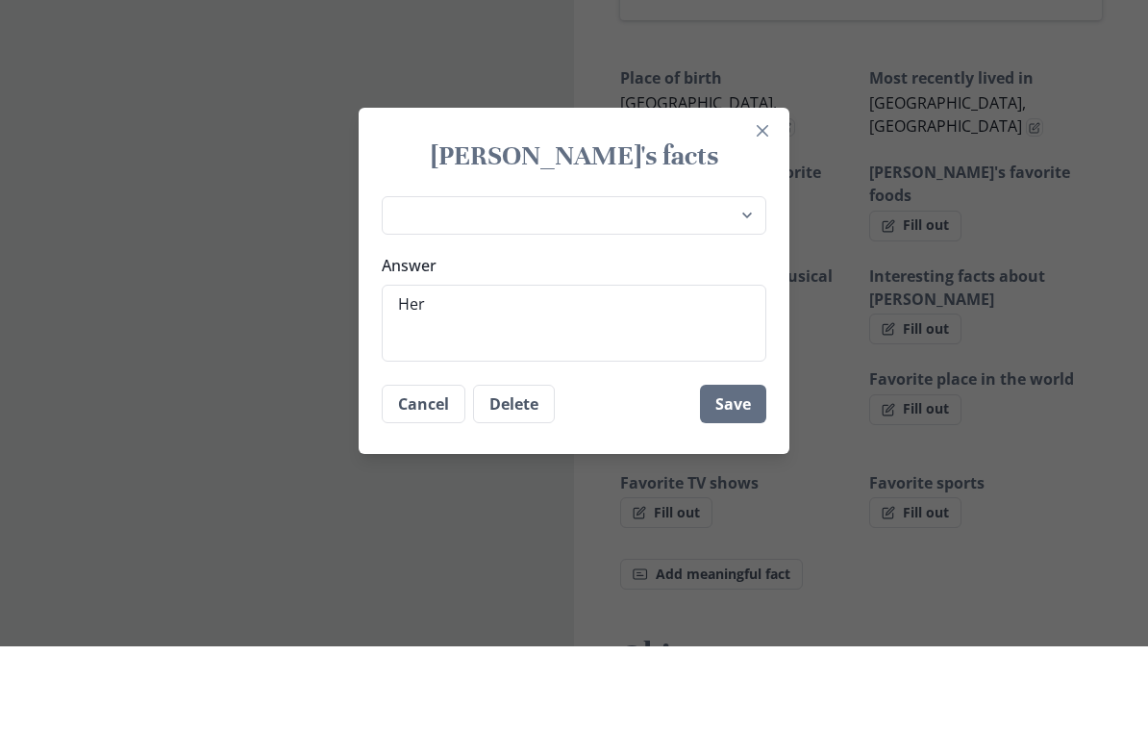
type textarea "x"
type textarea "Her"
type textarea "x"
type textarea "Her f"
type textarea "x"
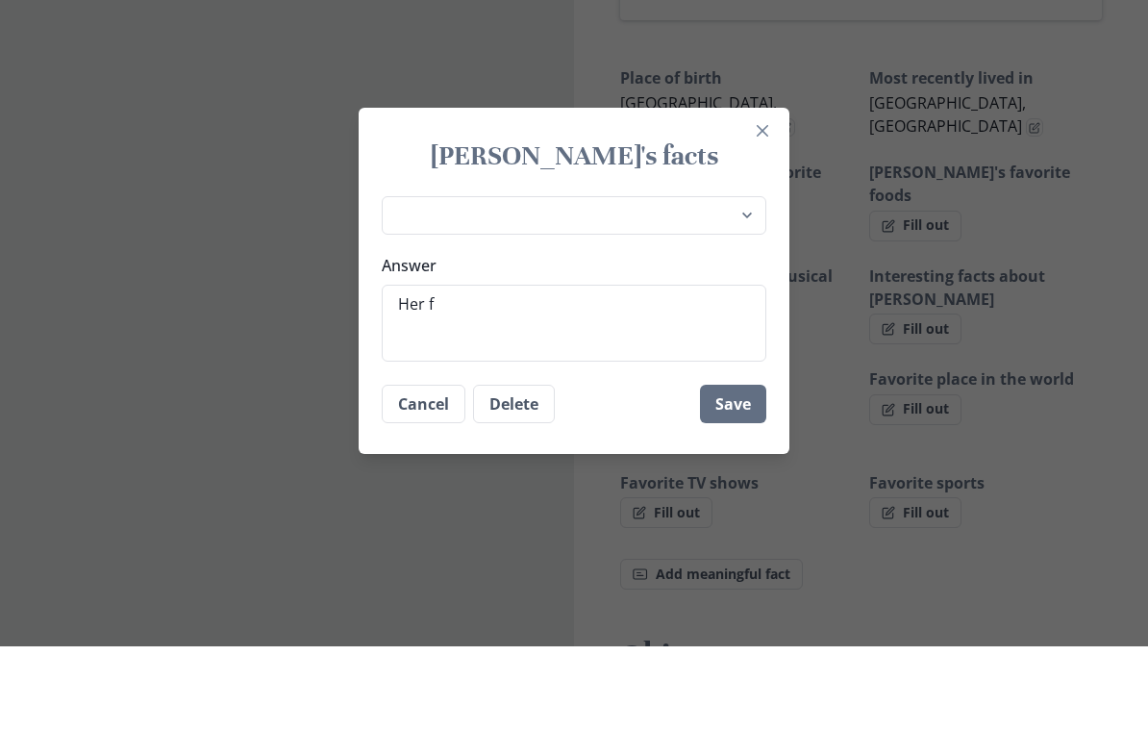
type textarea "Her fa"
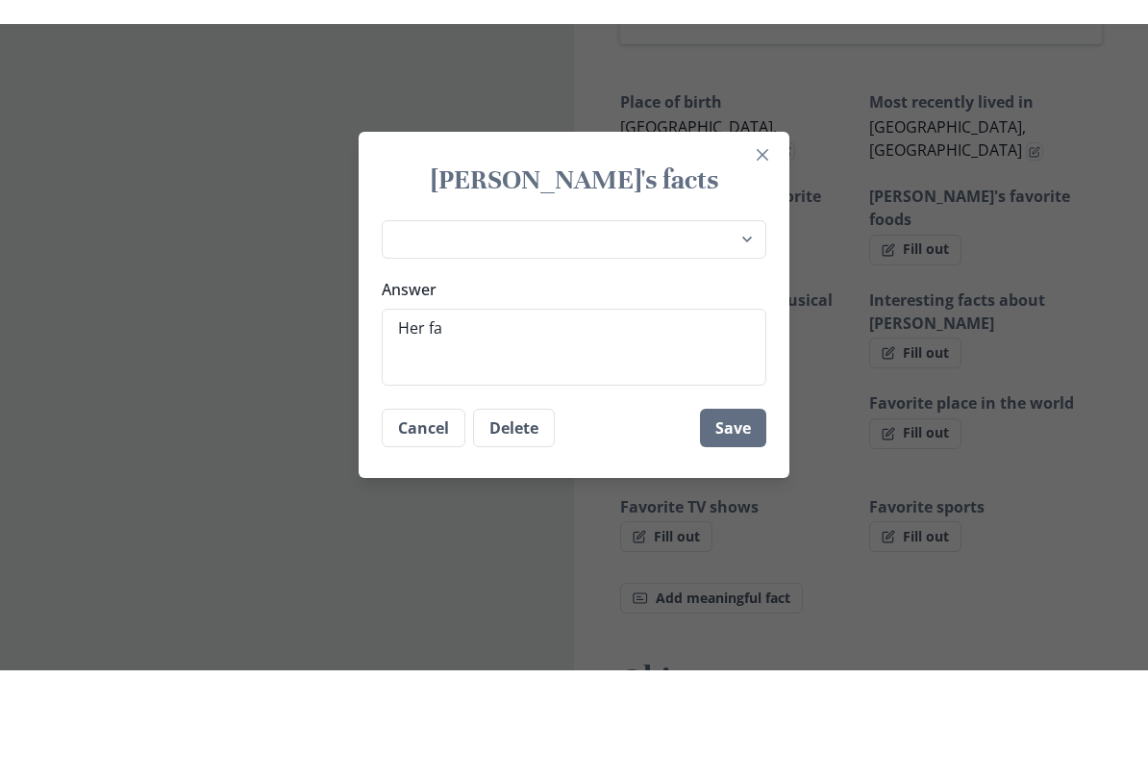
scroll to position [1327, 0]
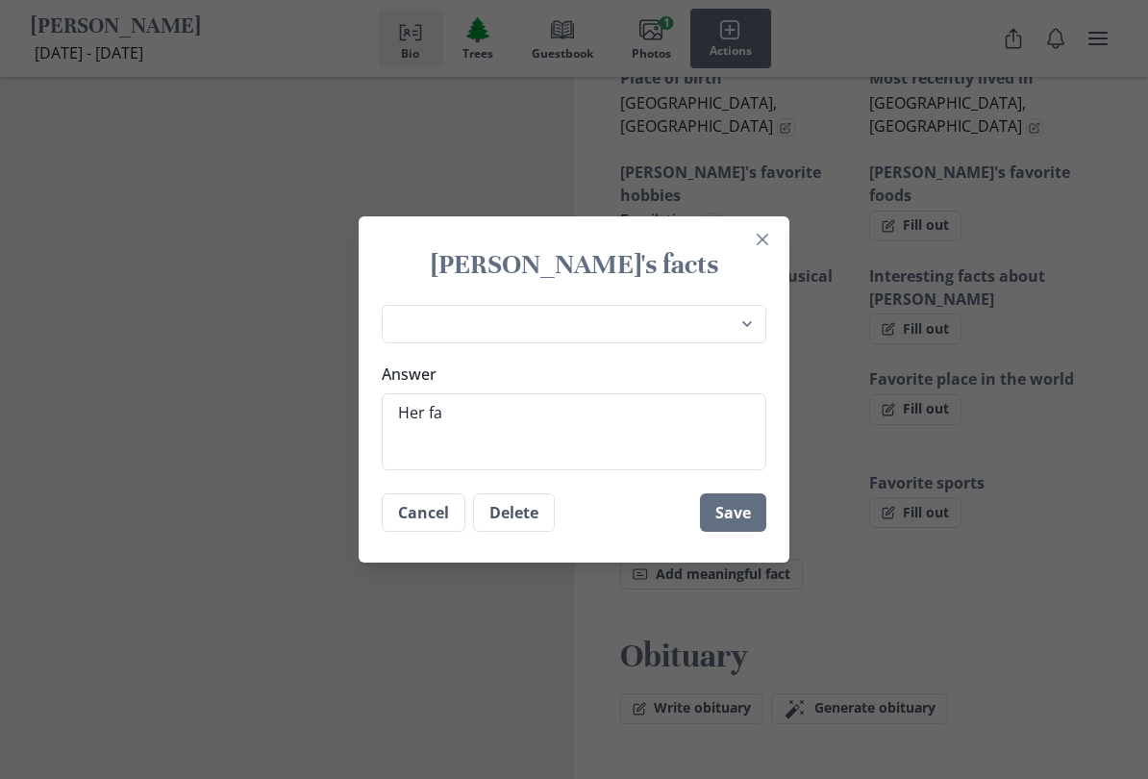
type textarea "x"
type textarea "Her fai"
type textarea "x"
type textarea "Her faily"
type textarea "x"
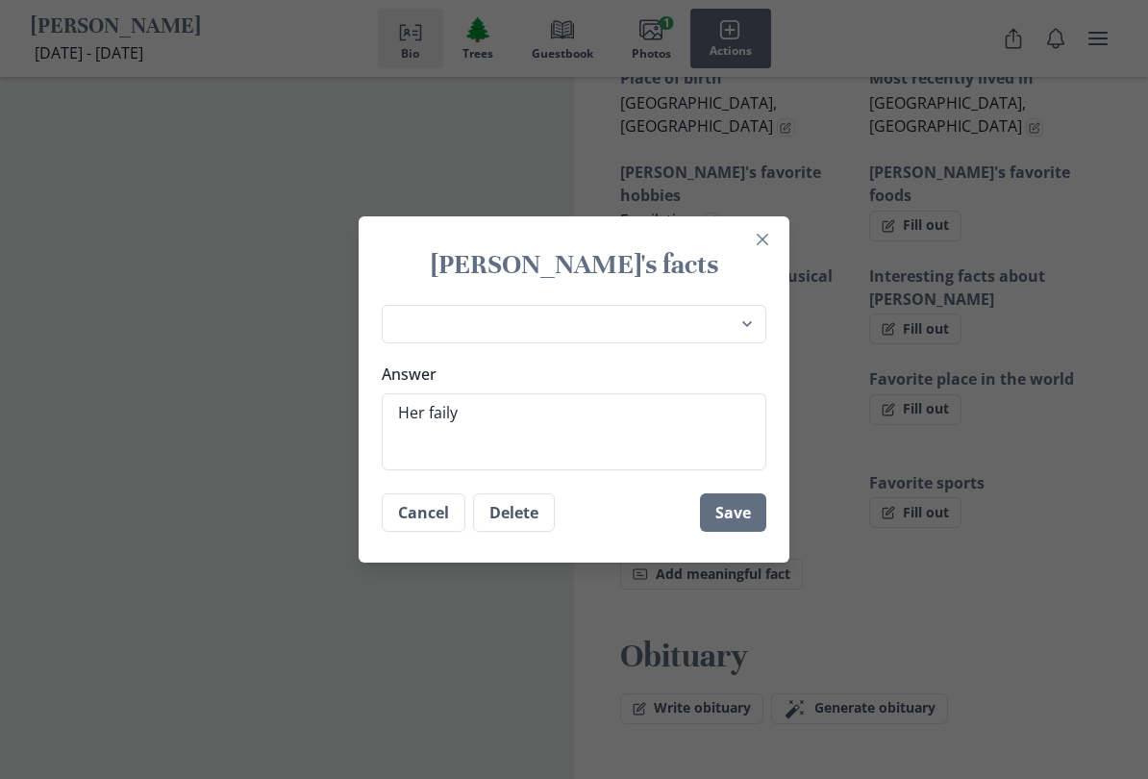
type textarea "Her fail"
type textarea "x"
type textarea "Her fai"
type textarea "x"
type textarea "Her fam"
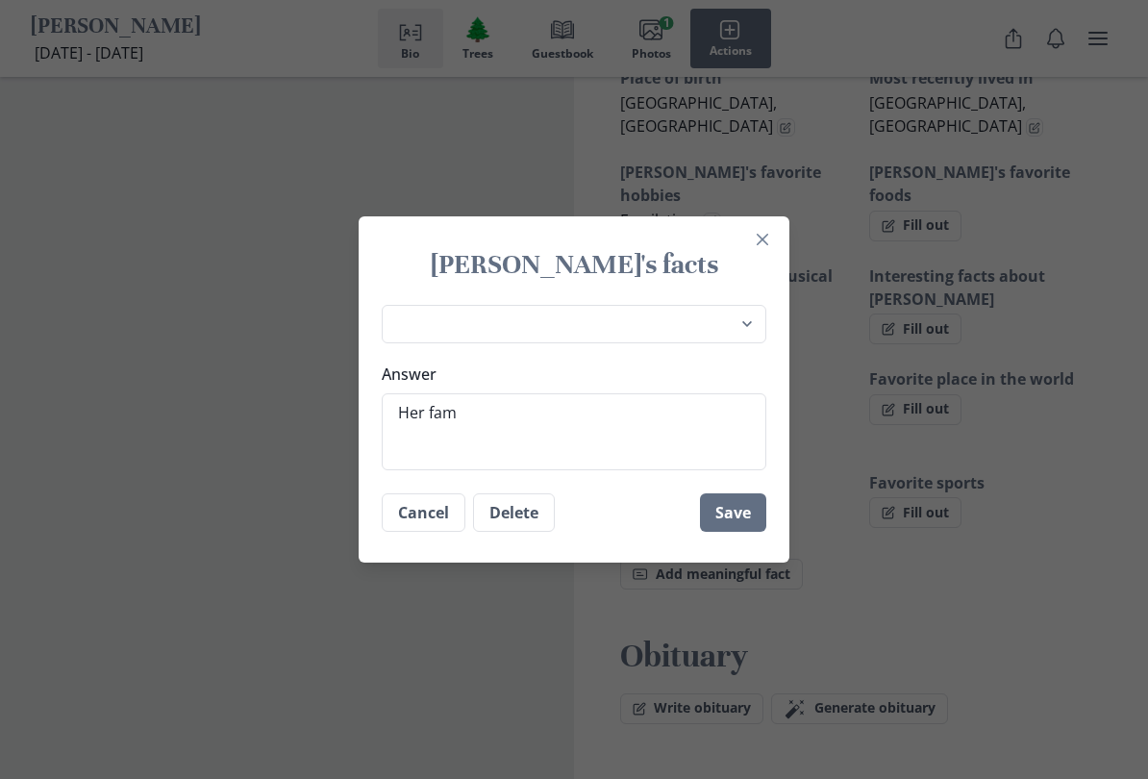
type textarea "x"
type textarea "Her fami"
type textarea "x"
click at [747, 510] on button "Save" at bounding box center [733, 512] width 66 height 38
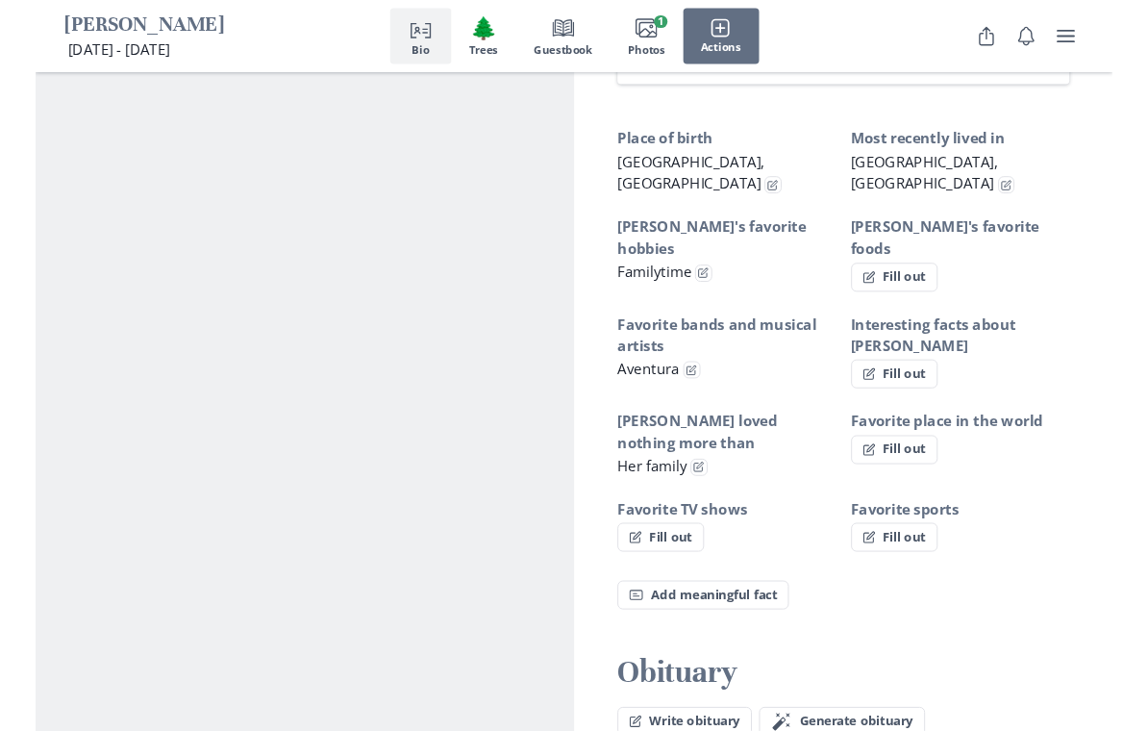
scroll to position [1242, 0]
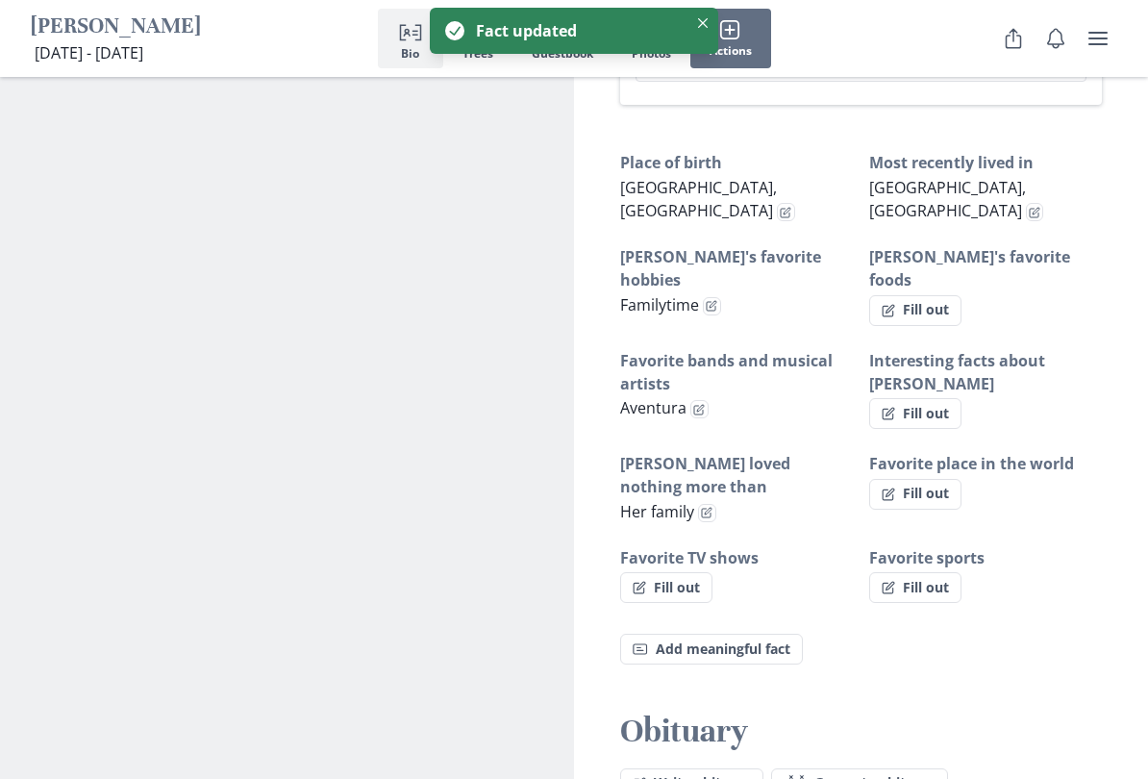
click at [702, 572] on button "Fill out" at bounding box center [666, 587] width 92 height 31
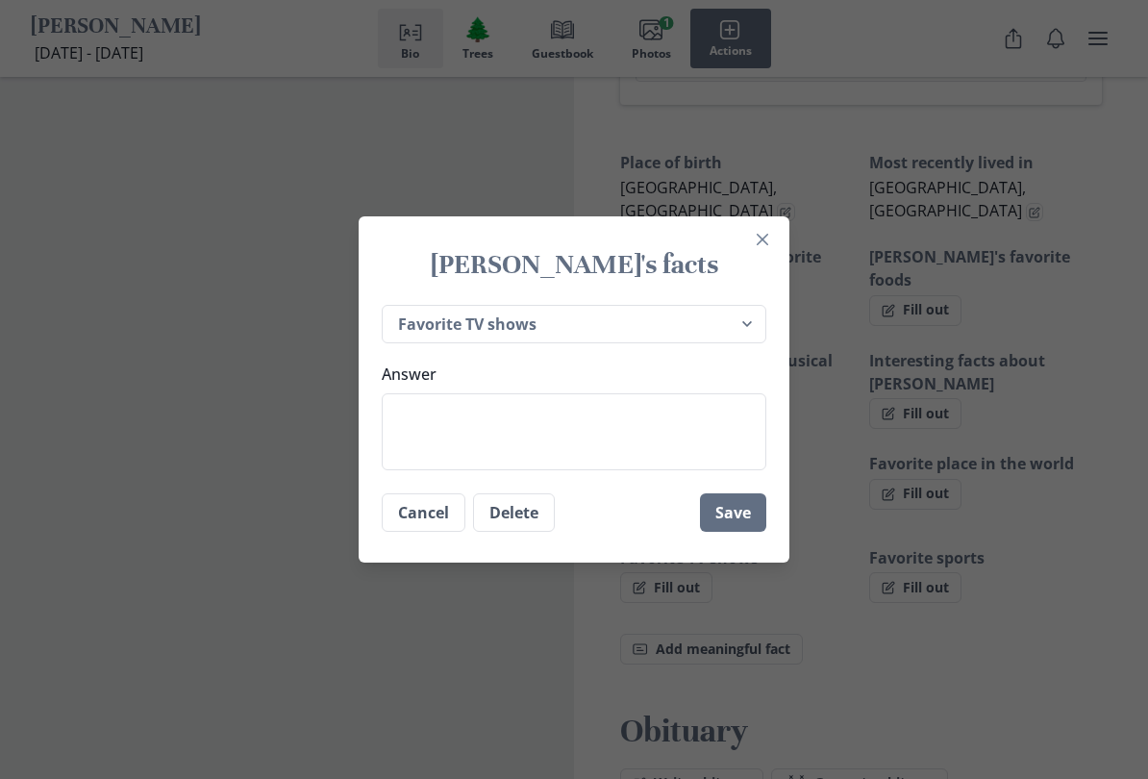
click at [738, 329] on select "Place of birth Most recently lived in [PERSON_NAME]'s favorite hobbies [PERSON_…" at bounding box center [574, 324] width 385 height 39
click at [427, 429] on textarea "Answer" at bounding box center [574, 431] width 385 height 77
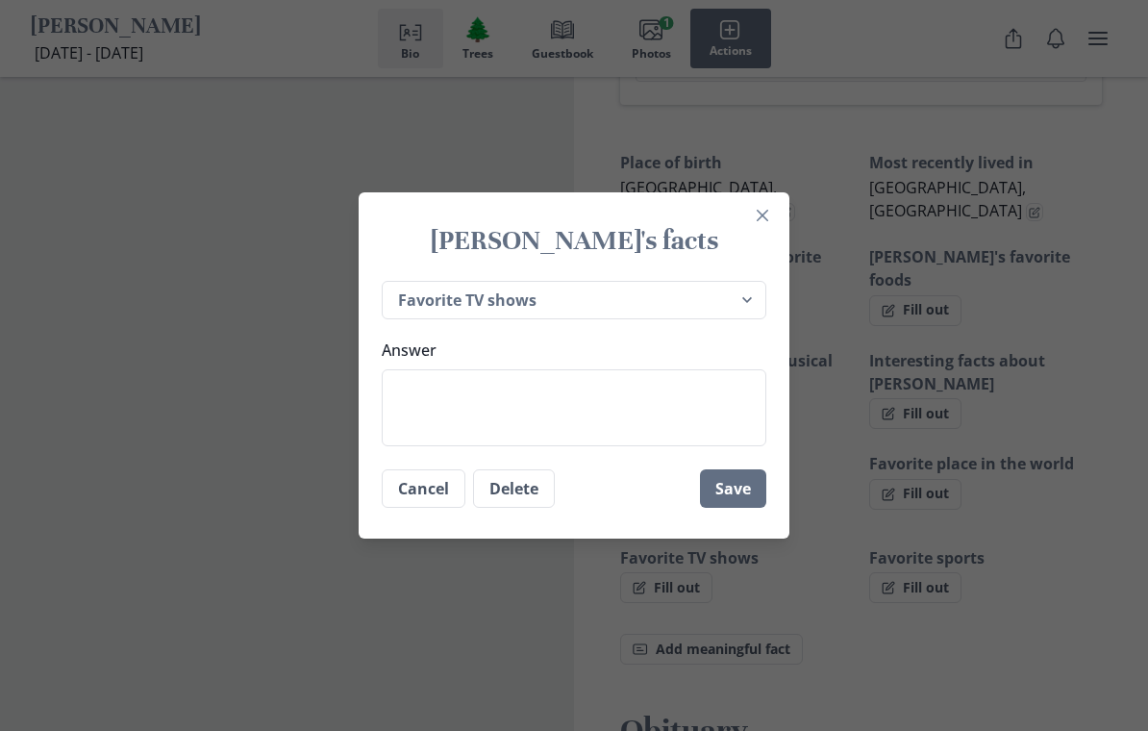
click at [743, 310] on select "Place of birth Most recently lived in [PERSON_NAME]'s favorite hobbies [PERSON_…" at bounding box center [574, 300] width 385 height 39
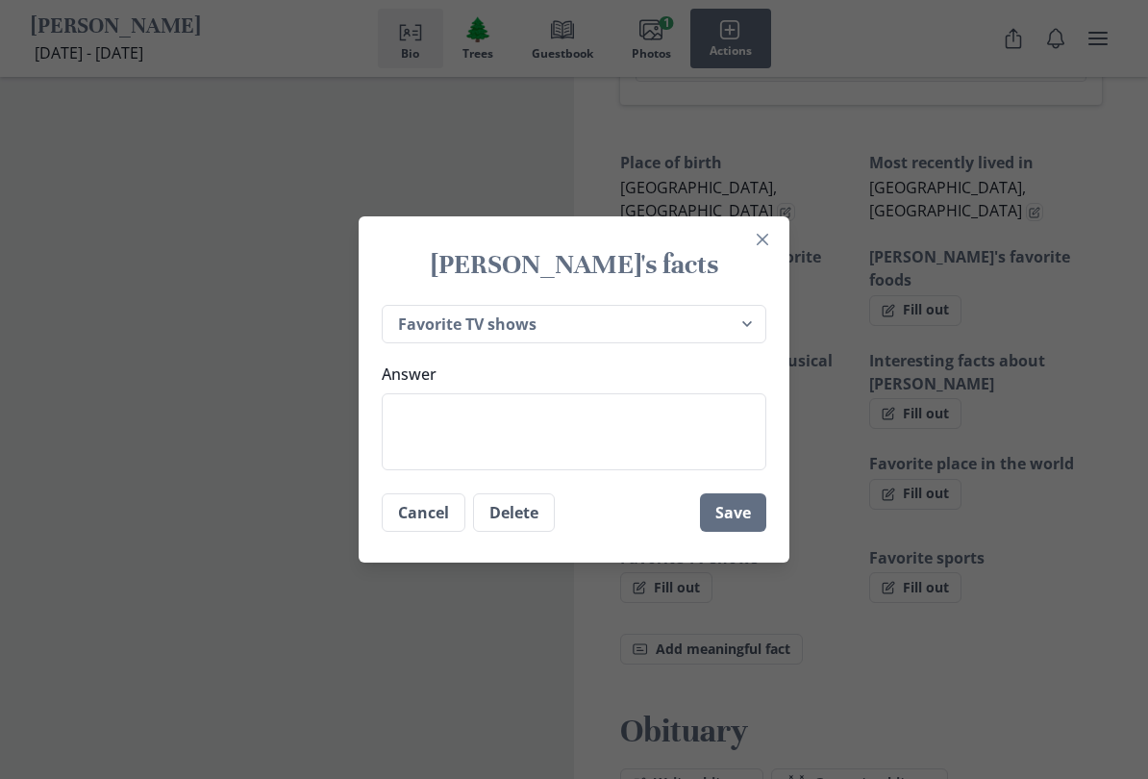
click at [429, 424] on textarea "Answer" at bounding box center [574, 431] width 385 height 77
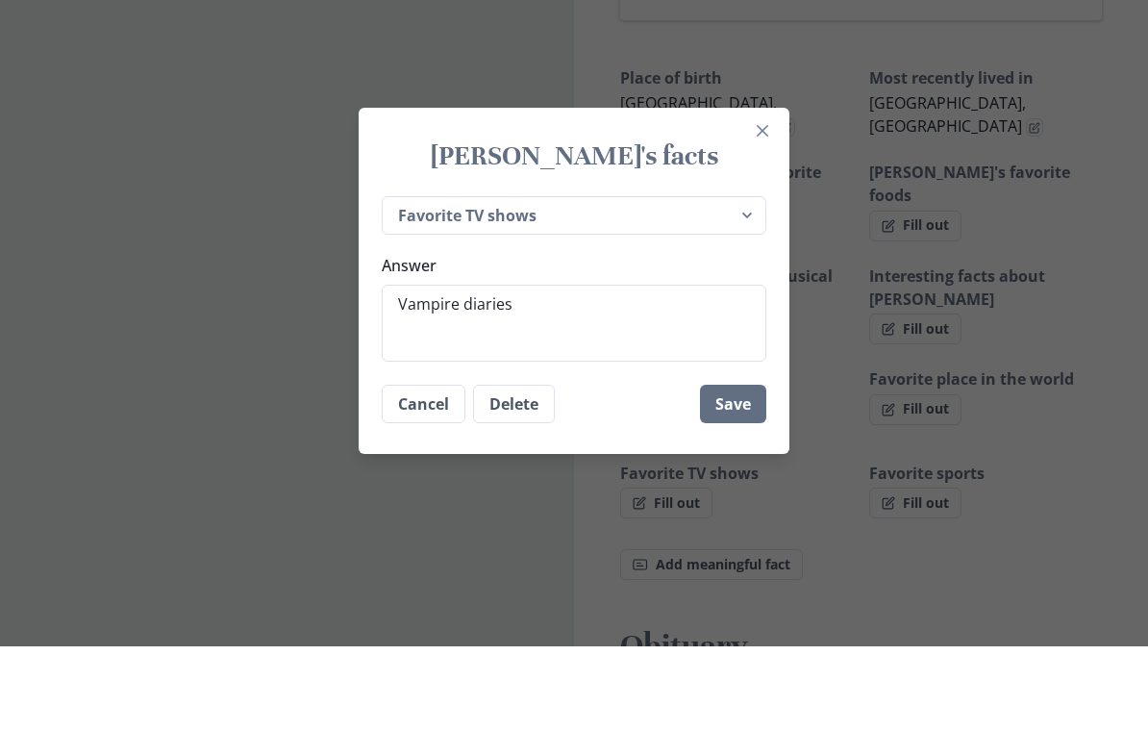
click at [1118, 313] on div "[PERSON_NAME]'s facts Place of birth Most recently lived in [PERSON_NAME]'s fav…" at bounding box center [574, 365] width 1148 height 731
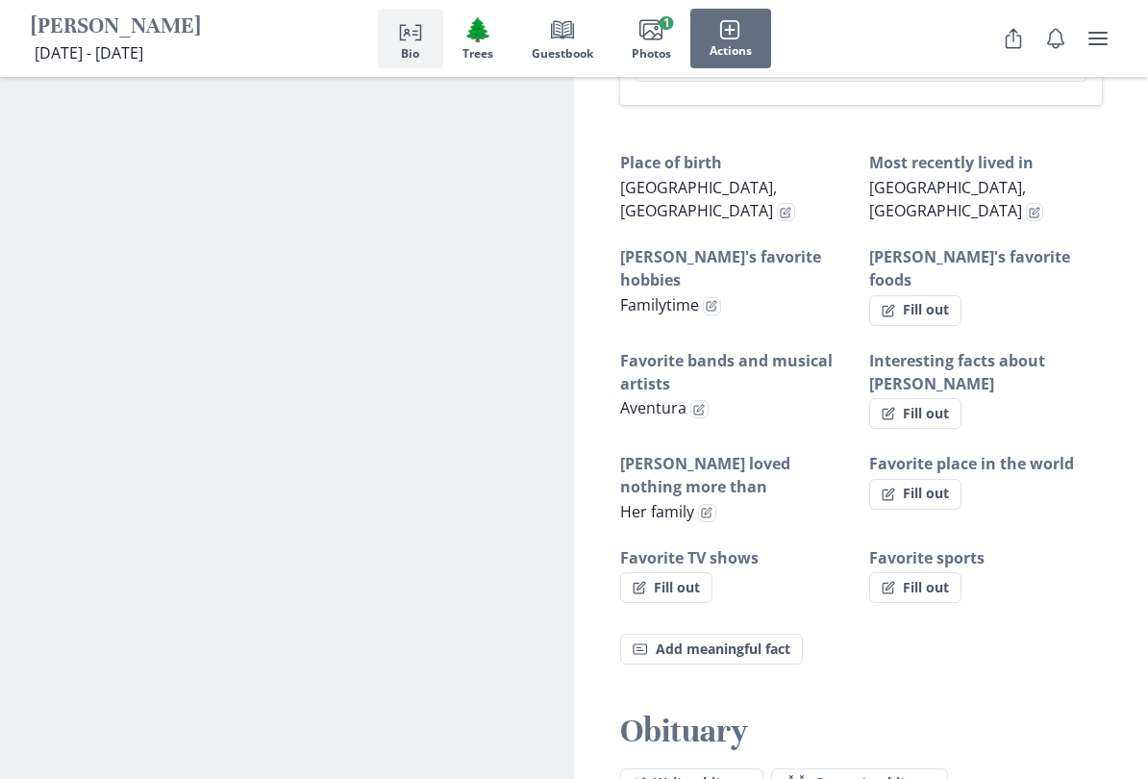
click at [687, 572] on button "Fill out" at bounding box center [666, 587] width 92 height 31
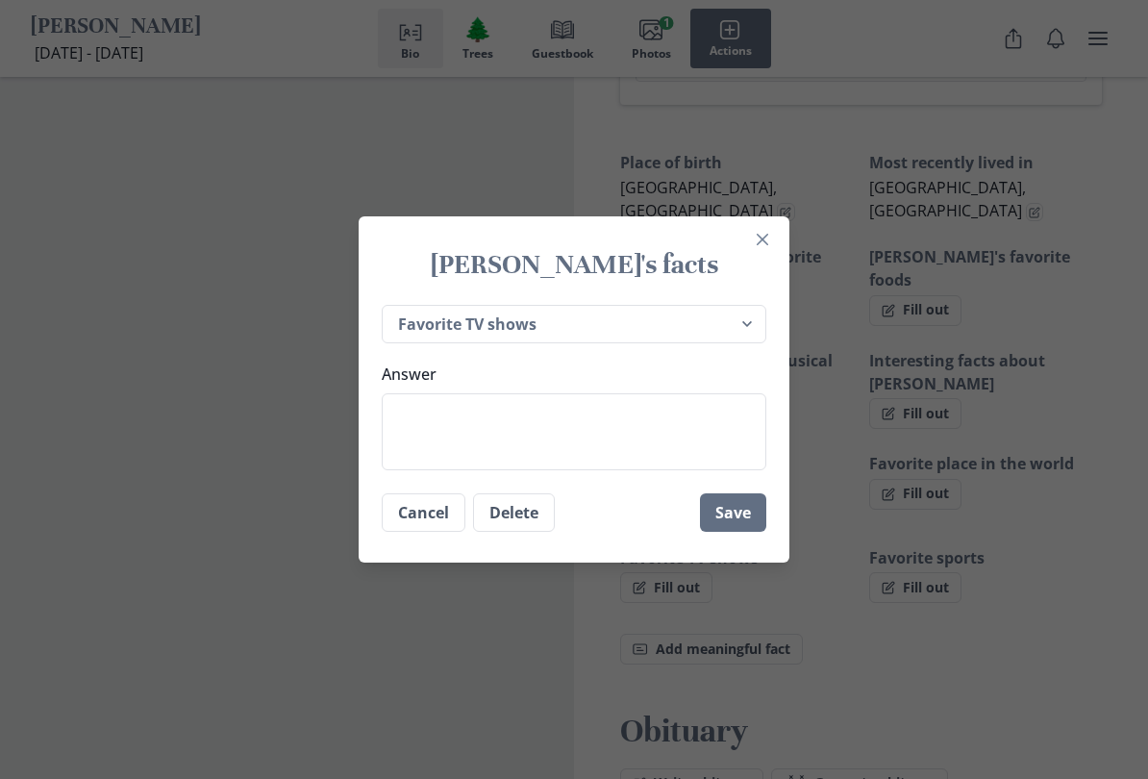
click at [896, 535] on div "[PERSON_NAME]'s facts Place of birth Most recently lived in [PERSON_NAME]'s fav…" at bounding box center [574, 389] width 1148 height 779
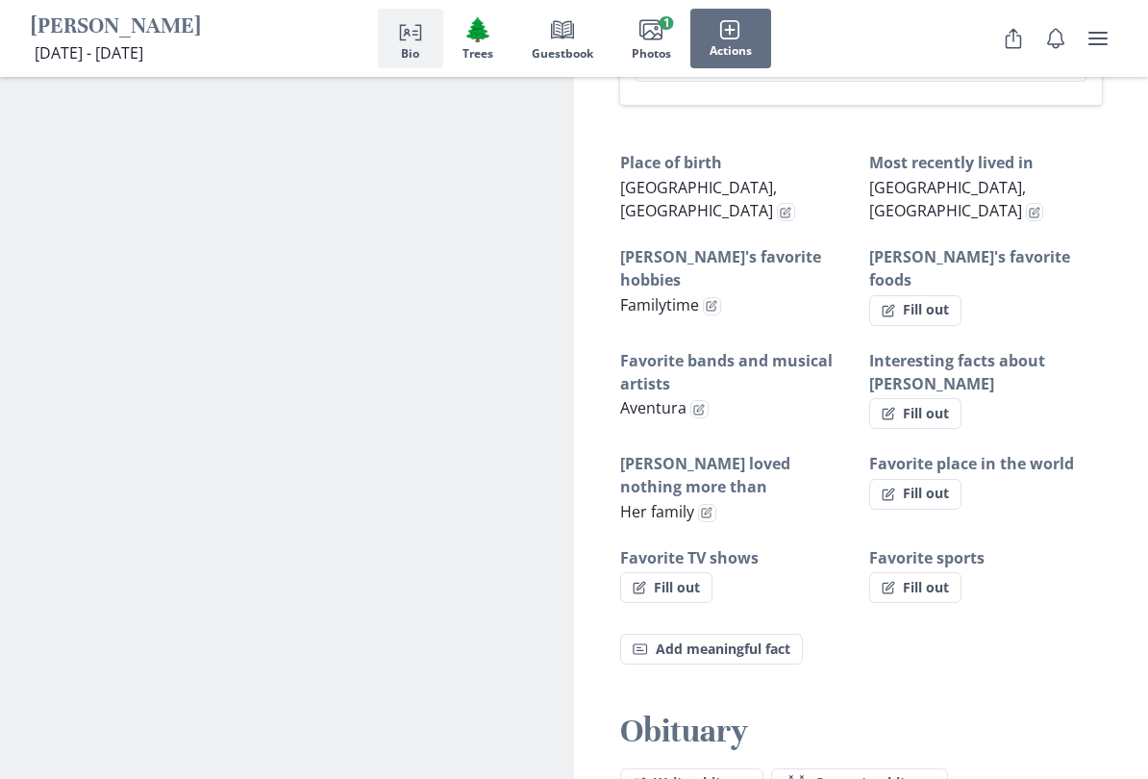
click at [701, 572] on button "Fill out" at bounding box center [666, 587] width 92 height 31
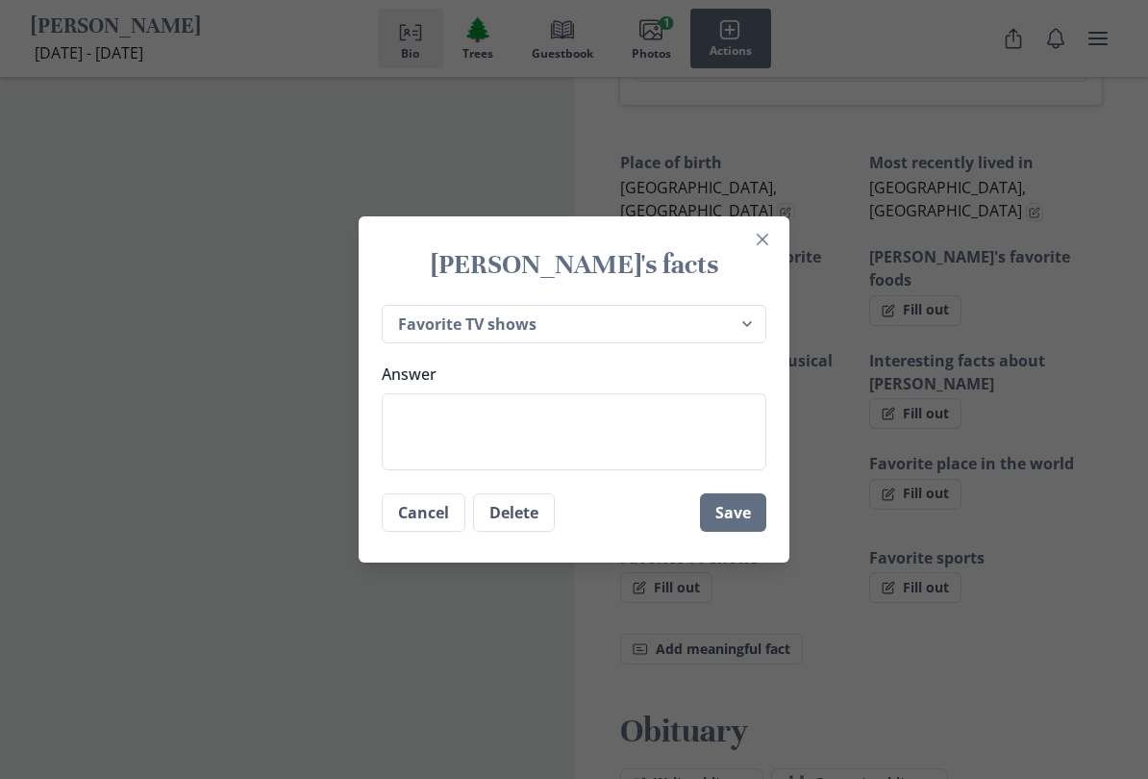
click at [431, 419] on textarea "Answer" at bounding box center [574, 431] width 385 height 77
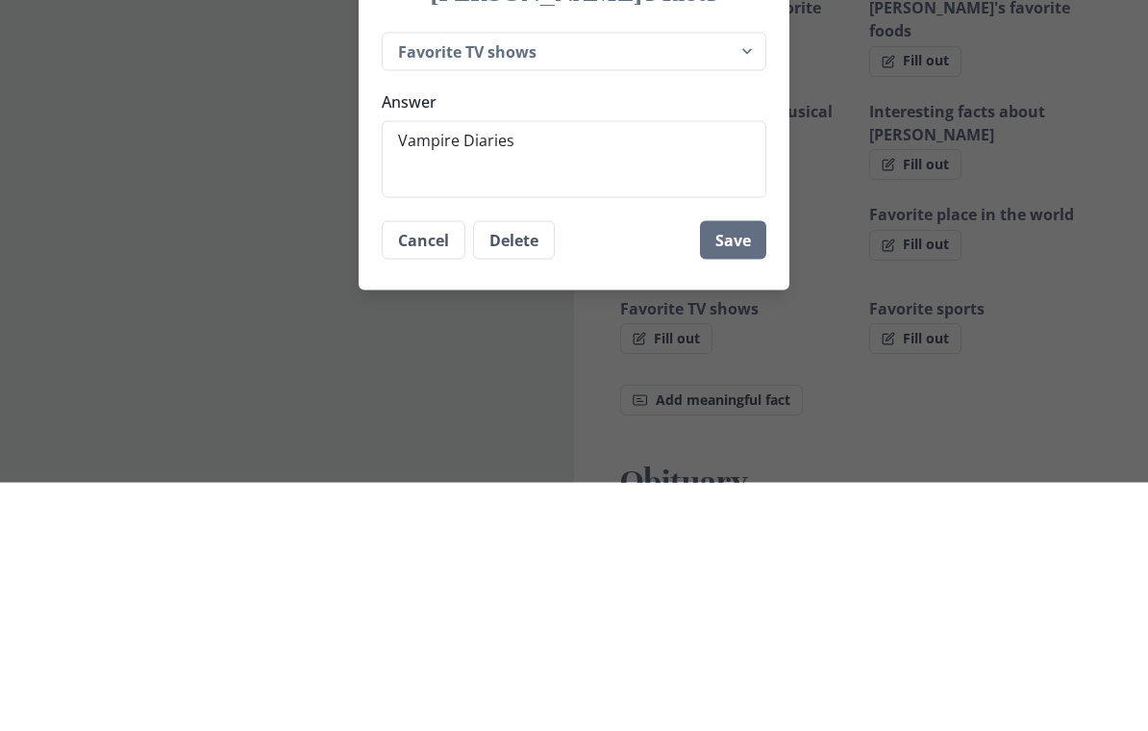
click at [741, 469] on button "Save" at bounding box center [733, 488] width 66 height 38
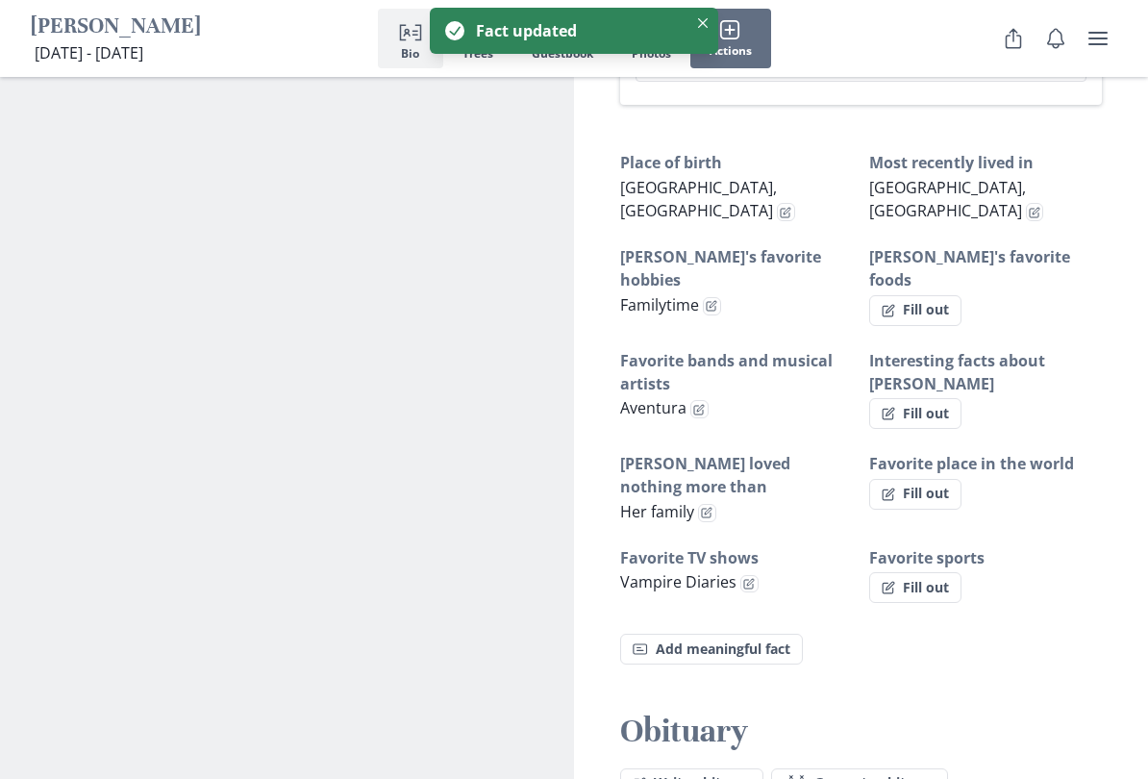
click at [948, 295] on button "Fill out" at bounding box center [915, 310] width 92 height 31
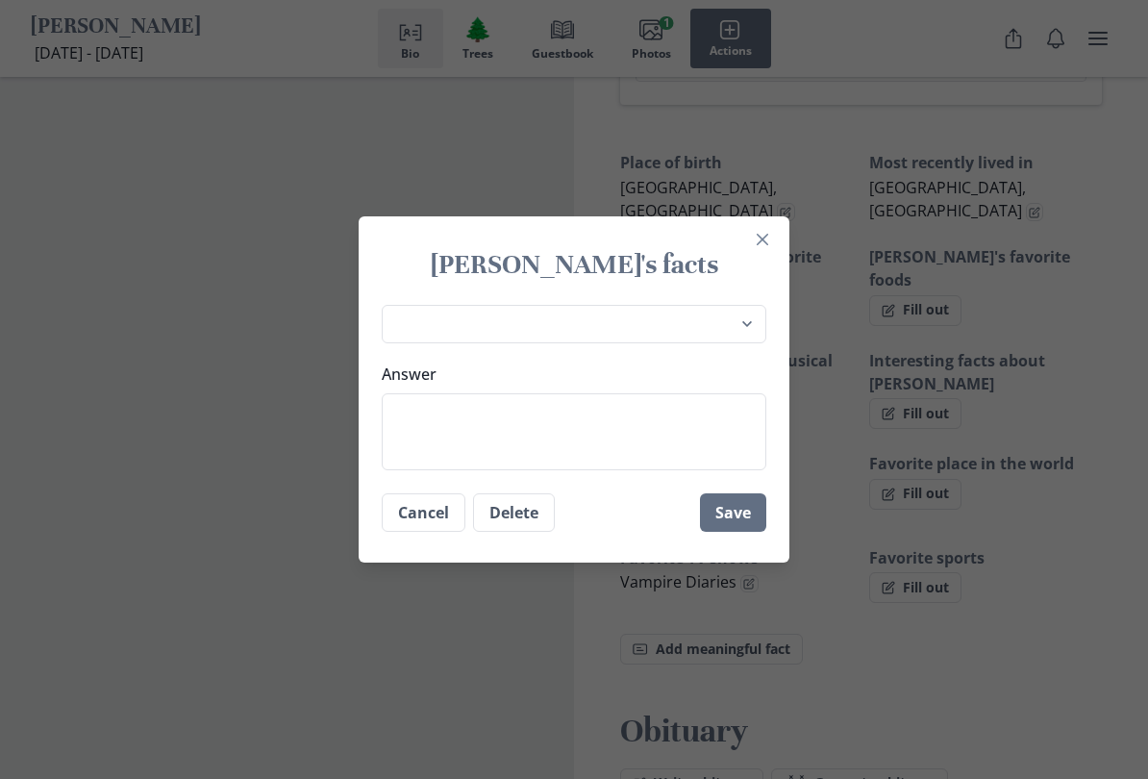
click at [429, 414] on textarea "Answer" at bounding box center [574, 431] width 385 height 77
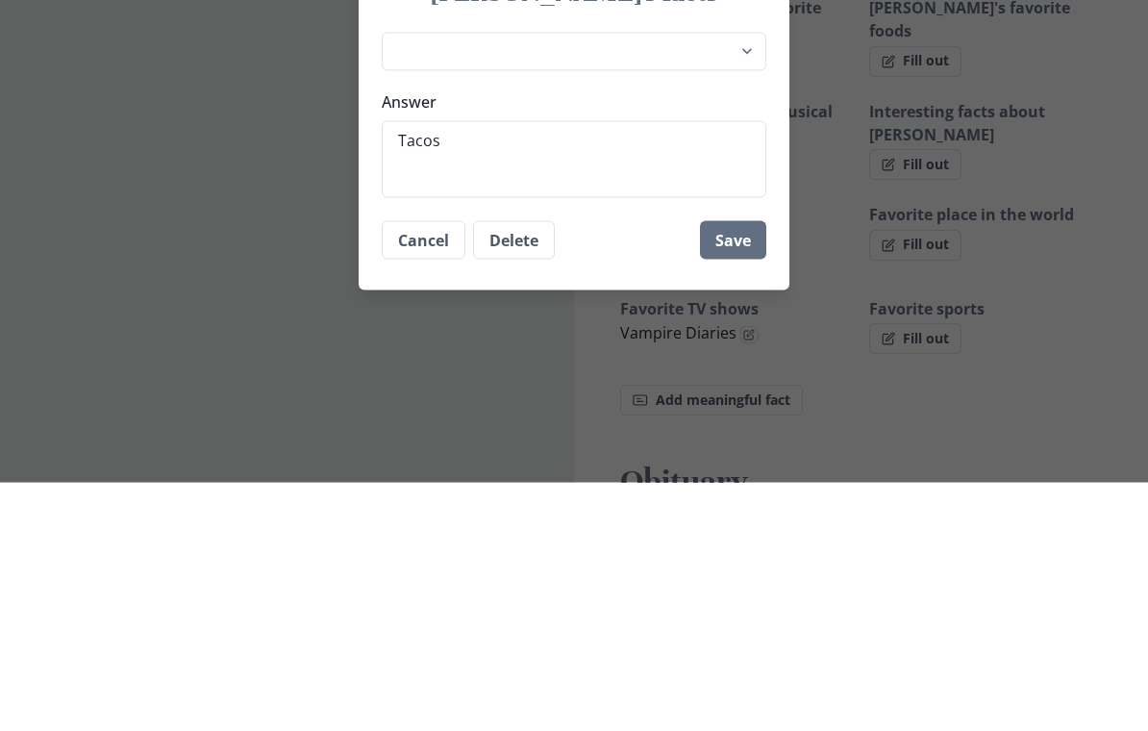
click at [734, 469] on button "Save" at bounding box center [733, 488] width 66 height 38
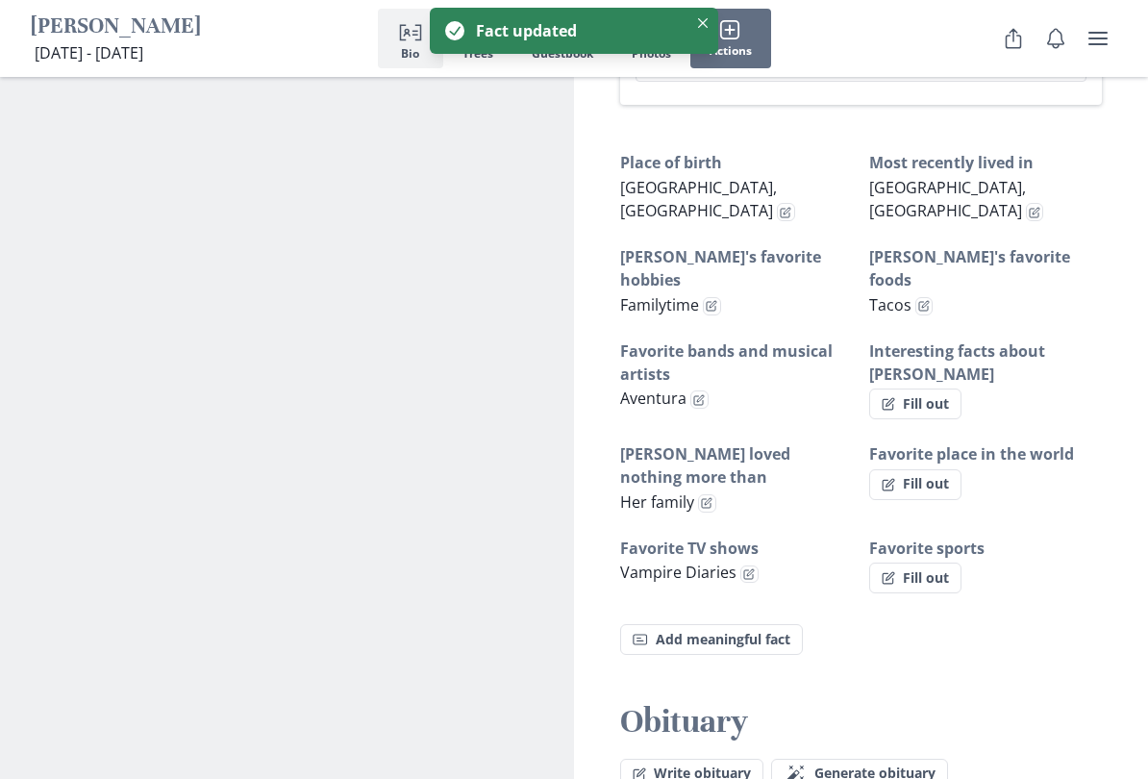
click at [939, 388] on button "Fill out" at bounding box center [915, 403] width 92 height 31
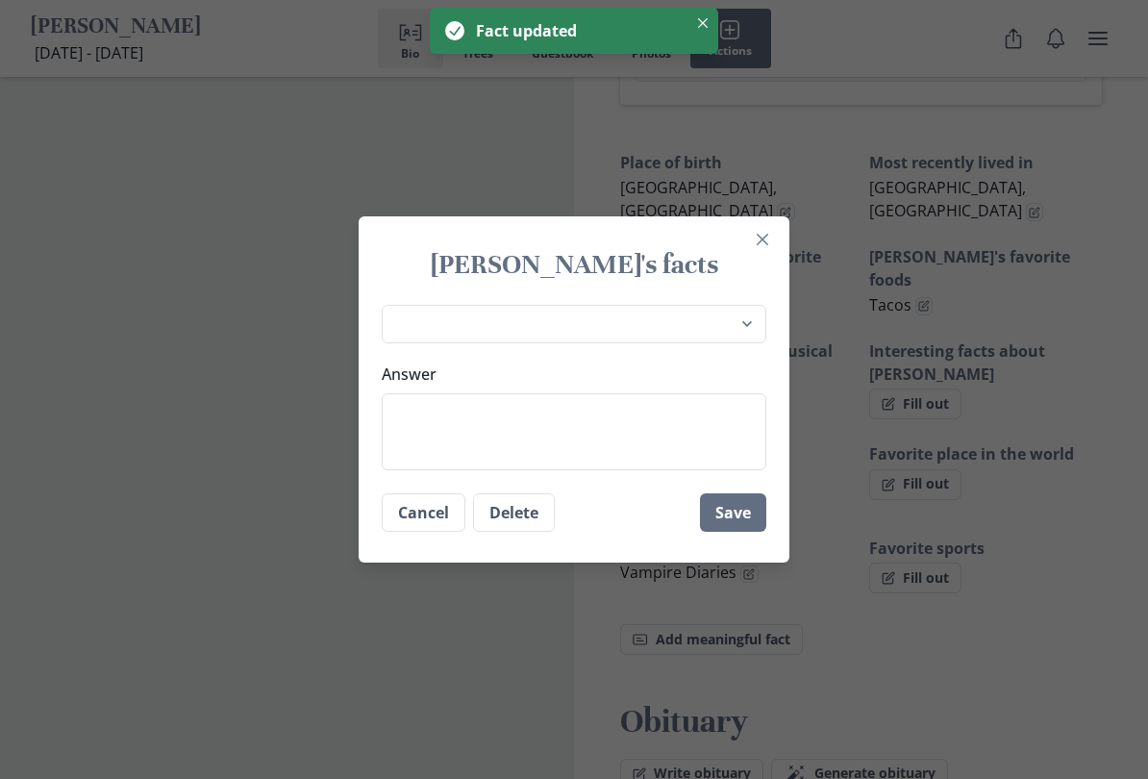
click at [415, 412] on textarea "Answer" at bounding box center [574, 431] width 385 height 77
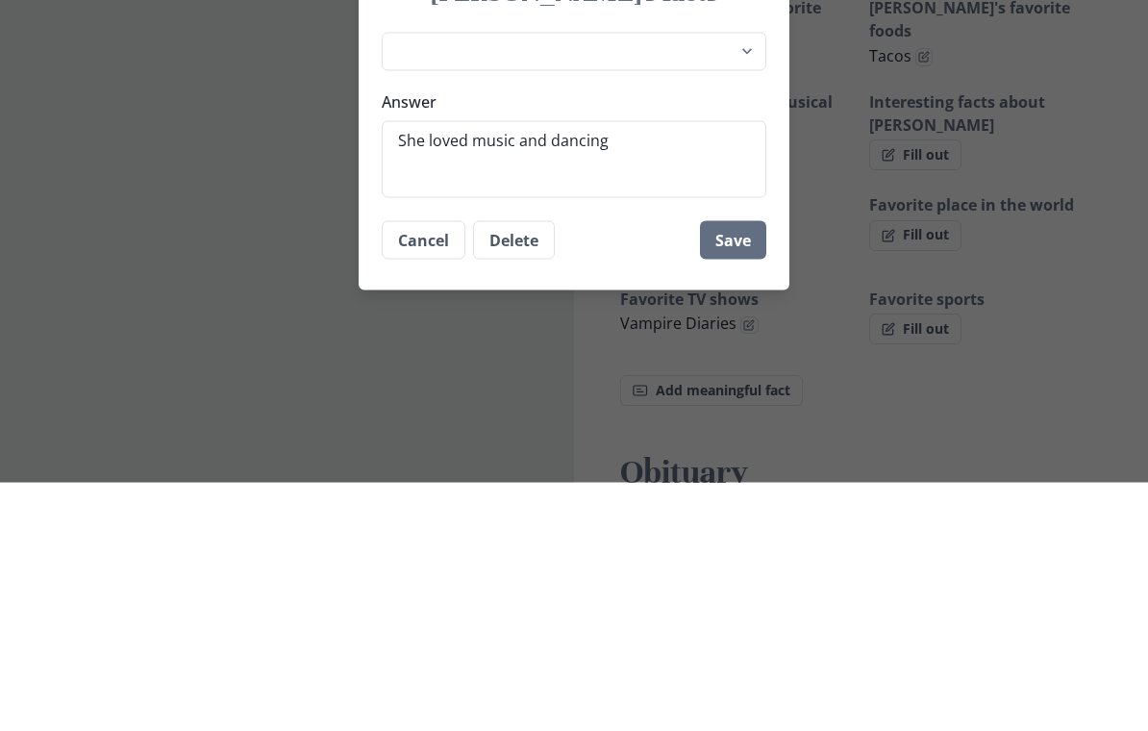
click at [740, 469] on button "Save" at bounding box center [733, 488] width 66 height 38
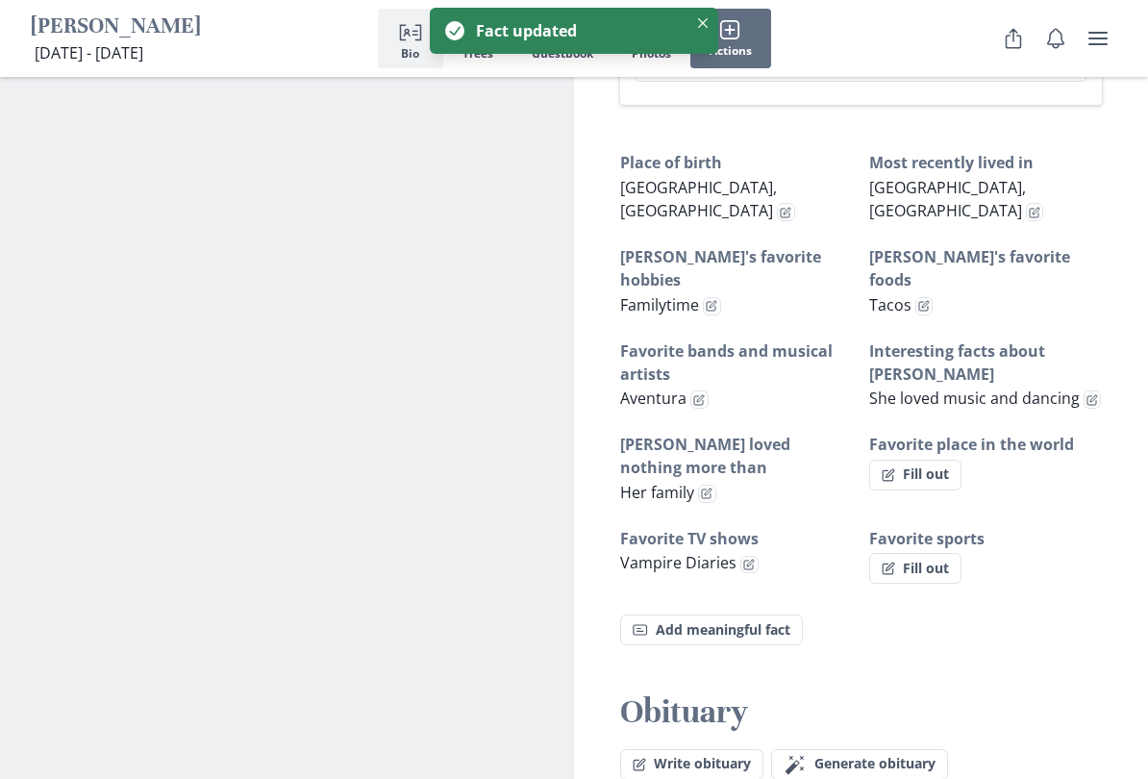
click at [954, 460] on button "Fill out" at bounding box center [915, 475] width 92 height 31
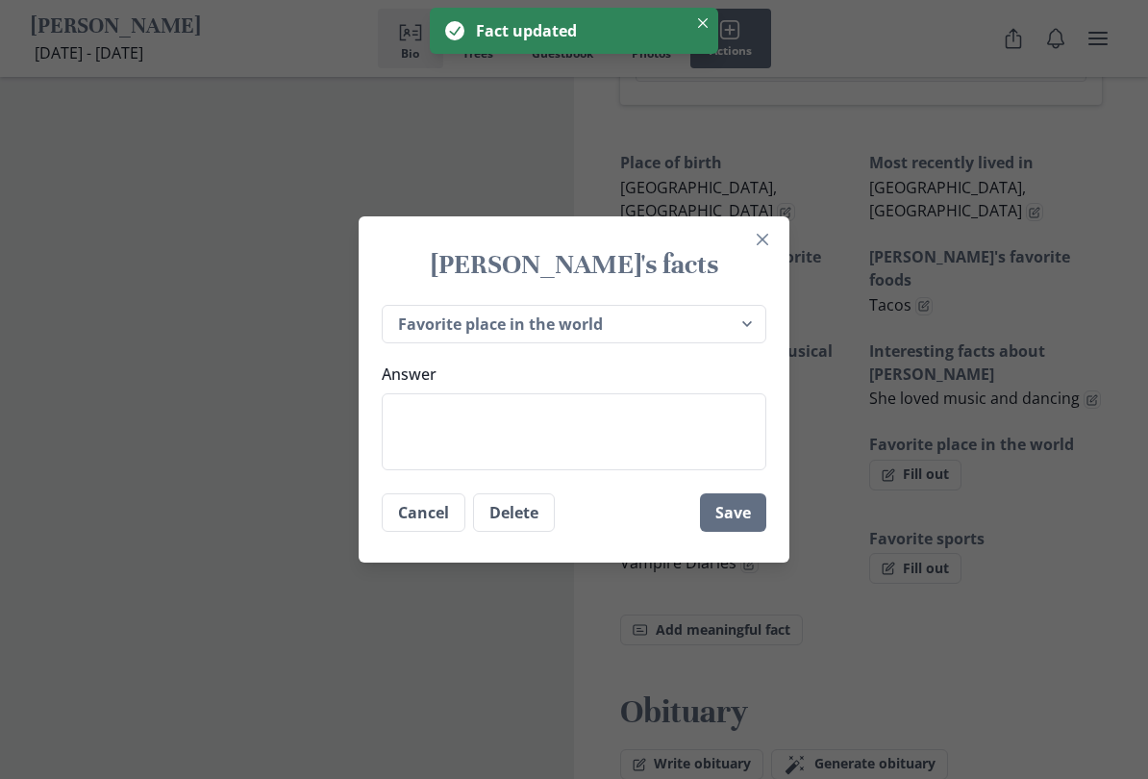
click at [415, 415] on textarea "Answer" at bounding box center [574, 431] width 385 height 77
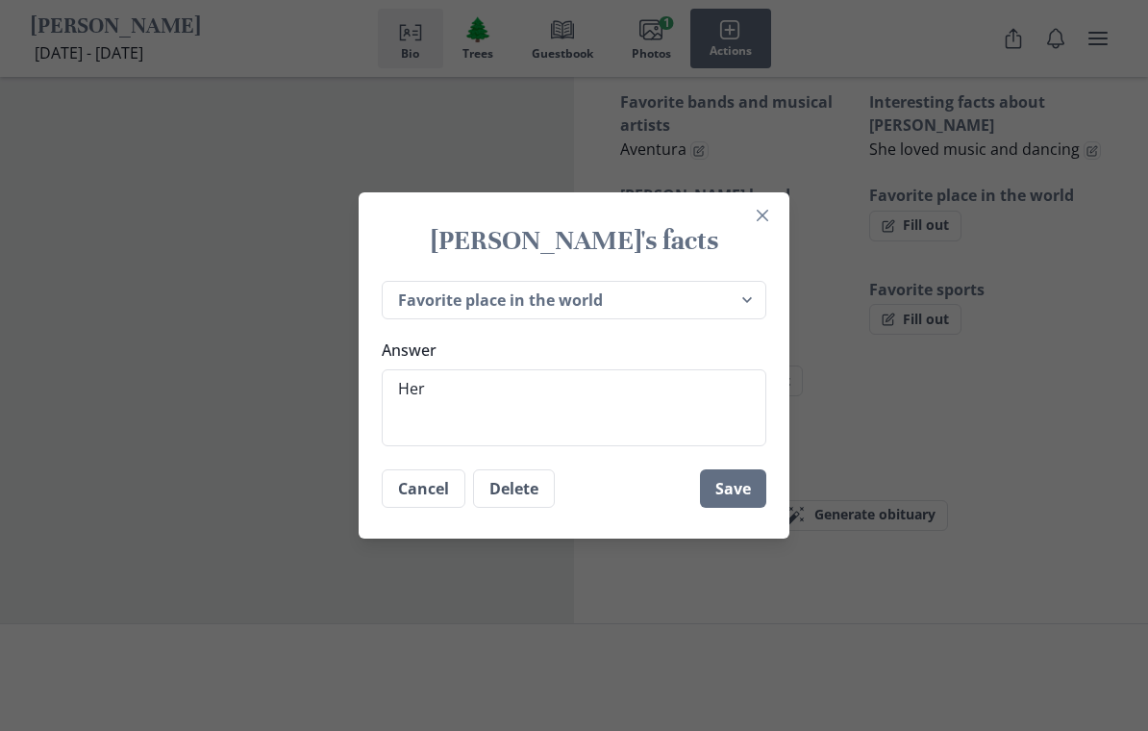
scroll to position [1490, 0]
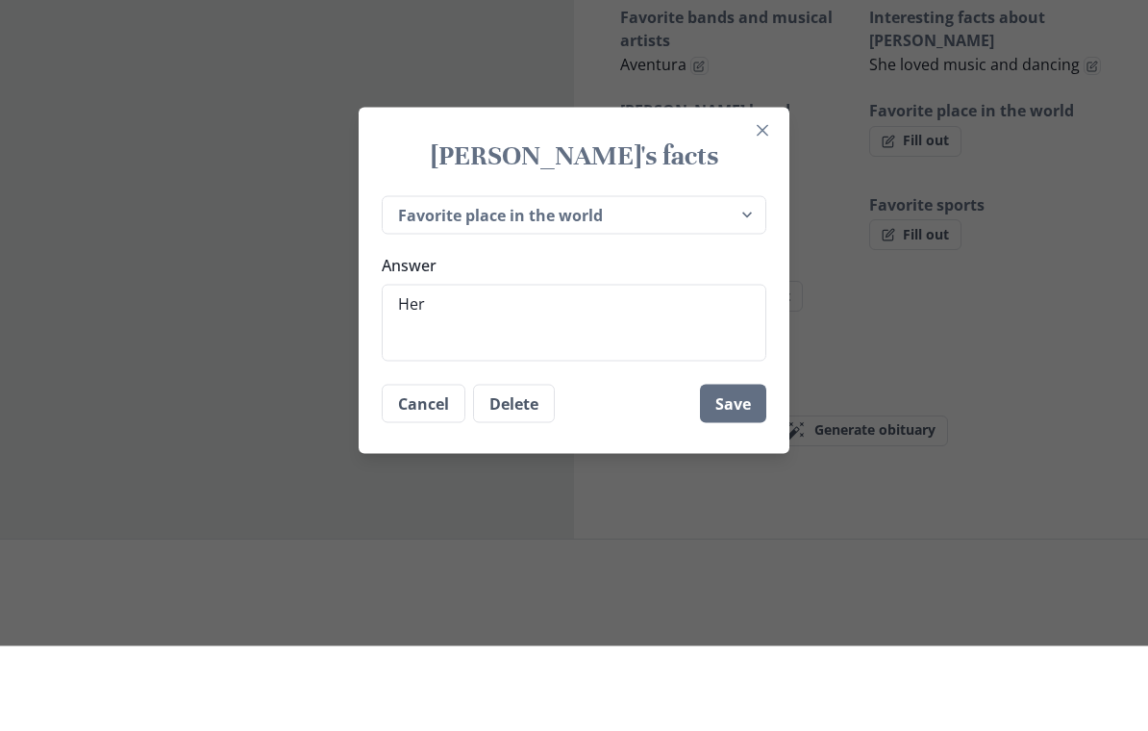
click at [458, 369] on textarea "Her" at bounding box center [574, 407] width 385 height 77
click at [1020, 244] on div "[PERSON_NAME]'s facts Place of birth Most recently lived in [PERSON_NAME]'s fav…" at bounding box center [574, 365] width 1148 height 731
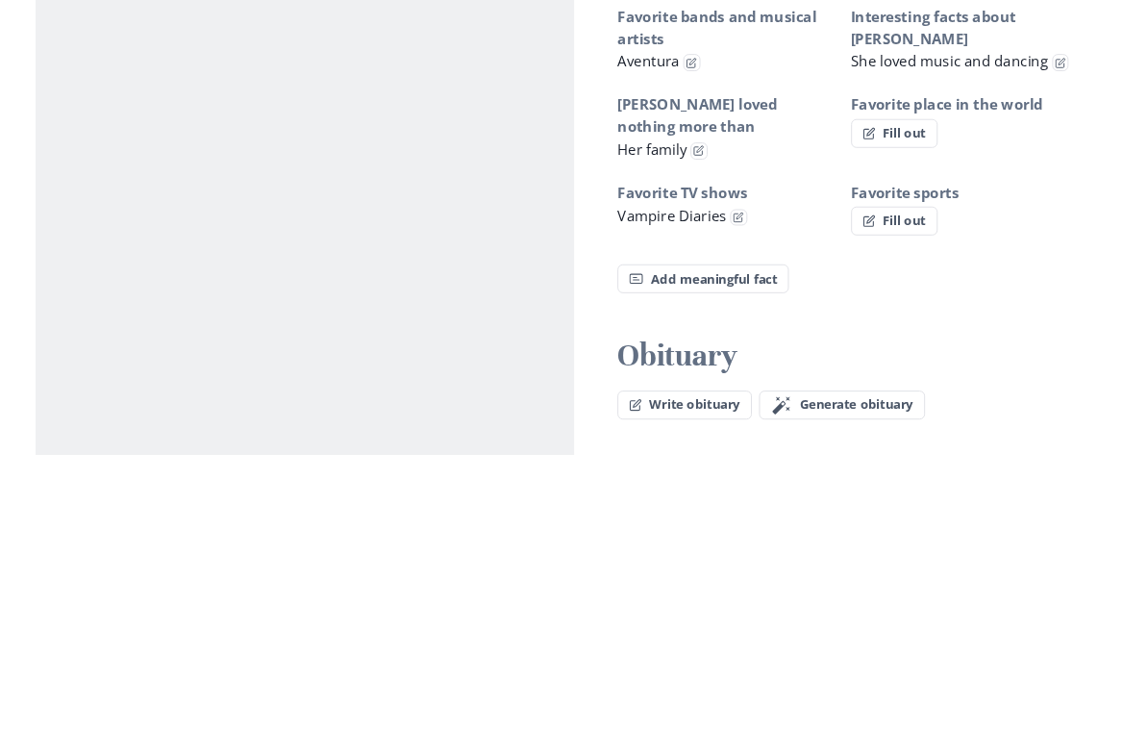
scroll to position [1242, 0]
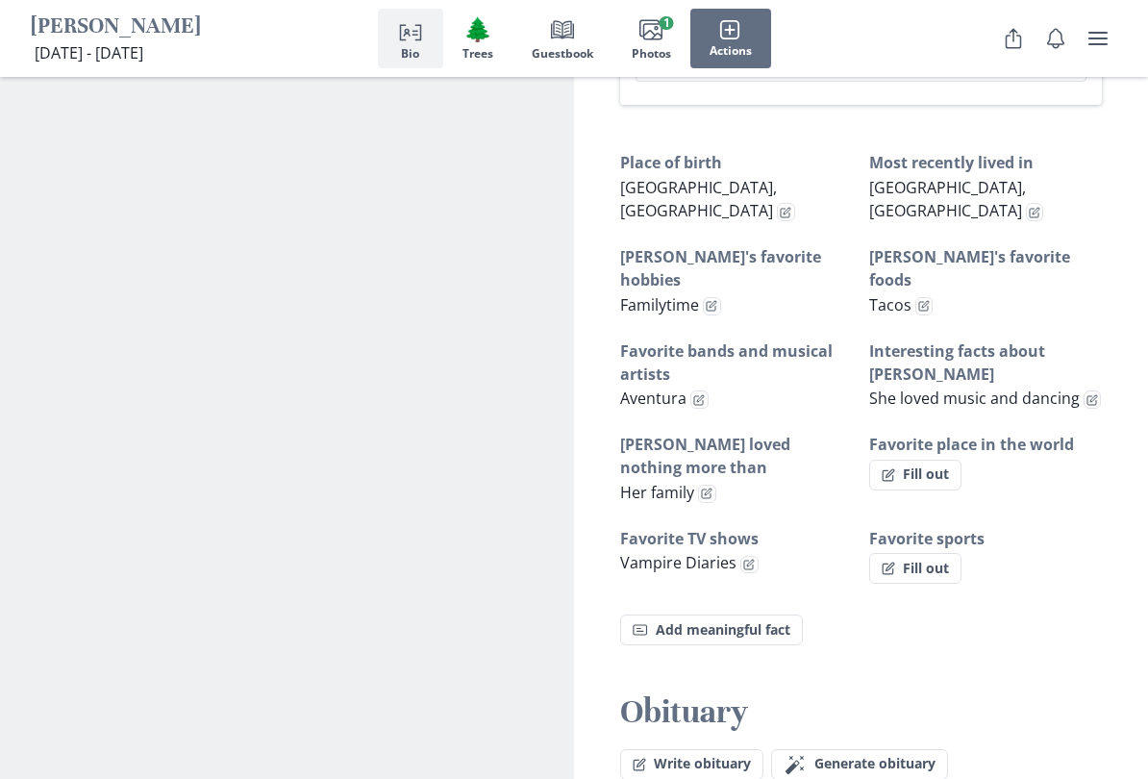
click at [925, 460] on button "Fill out" at bounding box center [915, 475] width 92 height 31
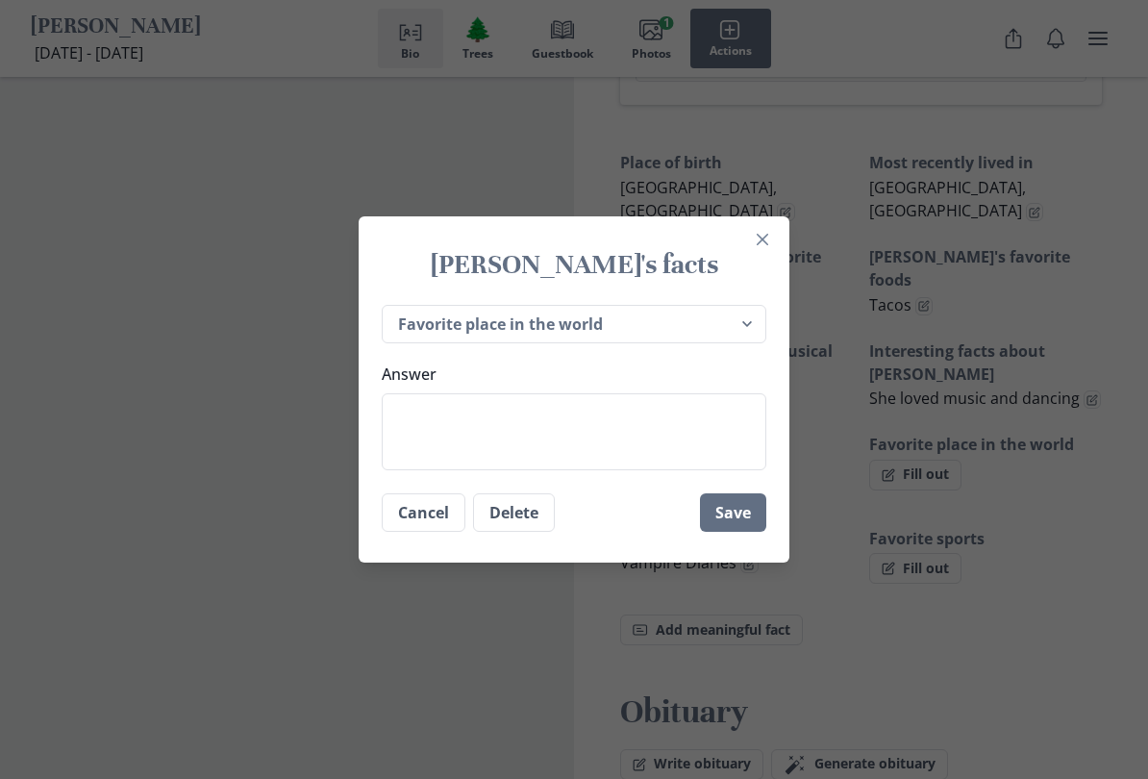
click at [419, 426] on textarea "Answer" at bounding box center [574, 431] width 385 height 77
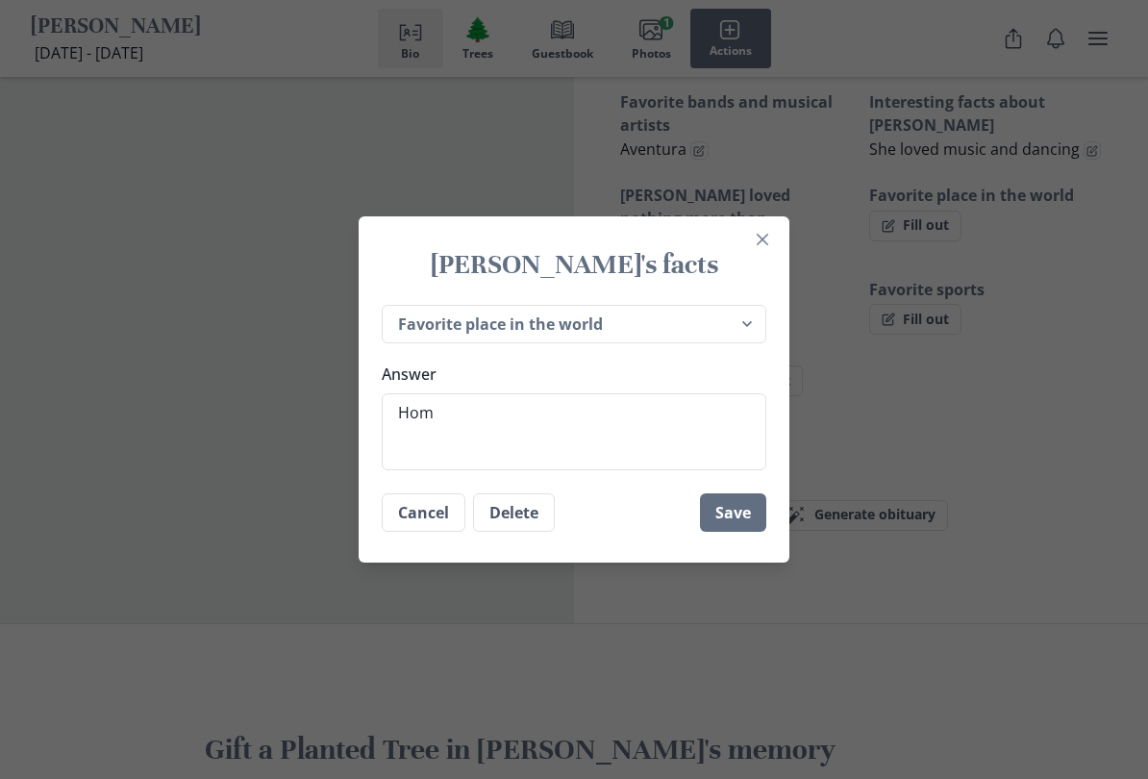
scroll to position [1490, 0]
click at [744, 510] on button "Save" at bounding box center [733, 512] width 66 height 38
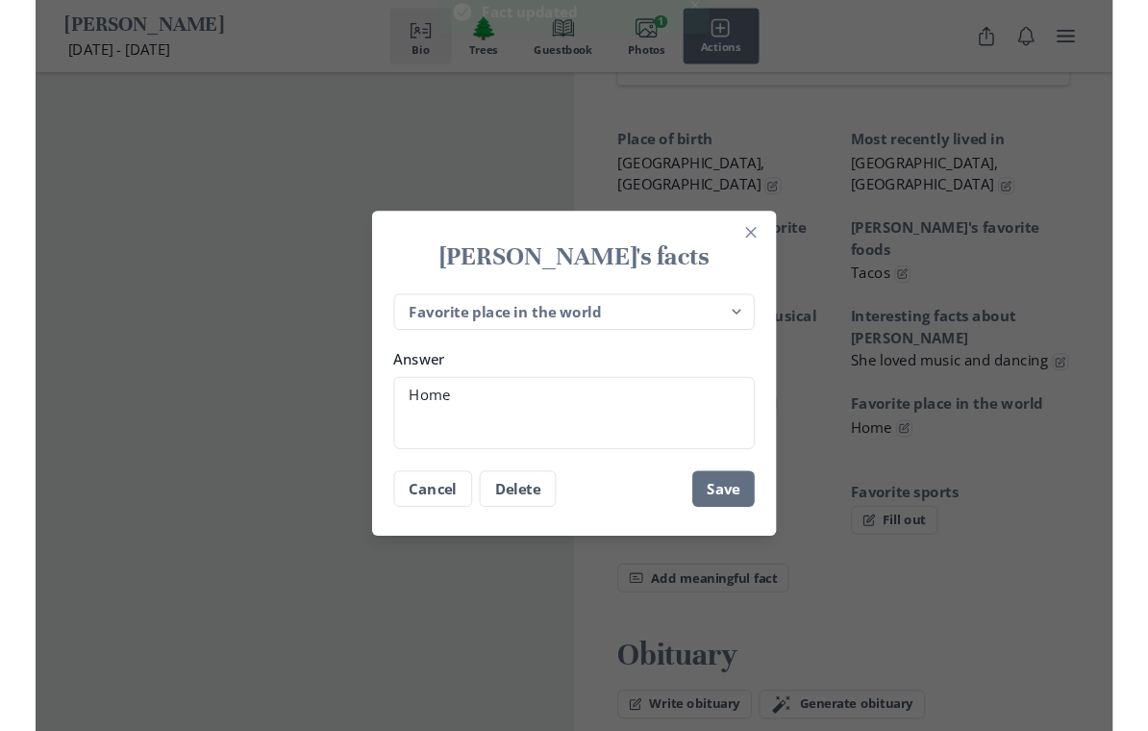
scroll to position [1242, 0]
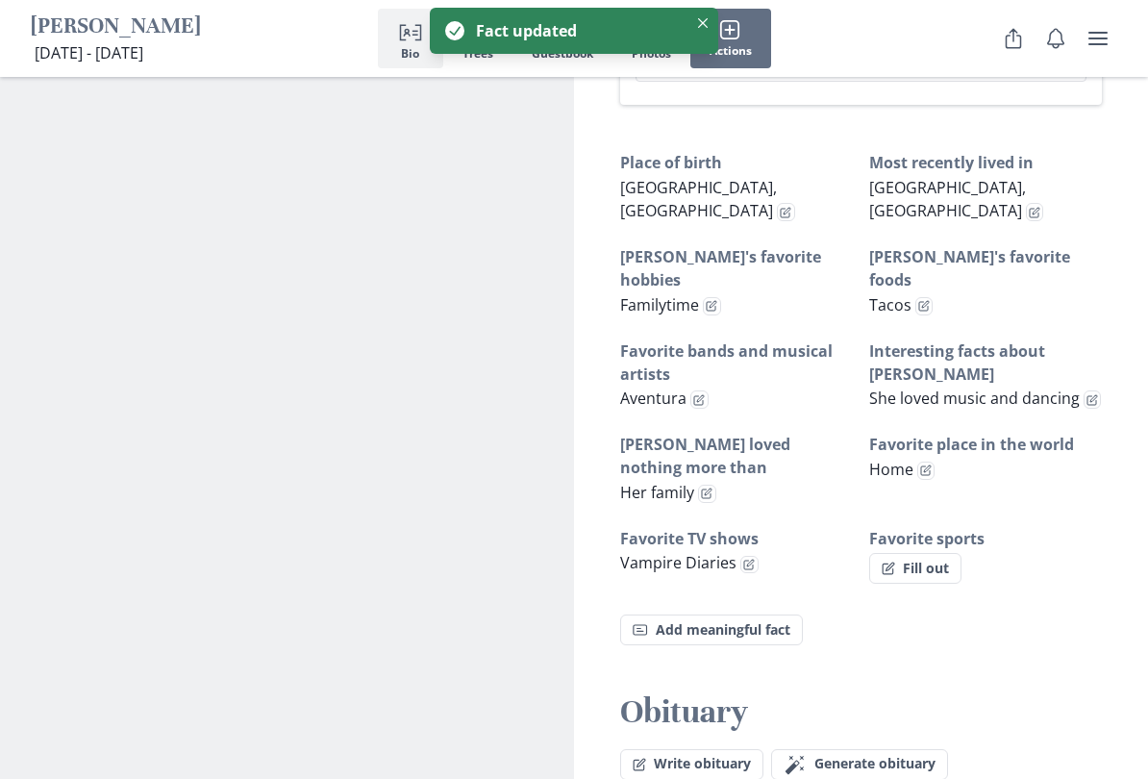
click at [952, 553] on button "Fill out" at bounding box center [915, 568] width 92 height 31
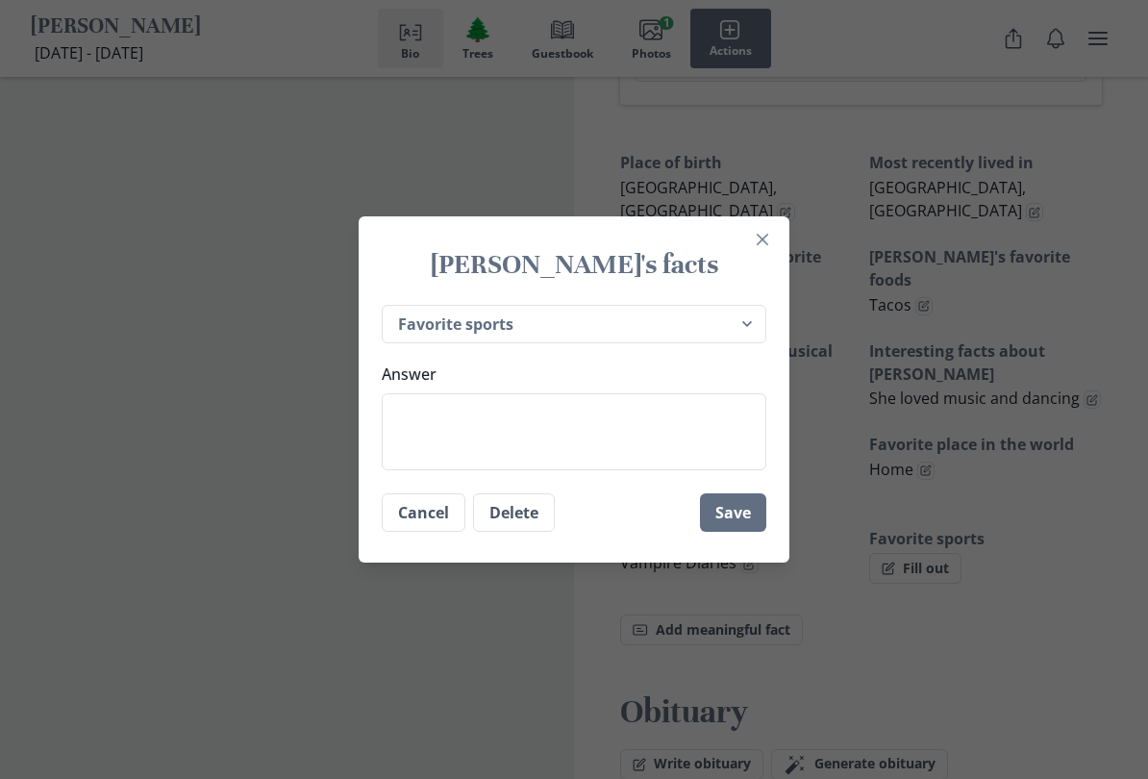
click at [415, 420] on textarea "Answer" at bounding box center [574, 431] width 385 height 77
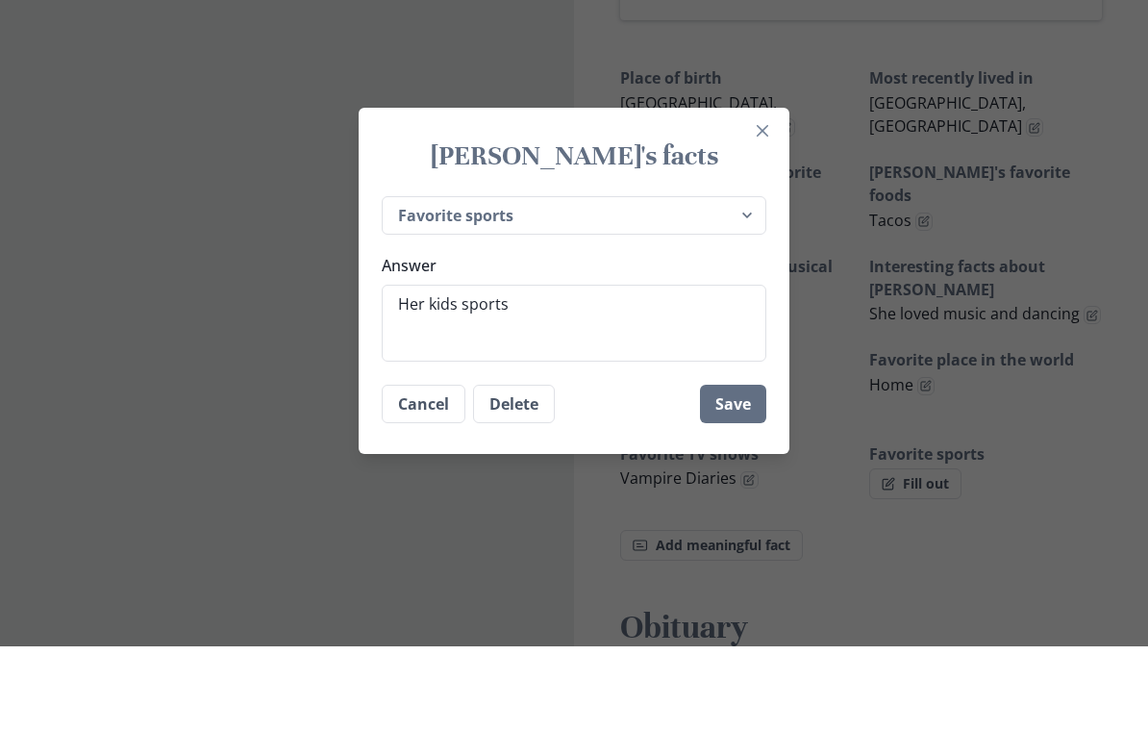
click at [1100, 241] on div "[PERSON_NAME]'s facts Place of birth Most recently lived in [PERSON_NAME]'s fav…" at bounding box center [574, 365] width 1148 height 731
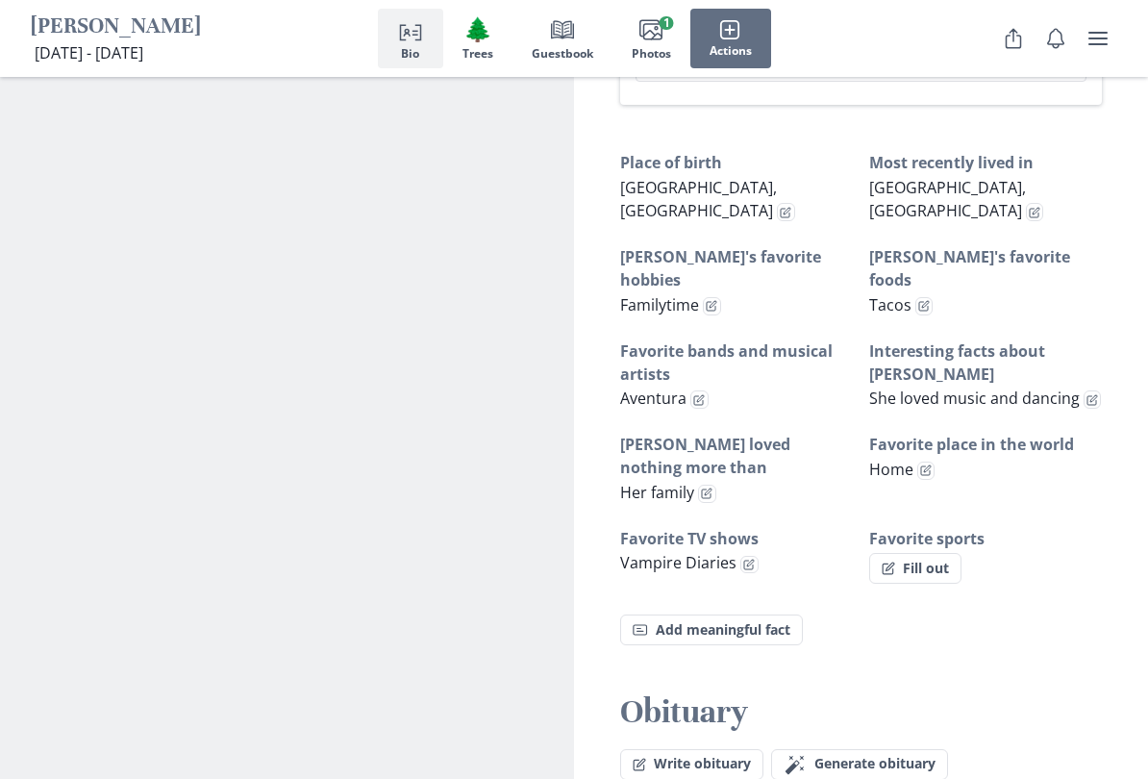
click at [944, 553] on button "Fill out" at bounding box center [915, 568] width 92 height 31
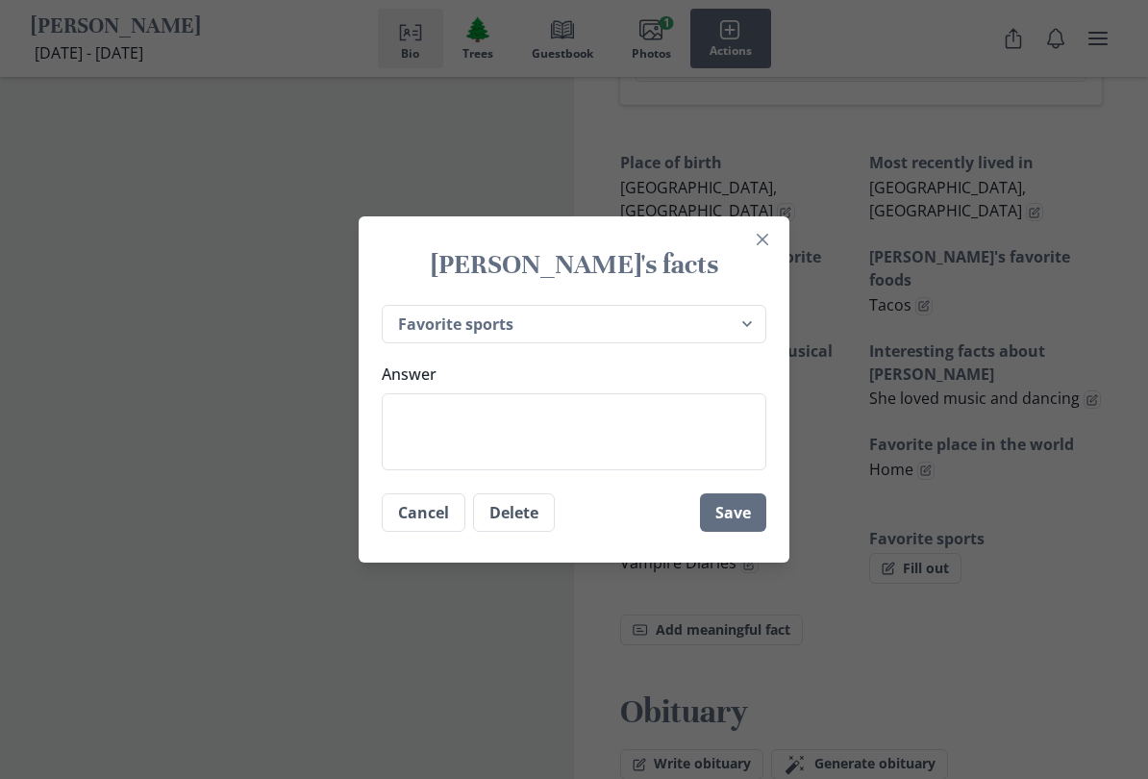
click at [411, 433] on textarea "Answer" at bounding box center [574, 431] width 385 height 77
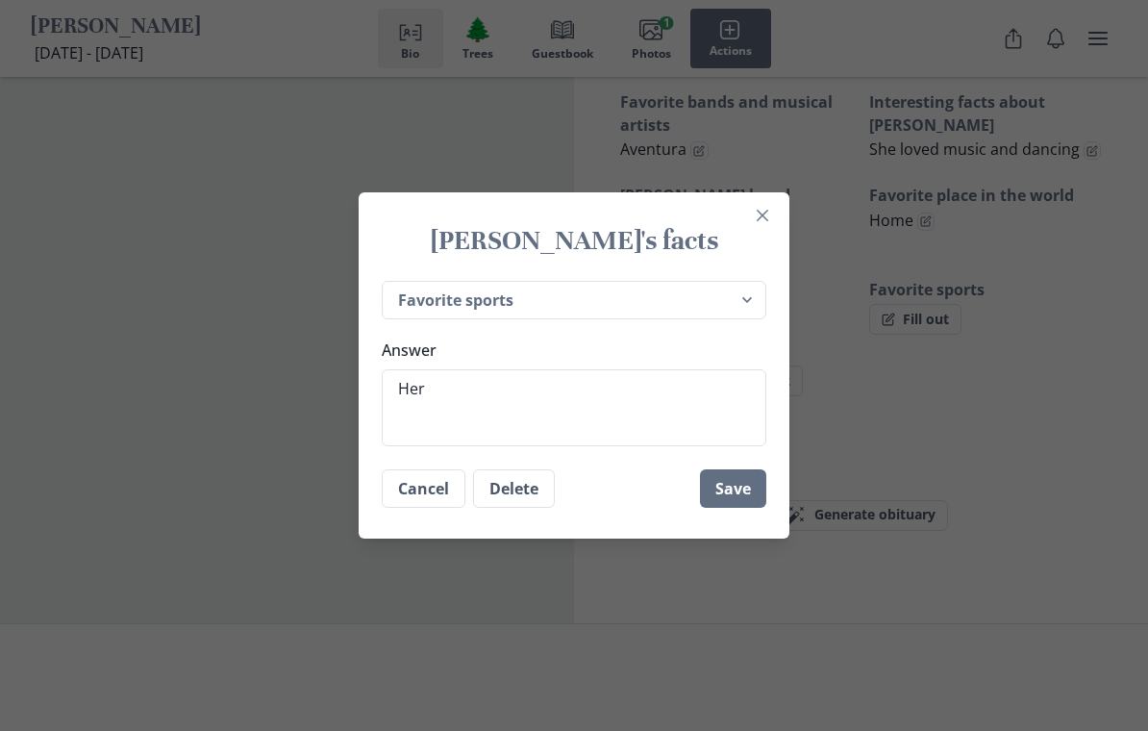
scroll to position [1490, 0]
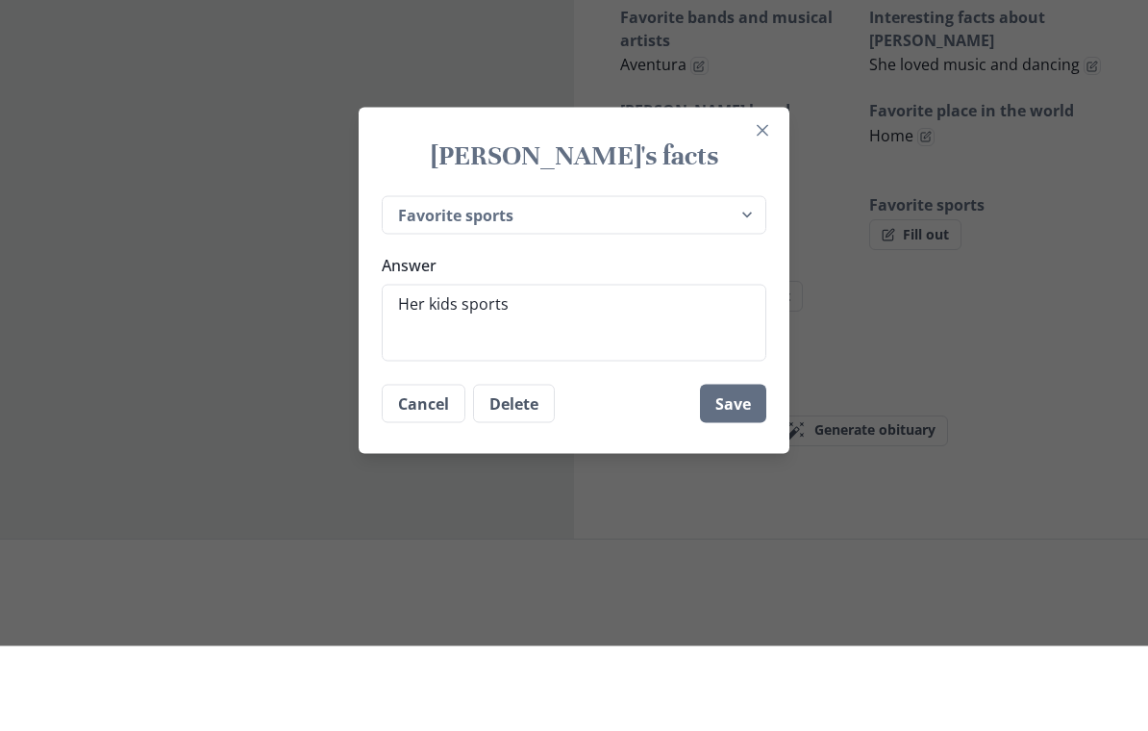
click at [957, 296] on div "[PERSON_NAME]'s facts Place of birth Most recently lived in [PERSON_NAME]'s fav…" at bounding box center [574, 365] width 1148 height 731
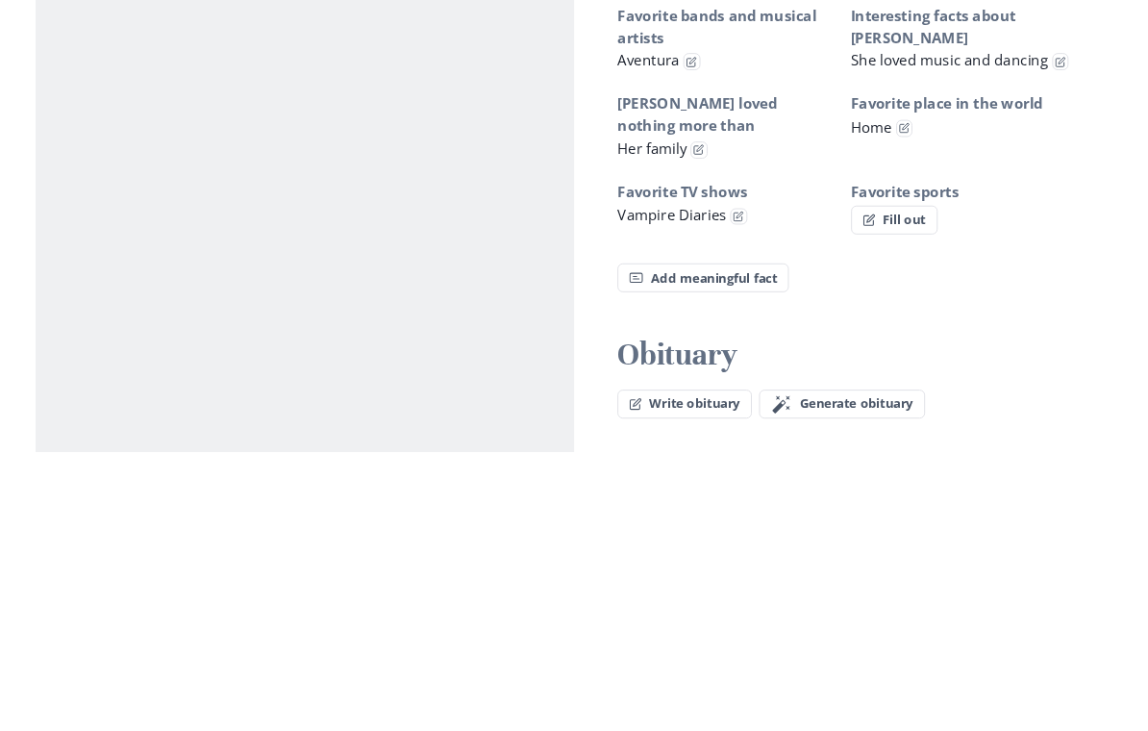
scroll to position [1242, 0]
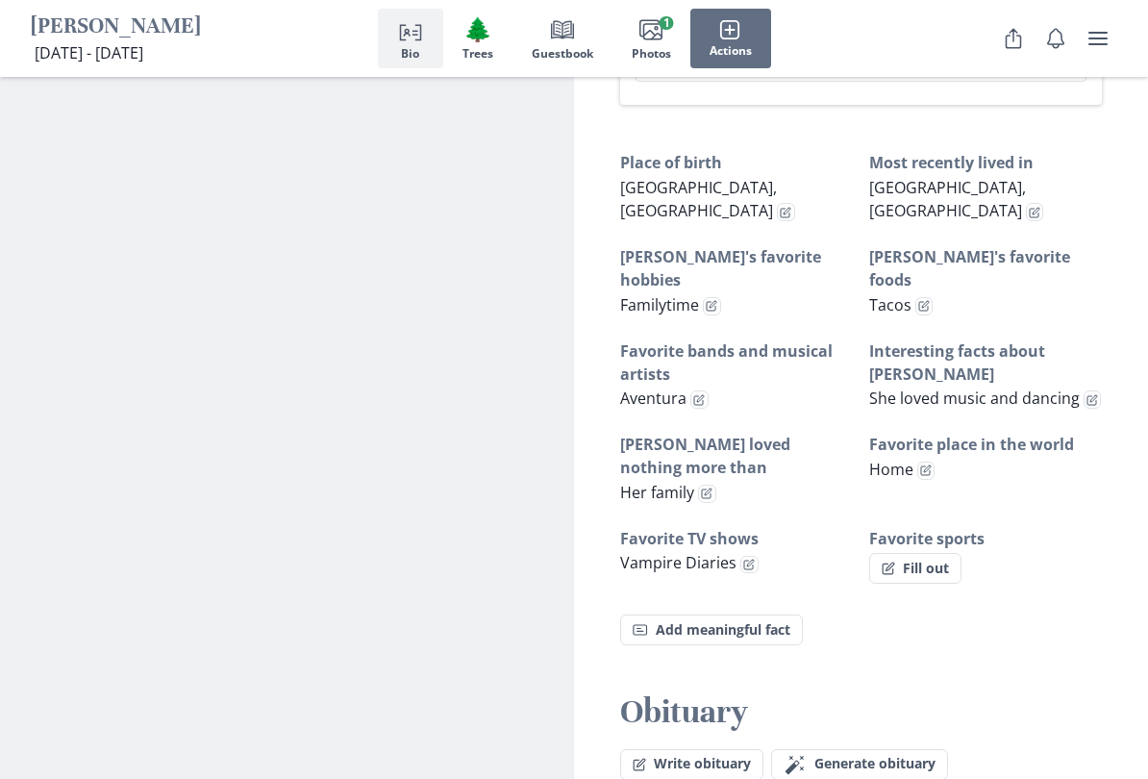
click at [948, 527] on h3 "Favorite sports" at bounding box center [986, 538] width 234 height 23
click at [956, 512] on div "Place of birth [GEOGRAPHIC_DATA], [GEOGRAPHIC_DATA] Most recently lived in [GEO…" at bounding box center [861, 398] width 482 height 494
click at [944, 553] on button "Fill out" at bounding box center [915, 568] width 92 height 31
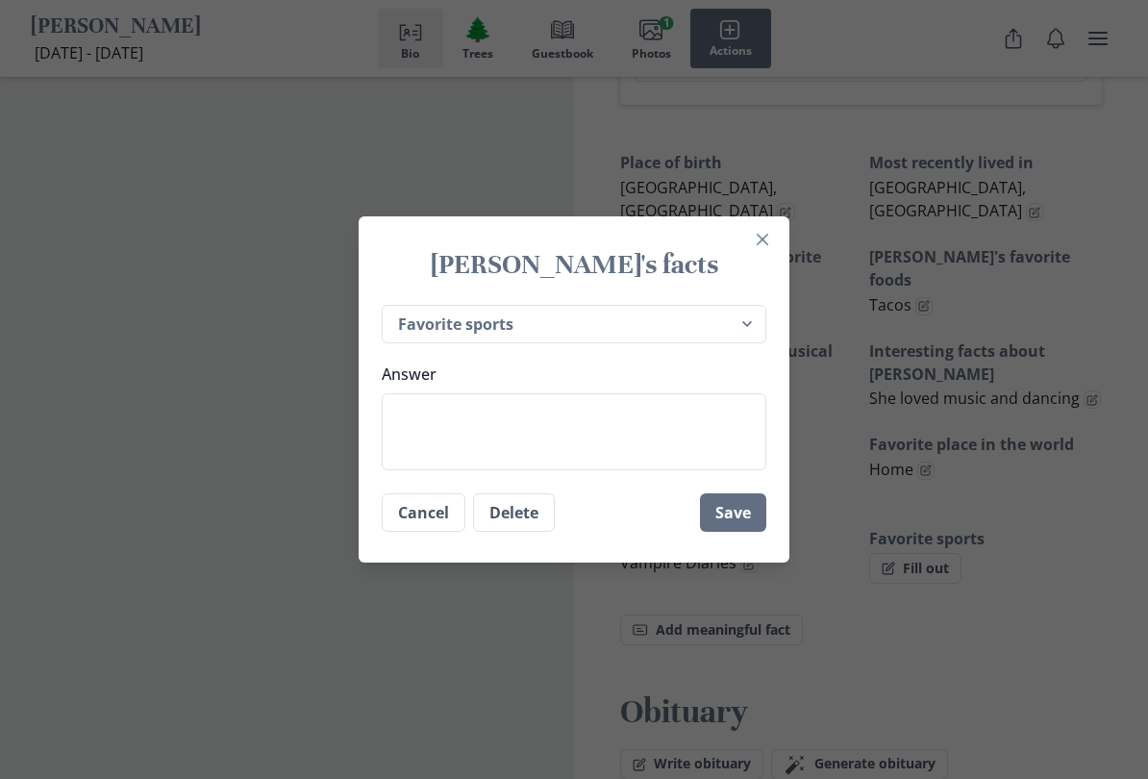
click at [433, 409] on textarea "Answer" at bounding box center [574, 431] width 385 height 77
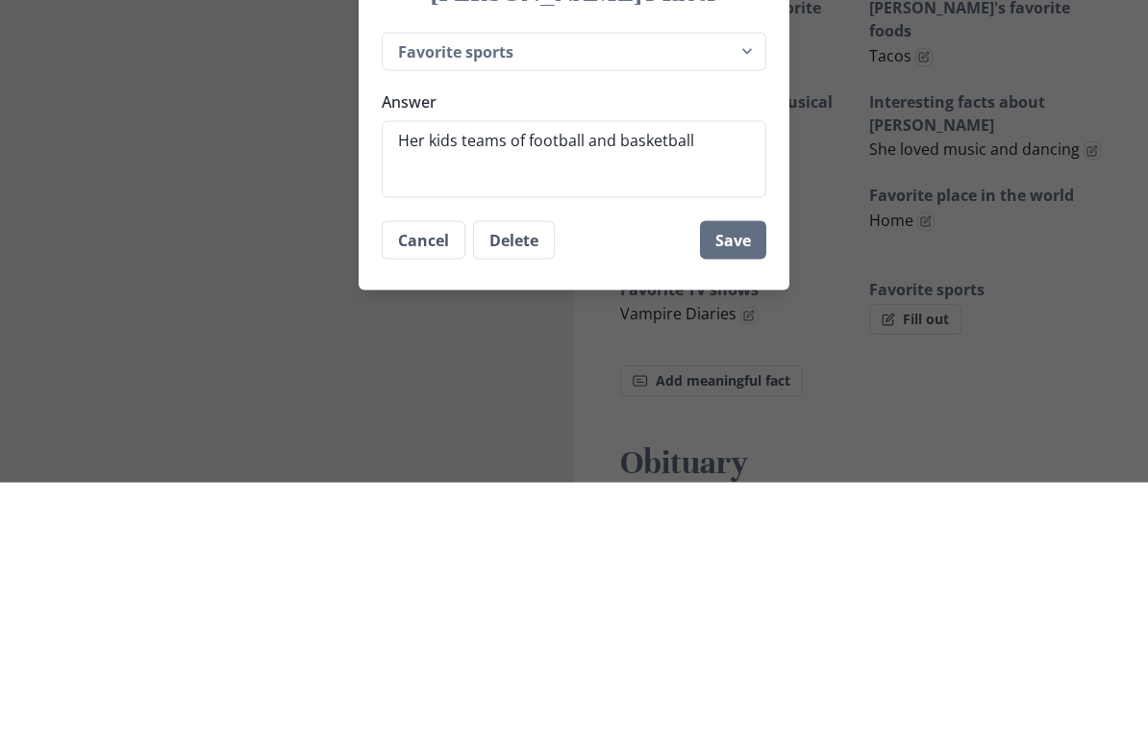
click at [735, 469] on button "Save" at bounding box center [733, 488] width 66 height 38
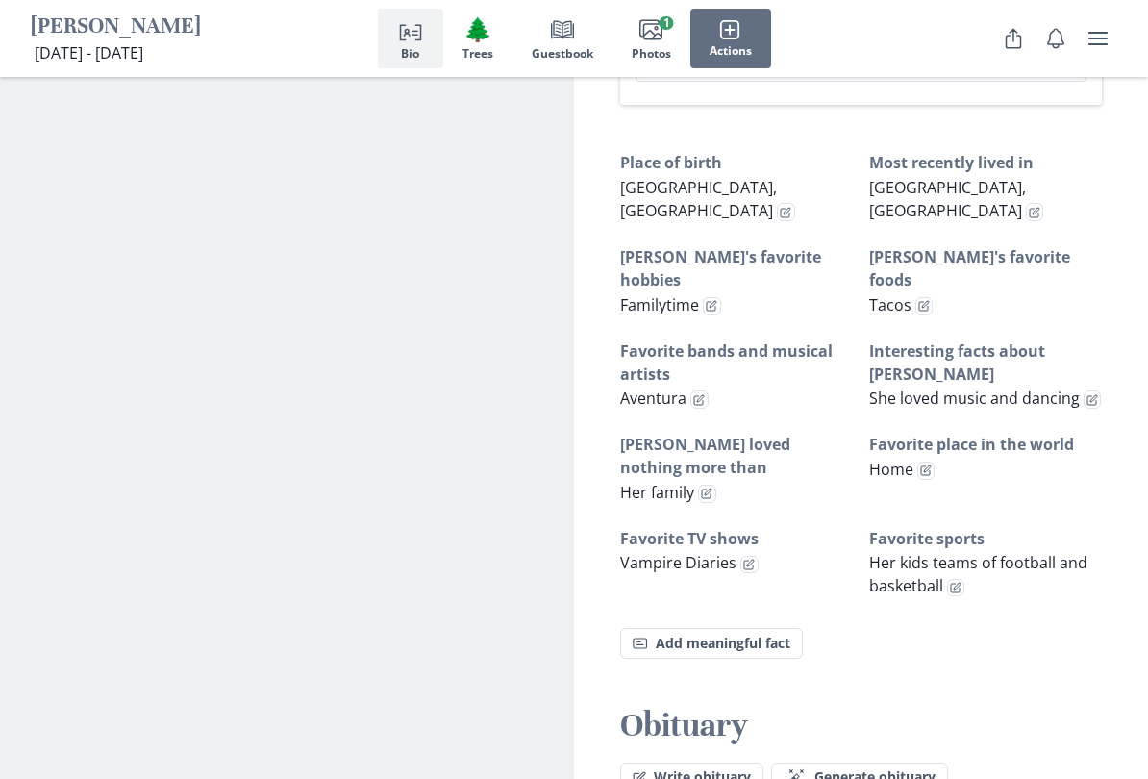
click at [705, 628] on button "Fact Add meaningful fact" at bounding box center [711, 643] width 183 height 31
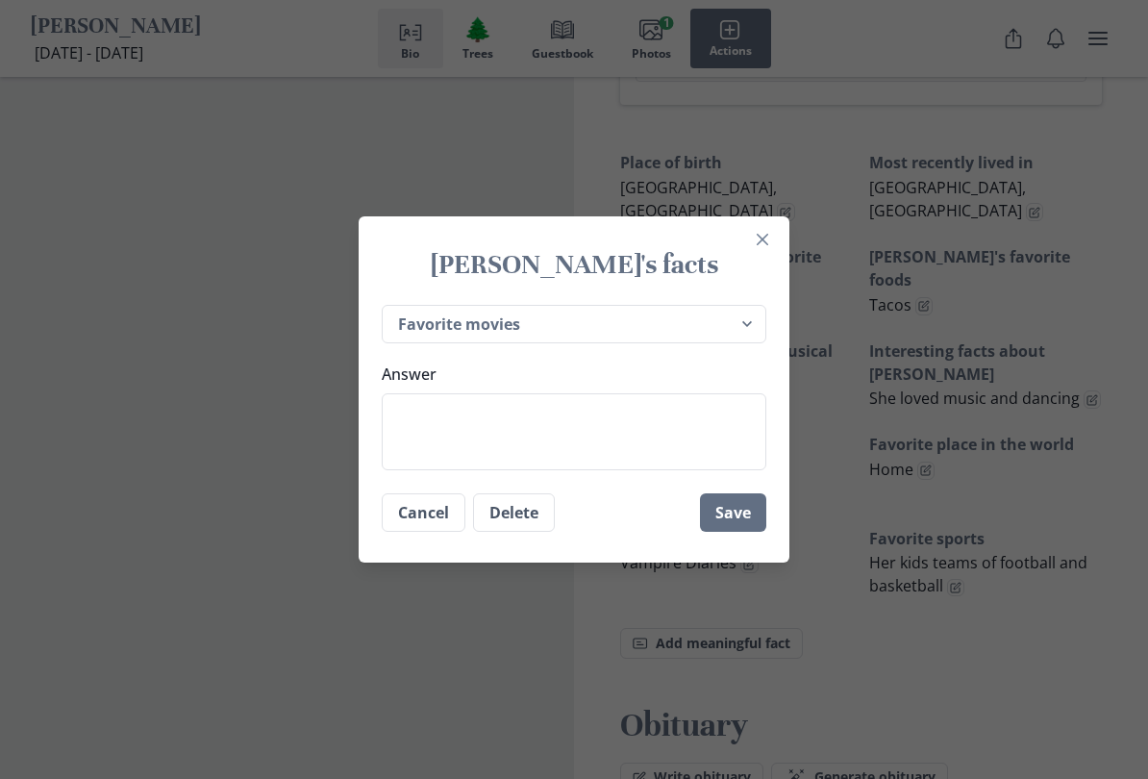
click at [405, 432] on textarea "Answer" at bounding box center [574, 431] width 385 height 77
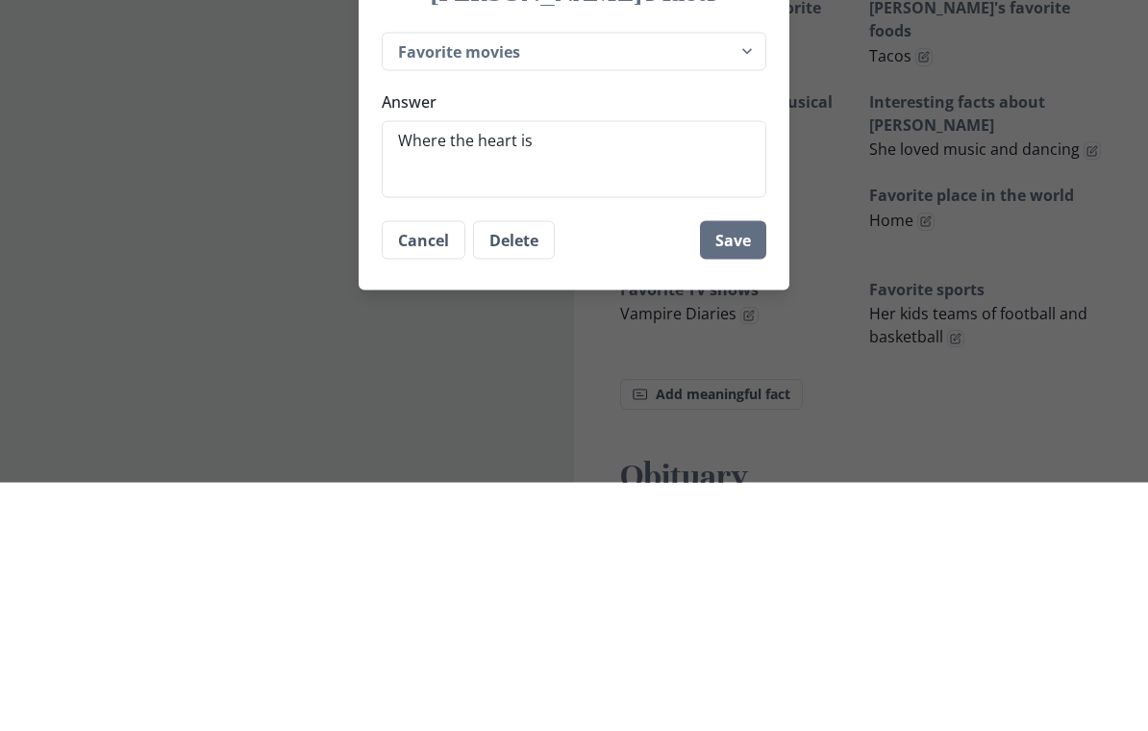
click at [732, 469] on button "Save" at bounding box center [733, 488] width 66 height 38
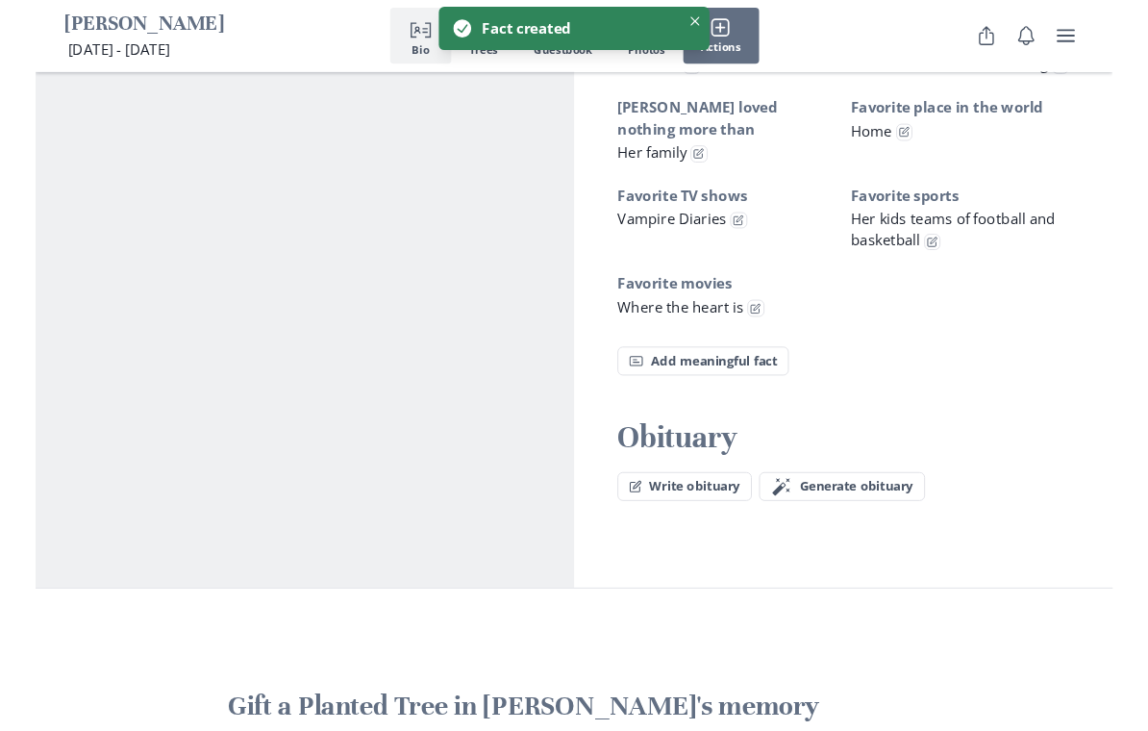
scroll to position [1593, 0]
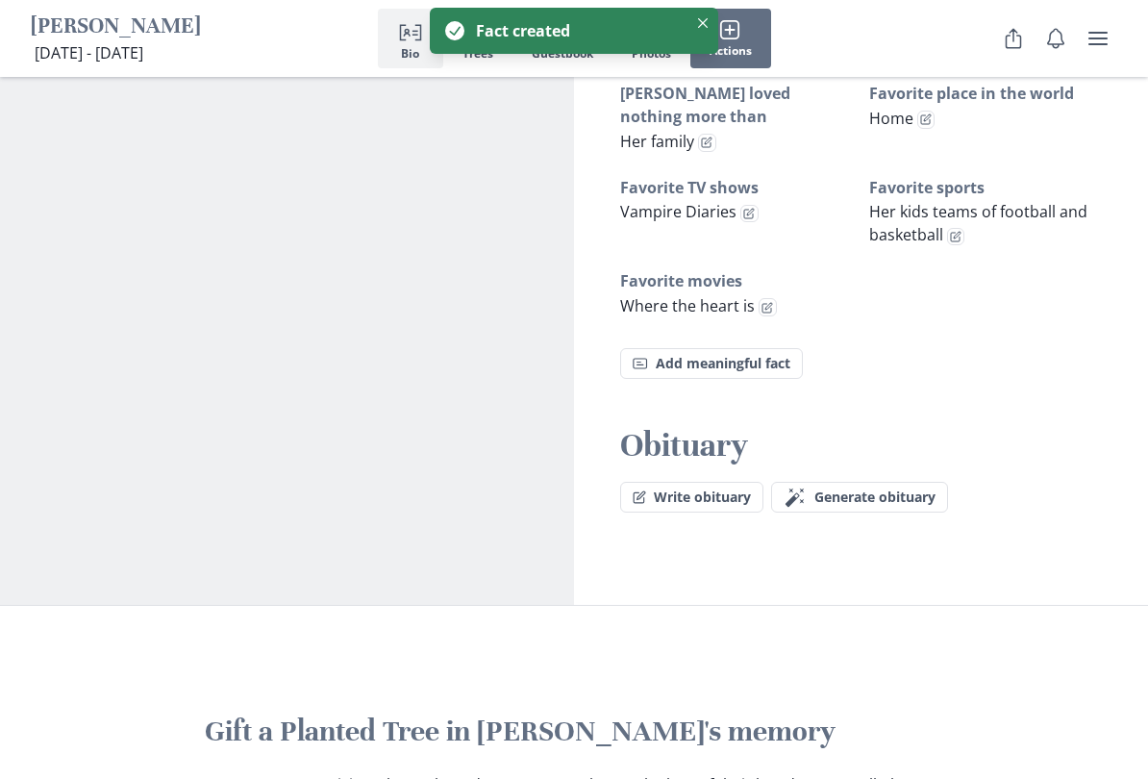
click at [723, 348] on button "Fact Add meaningful fact" at bounding box center [711, 363] width 183 height 31
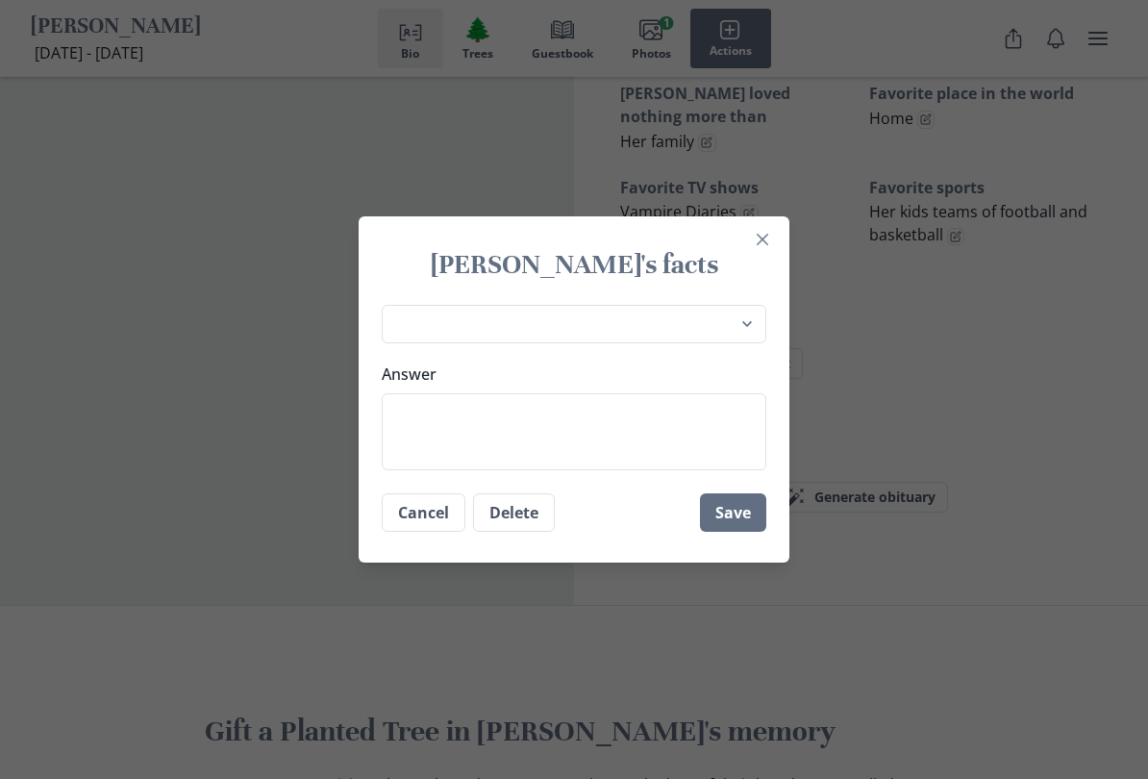
click at [743, 327] on select "Place of birth Most recently lived in [PERSON_NAME]'s favorite hobbies [PERSON_…" at bounding box center [574, 324] width 385 height 39
click at [410, 434] on textarea "Answer" at bounding box center [574, 431] width 385 height 77
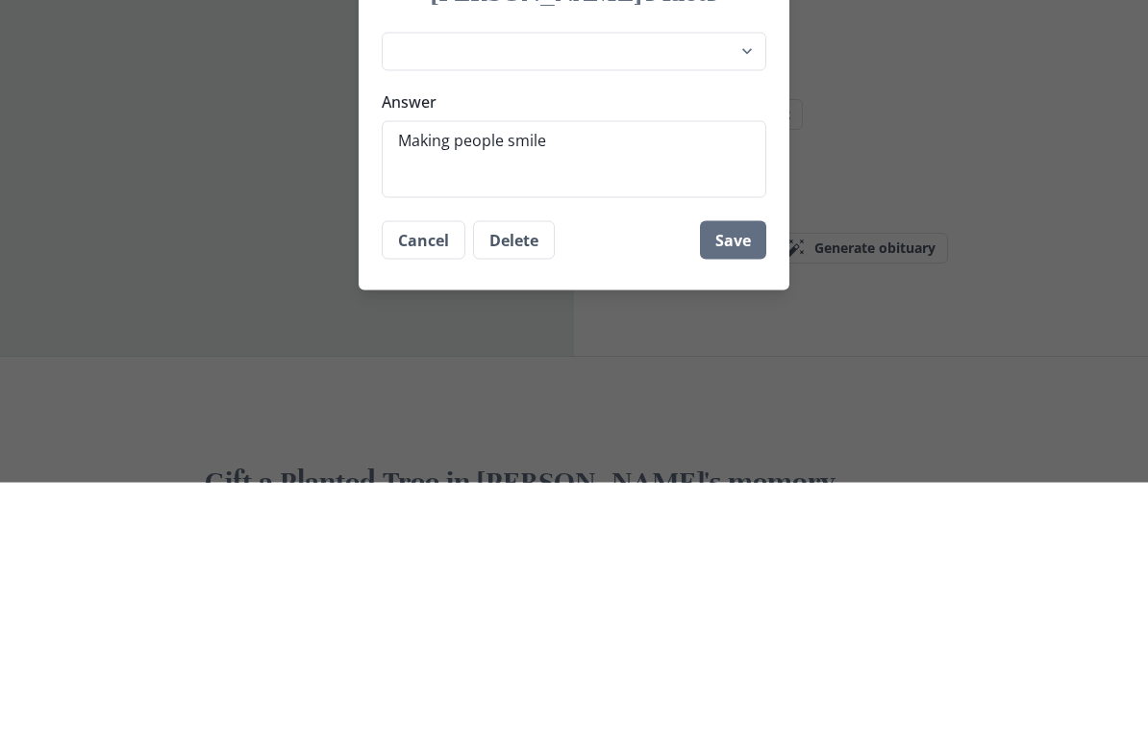
click at [730, 469] on button "Save" at bounding box center [733, 488] width 66 height 38
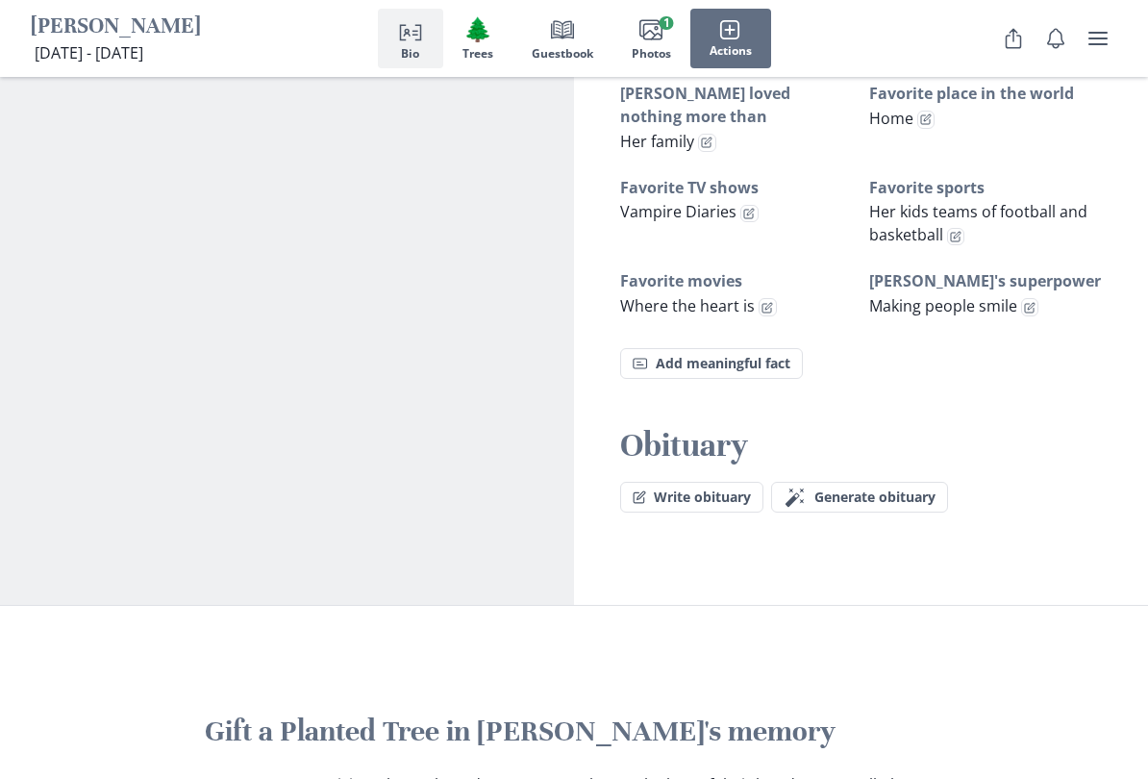
click at [833, 489] on span "Generate obituary" at bounding box center [874, 497] width 121 height 16
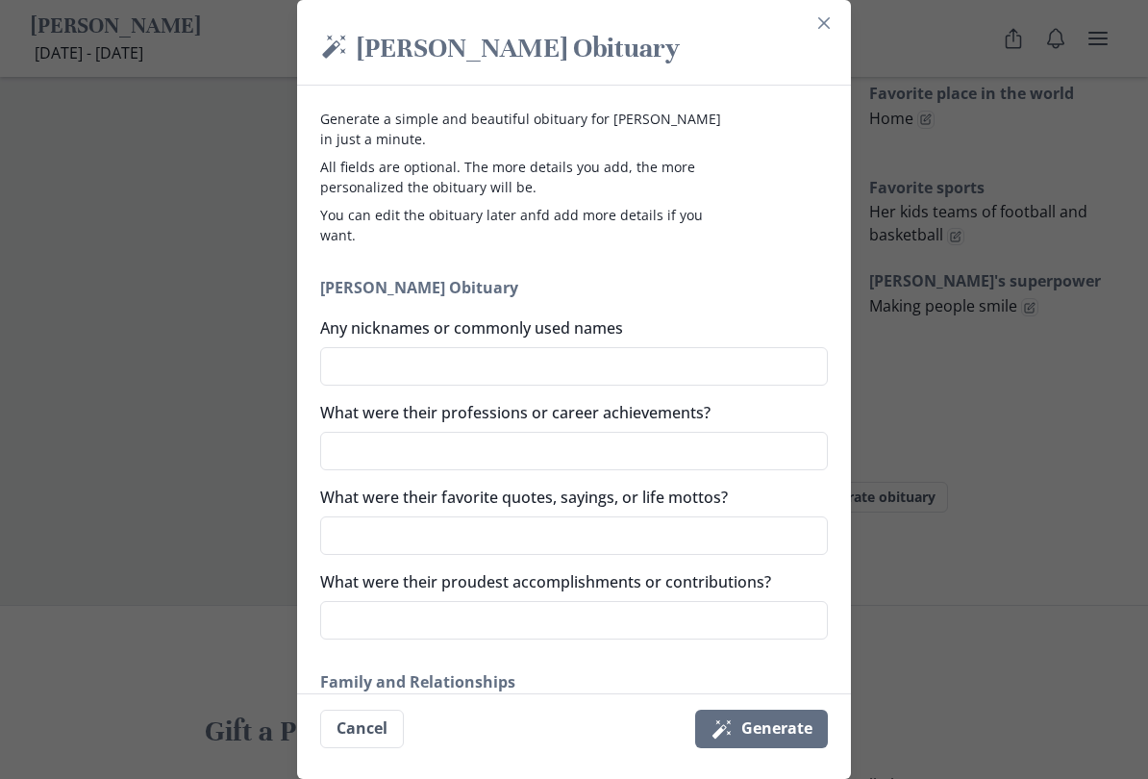
click at [617, 369] on textarea "Any nicknames or commonly used names" at bounding box center [574, 366] width 508 height 38
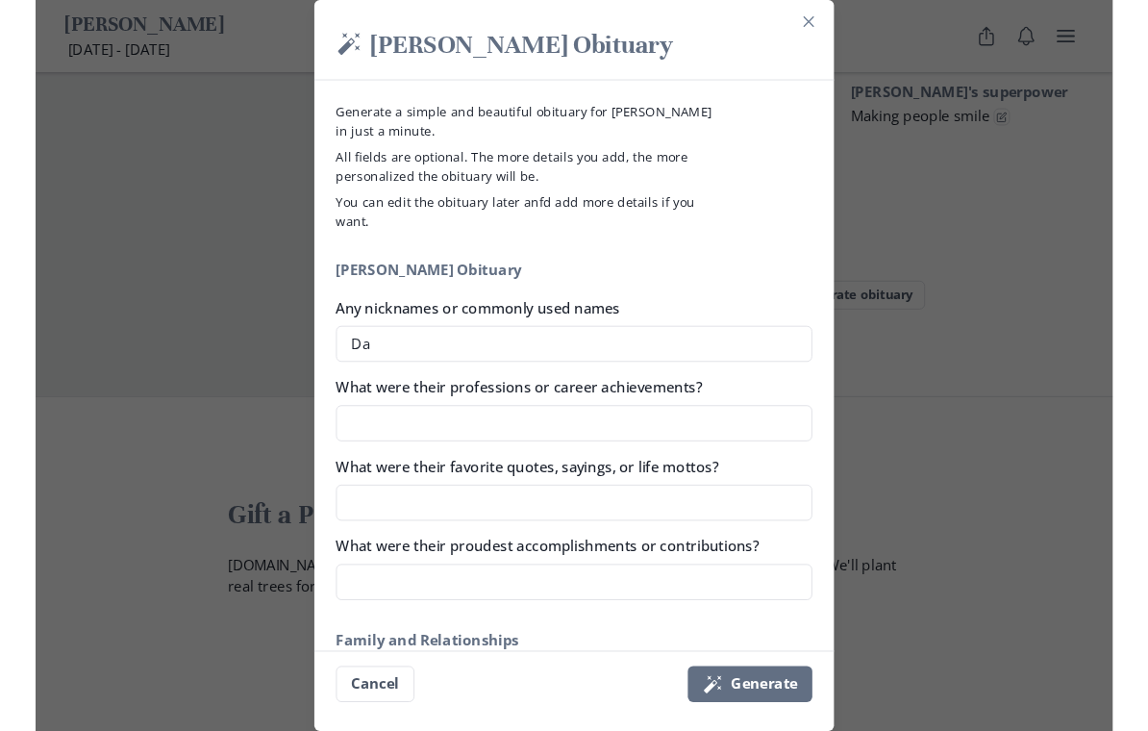
scroll to position [1775, 0]
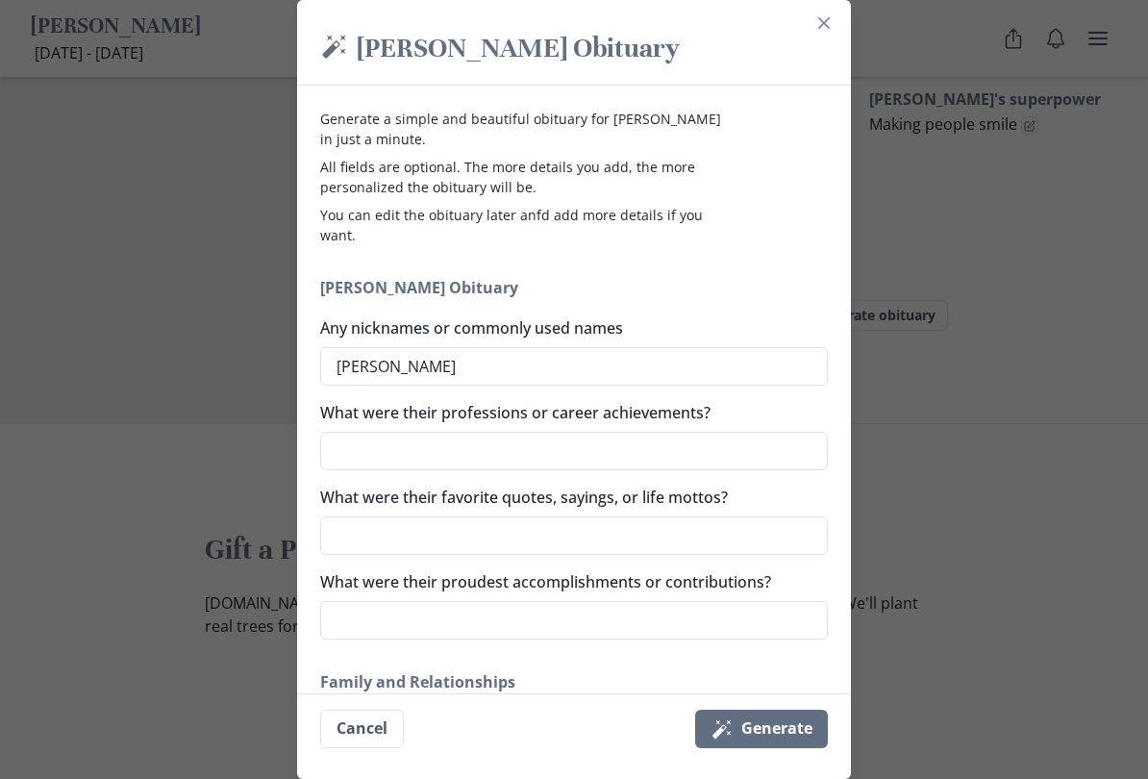
click at [396, 441] on textarea "What were their professions or career achievements?" at bounding box center [574, 451] width 508 height 38
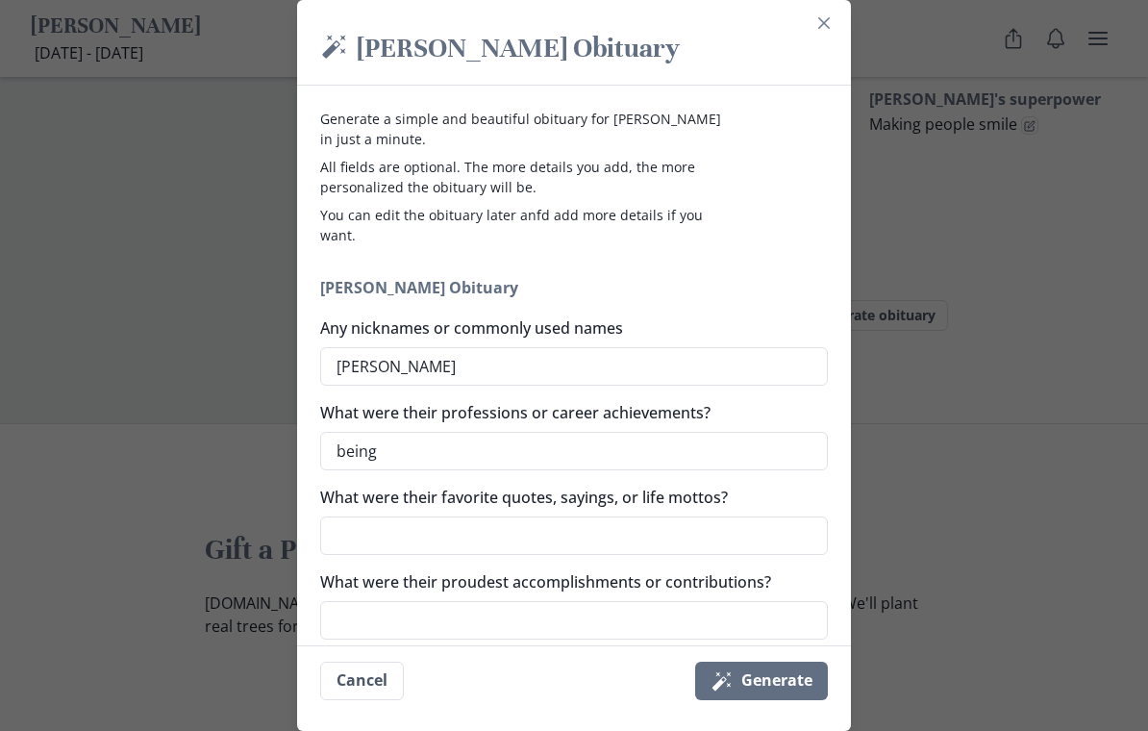
click at [417, 459] on textarea "being" at bounding box center [574, 451] width 508 height 38
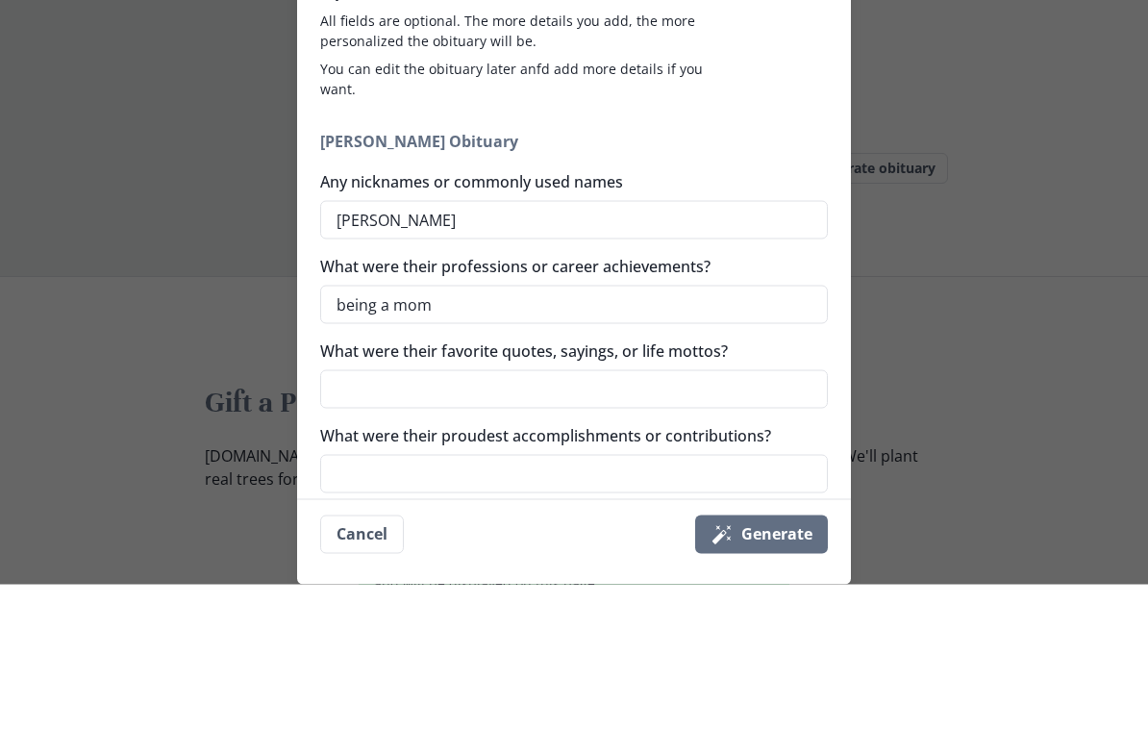
click at [958, 221] on div "Magic [PERSON_NAME] [PERSON_NAME] Obituary Generate a simple and beautiful obit…" at bounding box center [574, 365] width 1148 height 731
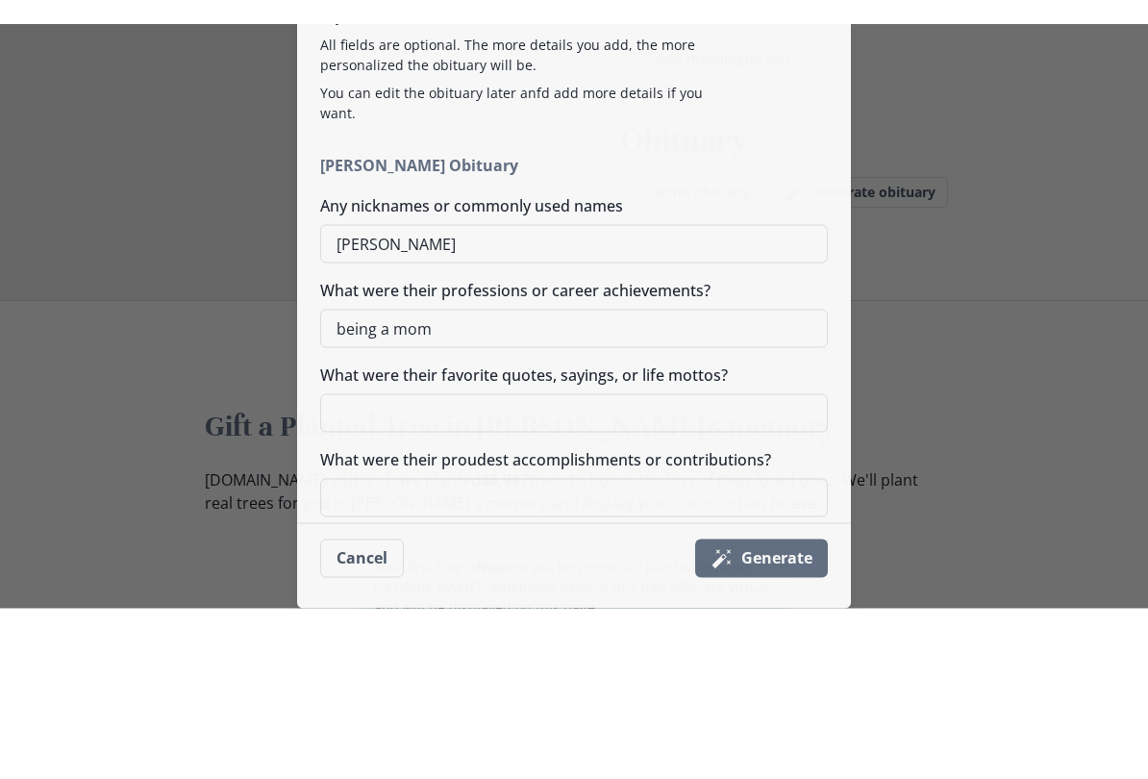
scroll to position [1922, 0]
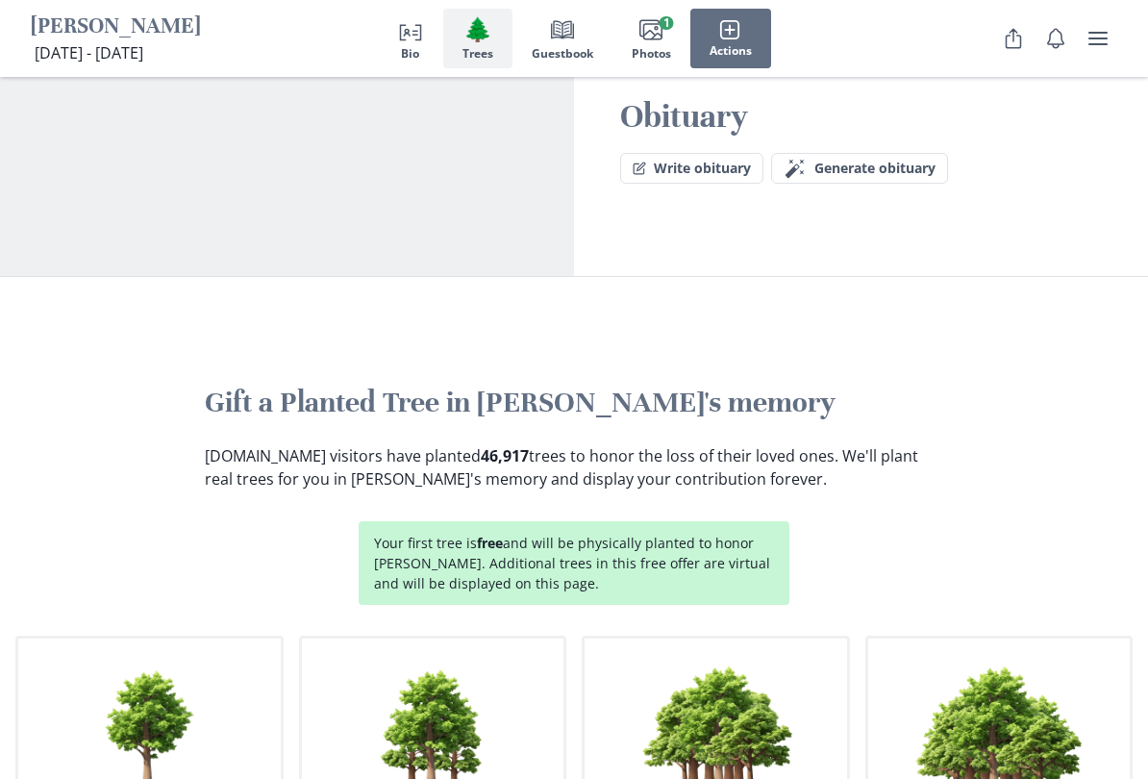
click at [143, 47] on span "[DATE] - [DATE]" at bounding box center [89, 52] width 109 height 21
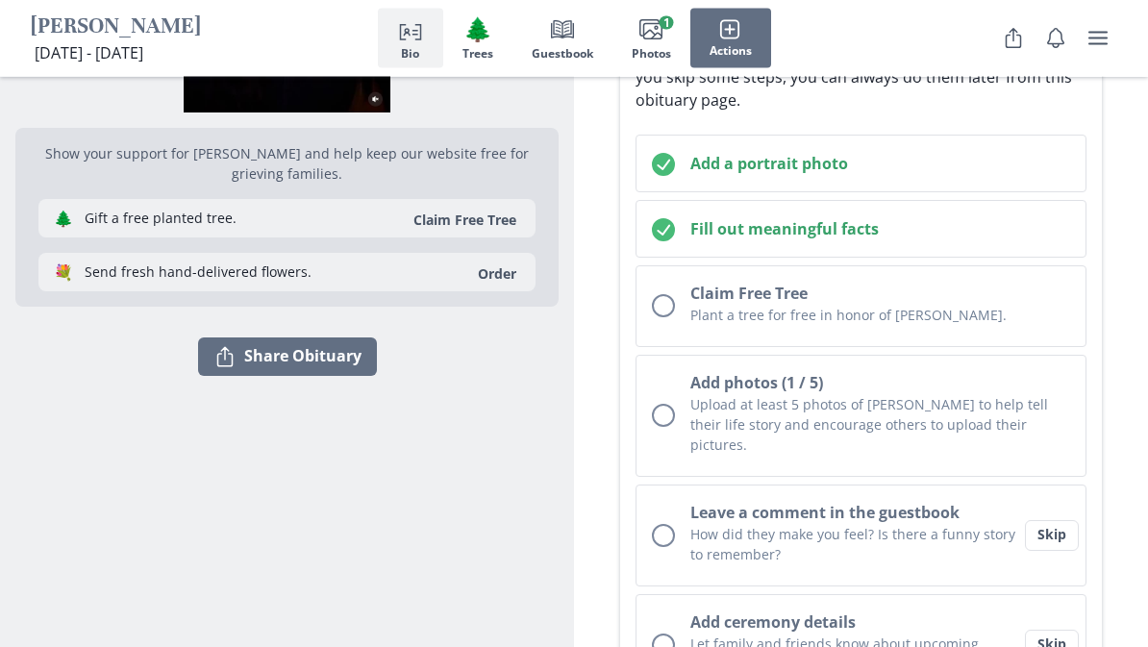
scroll to position [280, 0]
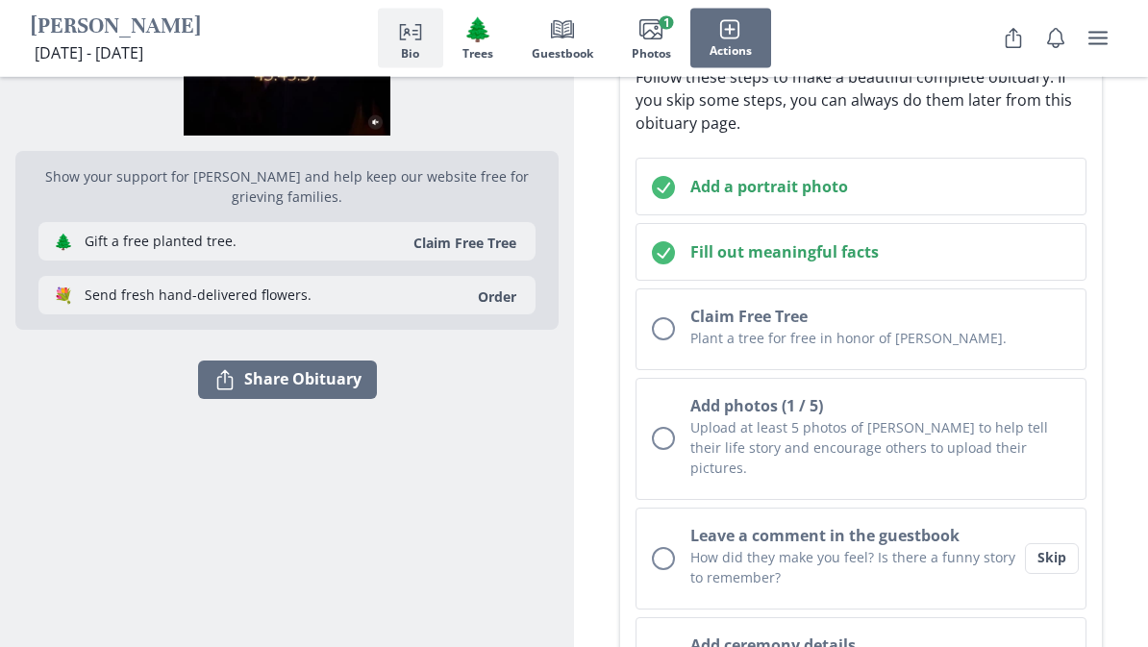
click at [851, 265] on button "Fill out meaningful facts" at bounding box center [861, 253] width 451 height 58
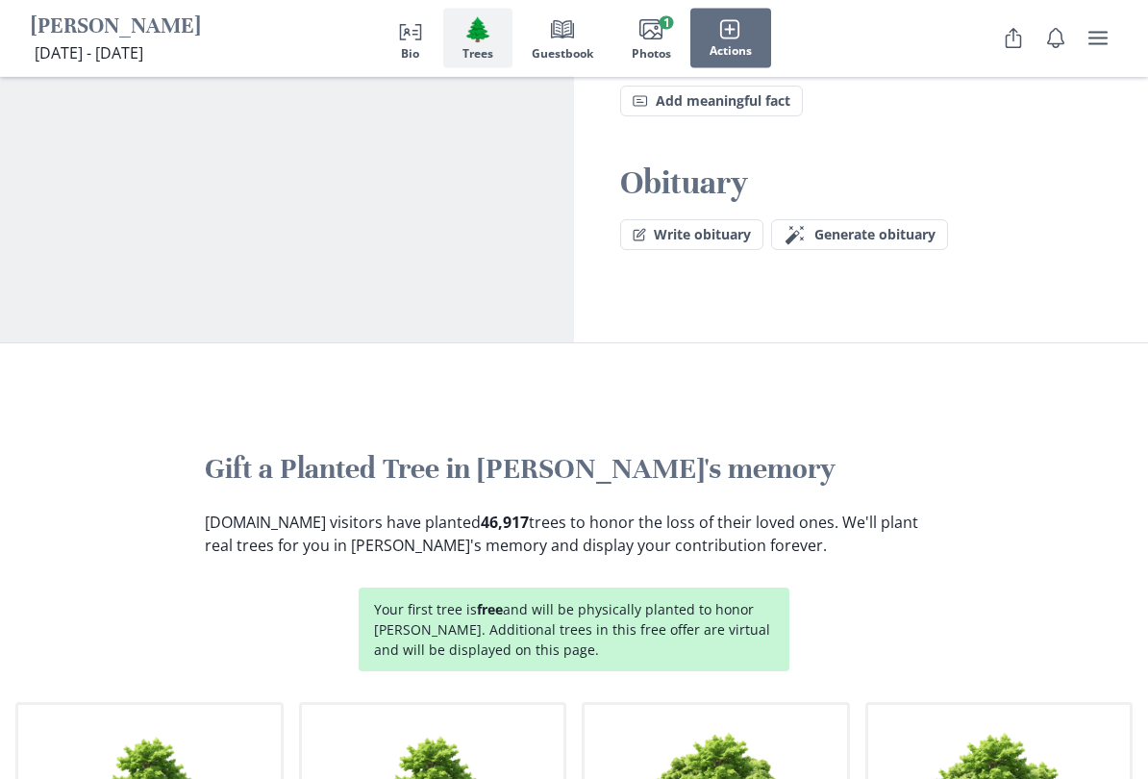
scroll to position [1856, 0]
click at [861, 227] on span "Generate obituary" at bounding box center [874, 235] width 121 height 16
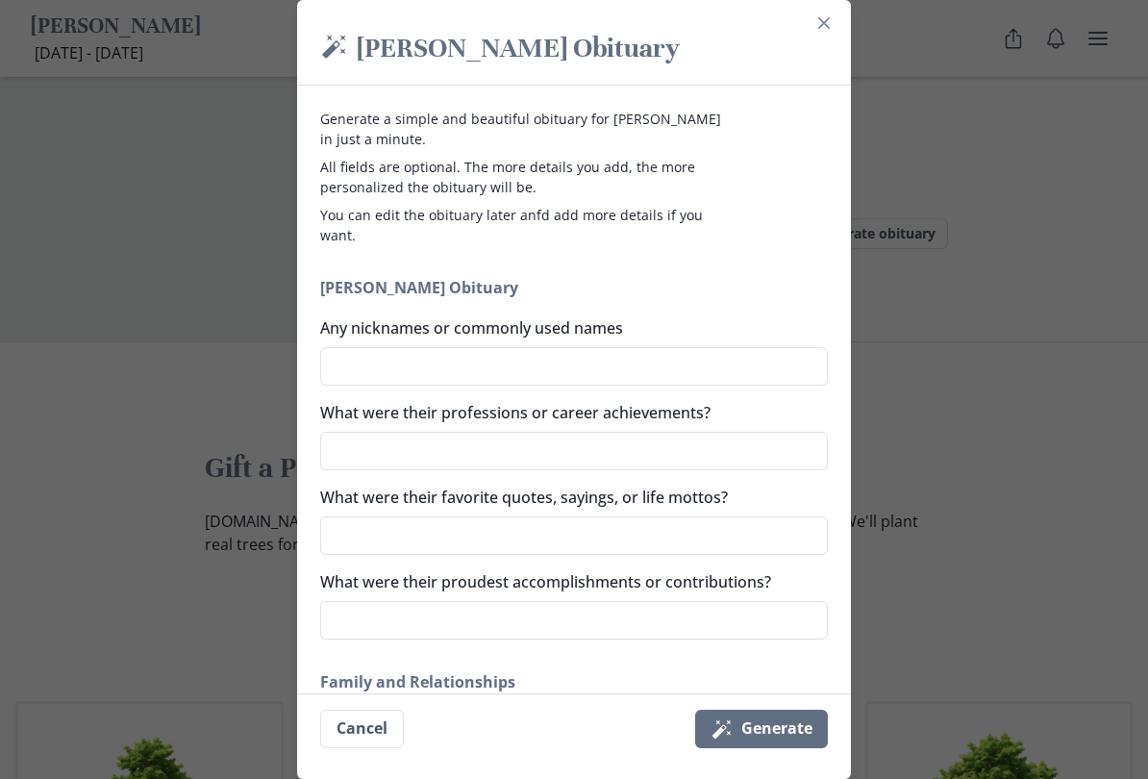
click at [414, 365] on textarea "Any nicknames or commonly used names" at bounding box center [574, 366] width 508 height 38
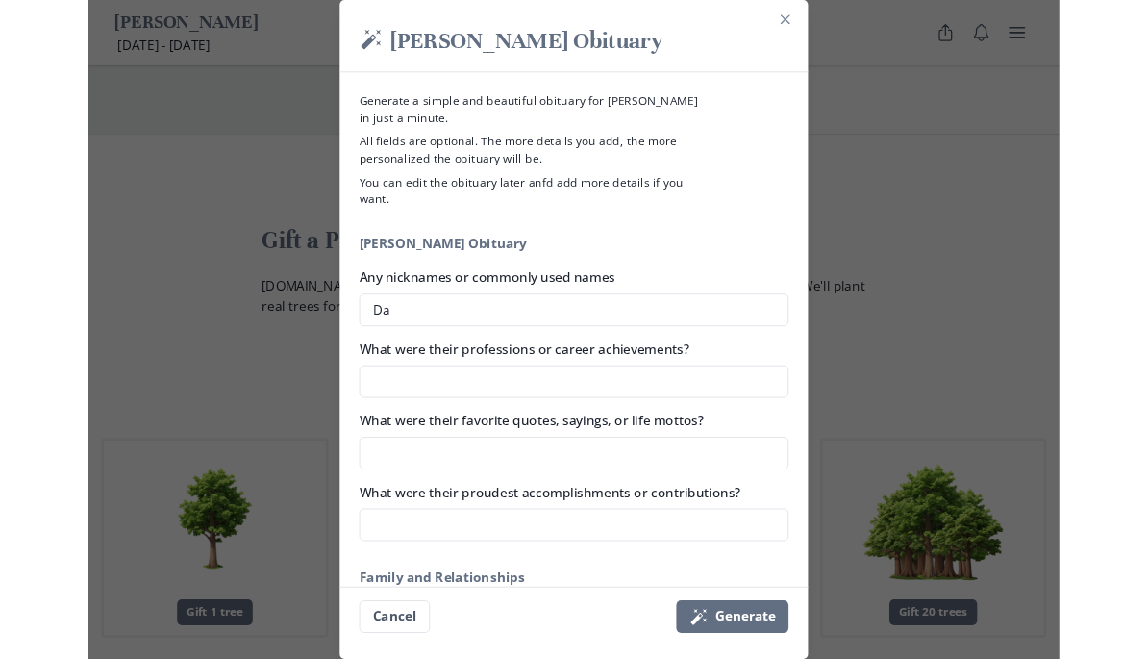
scroll to position [2038, 0]
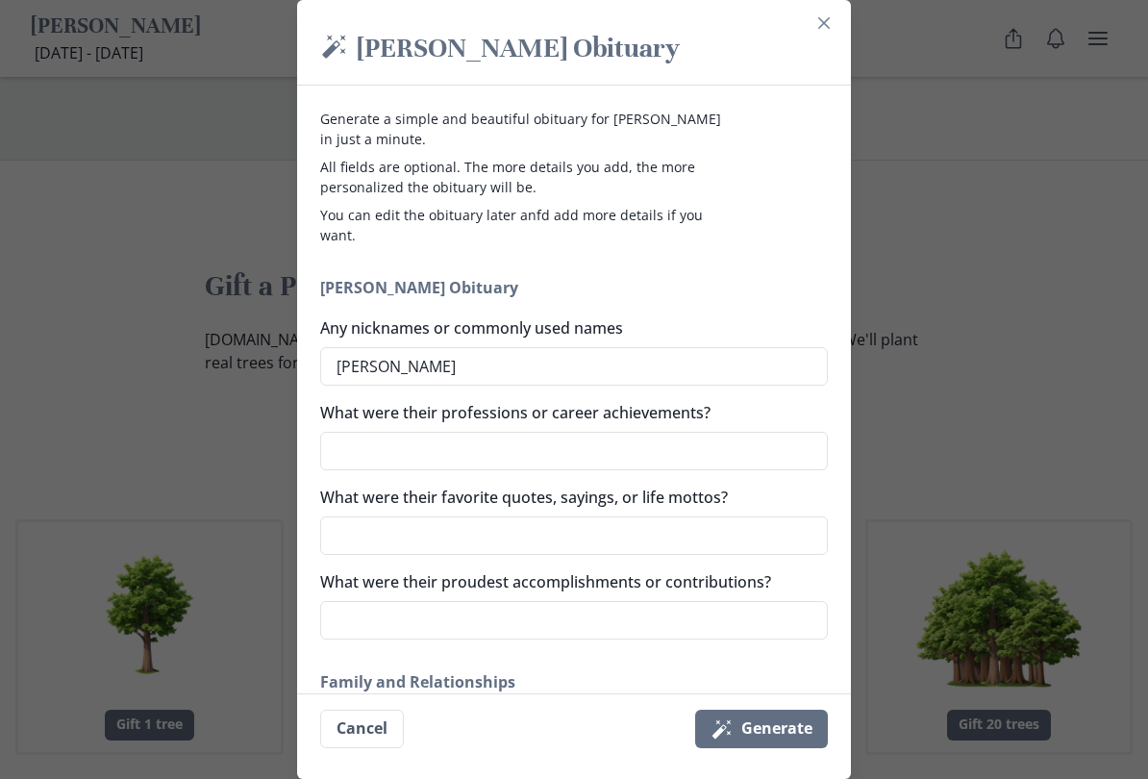
click at [523, 446] on textarea "What were their professions or career achievements?" at bounding box center [574, 451] width 508 height 38
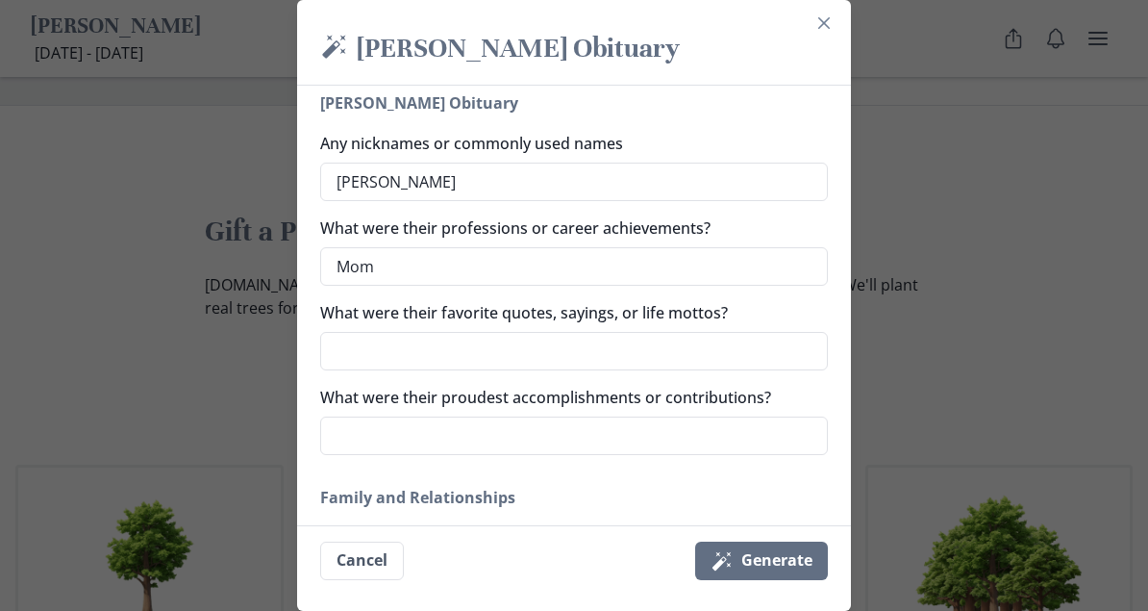
scroll to position [186, 0]
click at [429, 351] on textarea "What were their favorite quotes, sayings, or life mottos?" at bounding box center [574, 350] width 508 height 38
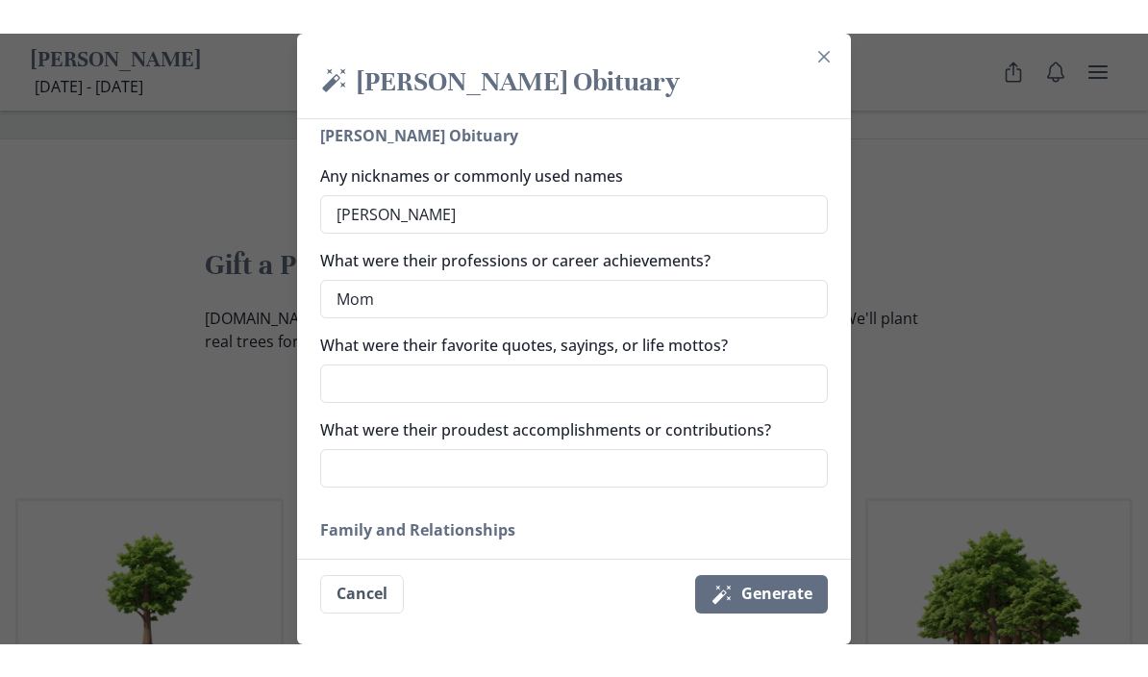
scroll to position [2092, 0]
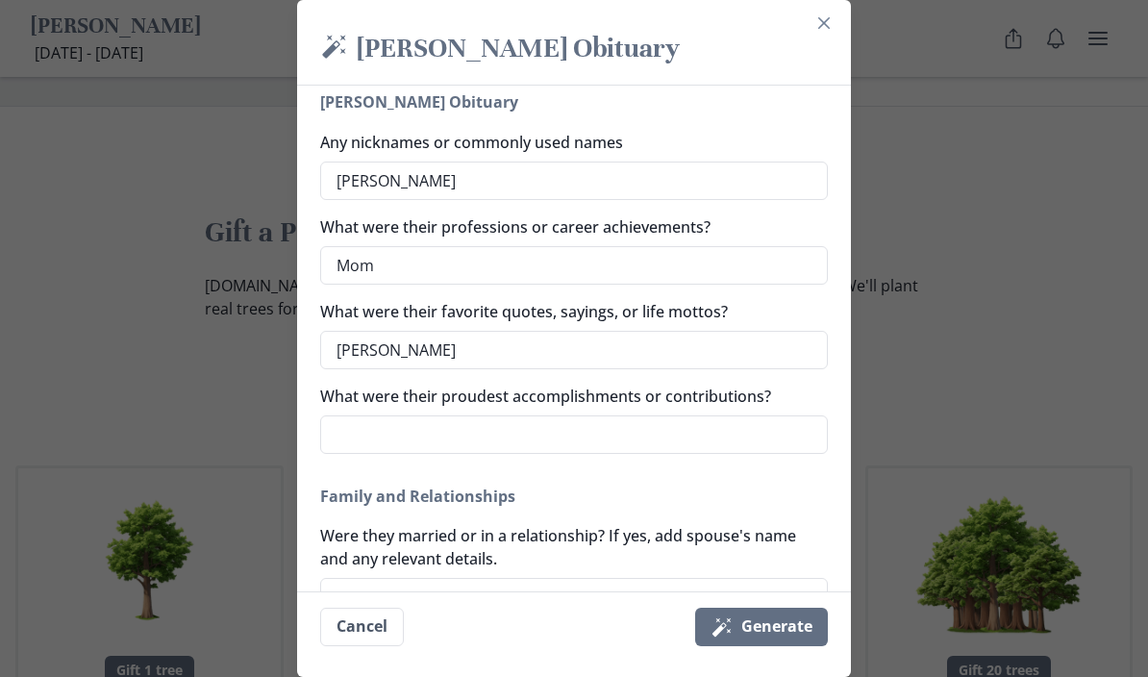
click at [414, 349] on textarea "[PERSON_NAME]" at bounding box center [574, 350] width 508 height 38
click at [218, 501] on div "Magic [PERSON_NAME] [PERSON_NAME] Obituary Generate a simple and beautiful obit…" at bounding box center [574, 338] width 1148 height 677
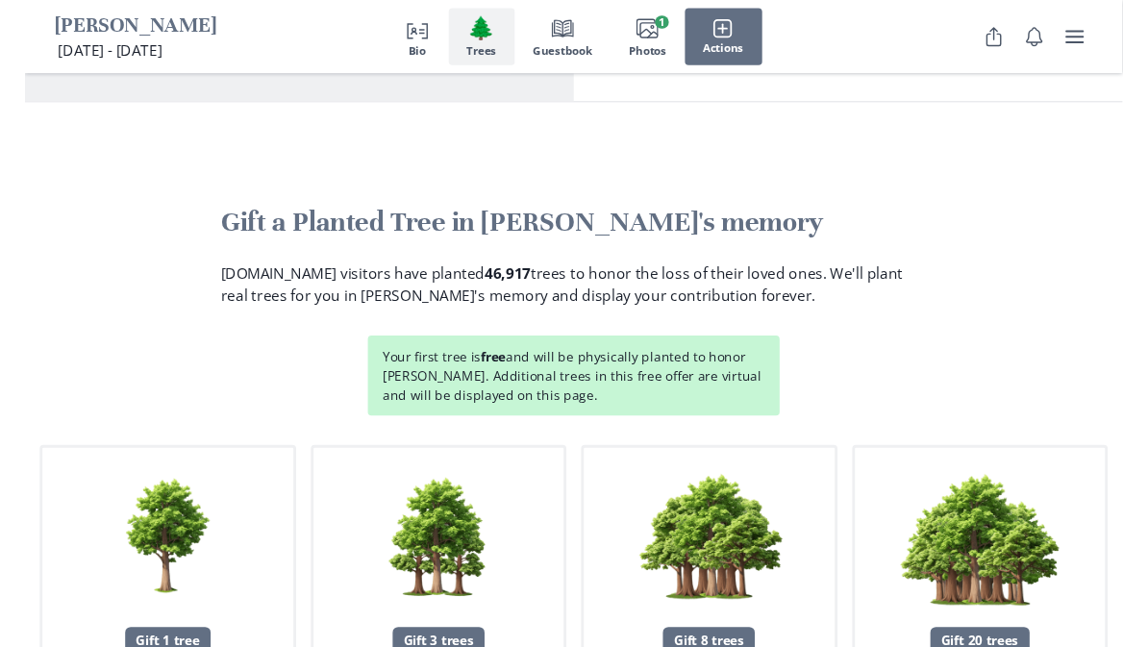
scroll to position [2093, 0]
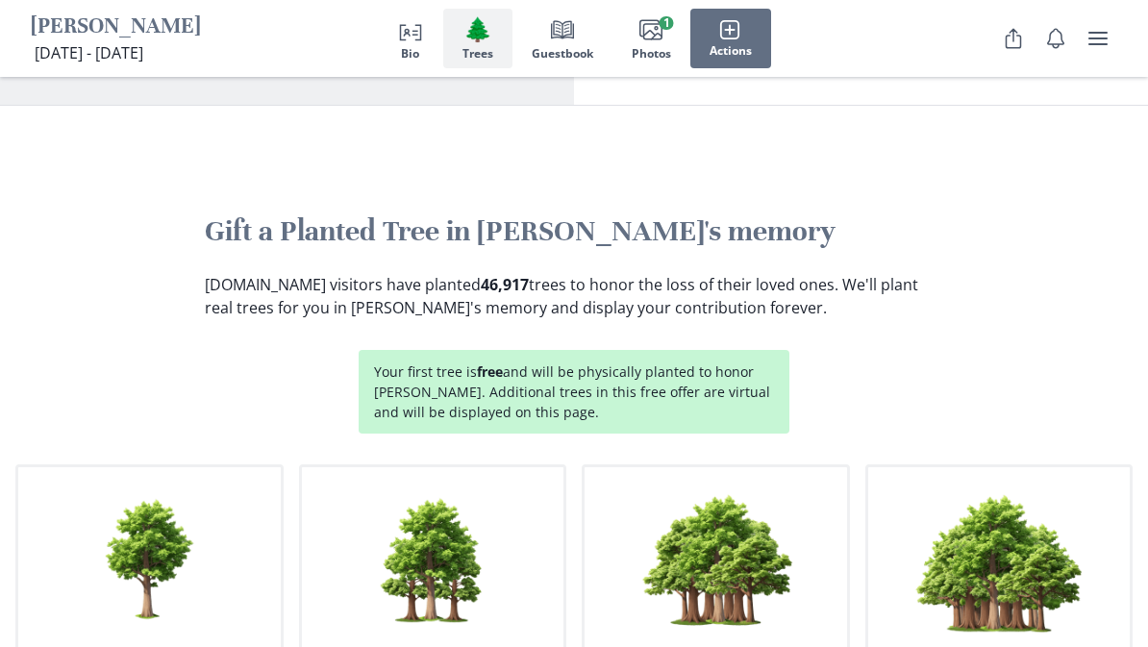
click at [731, 55] on span "Actions" at bounding box center [731, 50] width 42 height 13
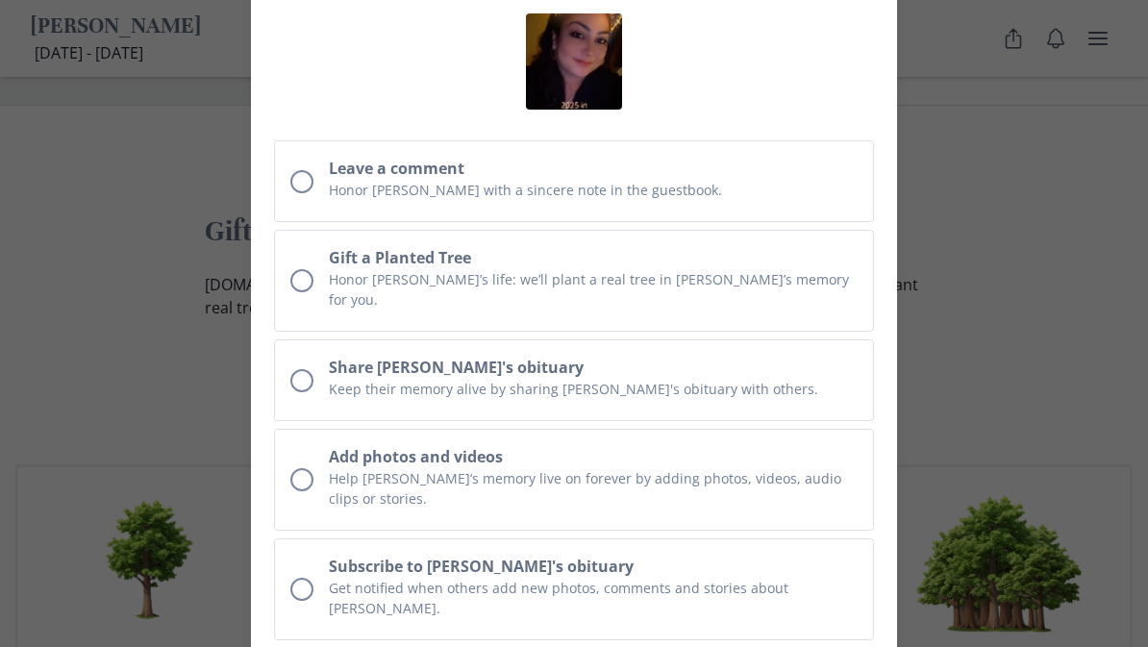
scroll to position [0, 0]
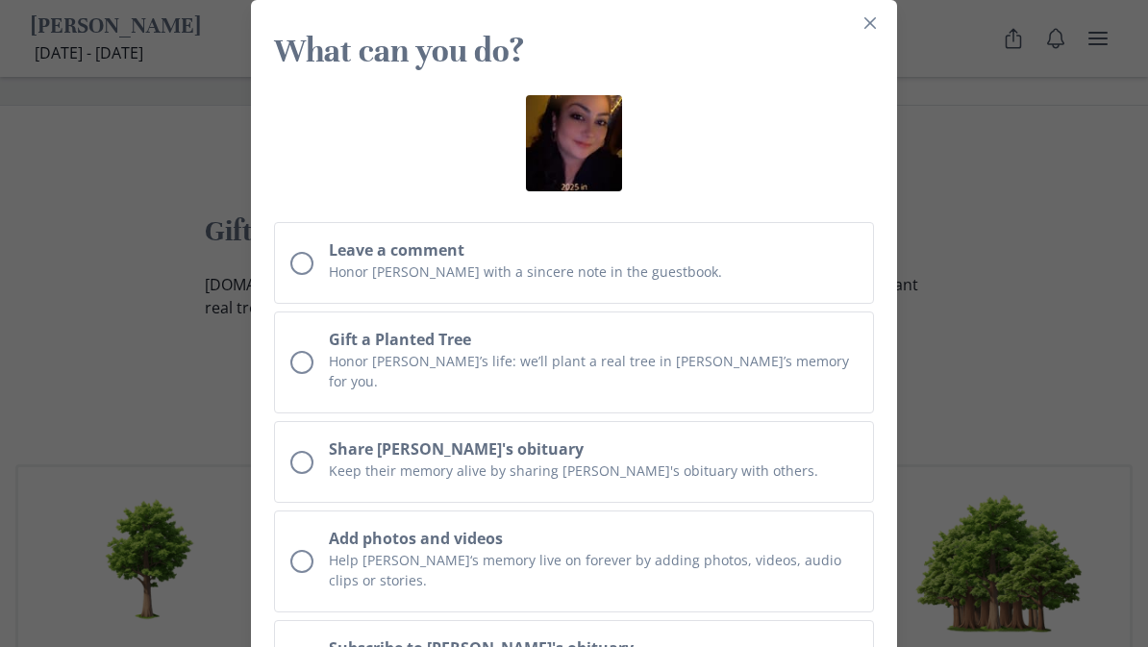
click at [872, 26] on icon "Close" at bounding box center [870, 23] width 12 height 12
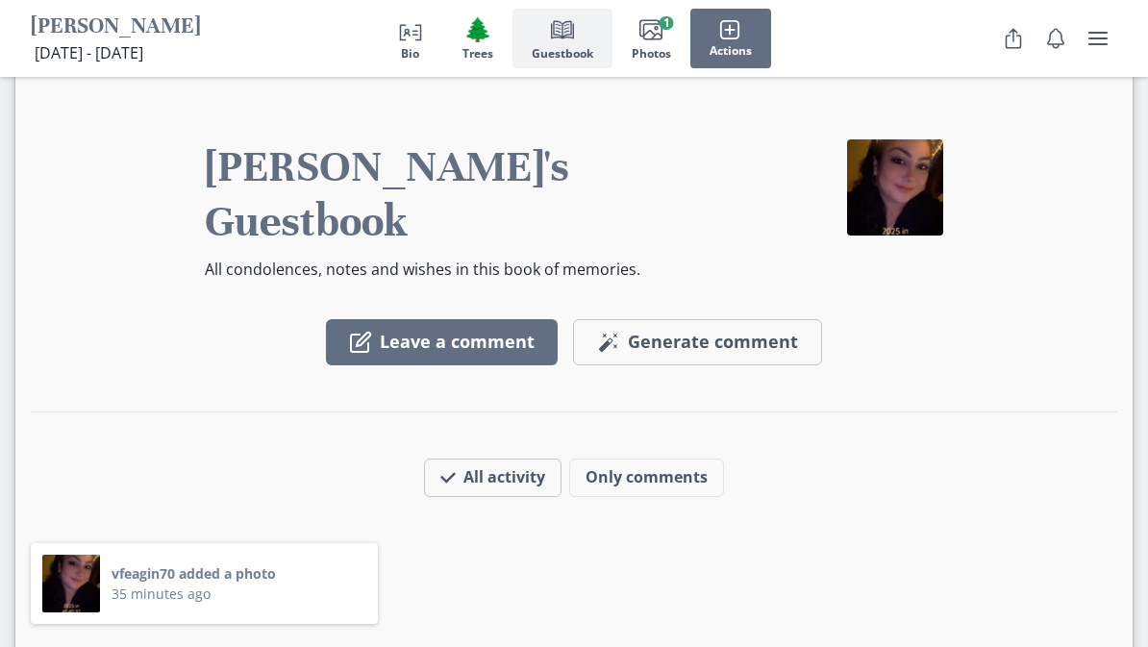
scroll to position [2876, 0]
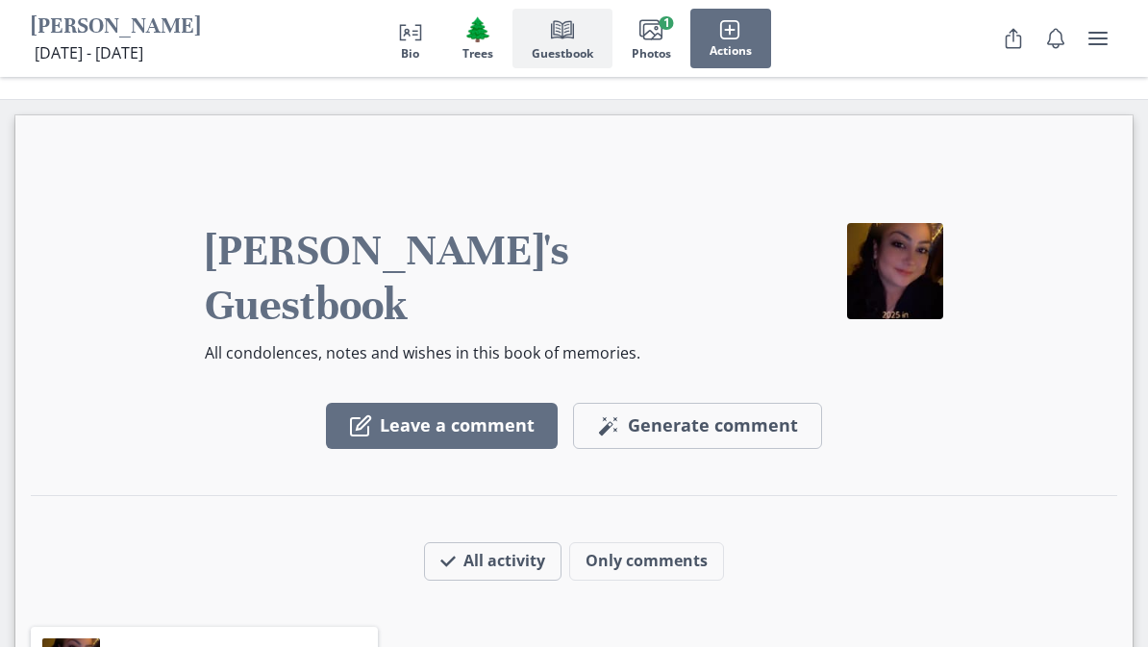
click at [765, 415] on span "Generate comment" at bounding box center [713, 425] width 170 height 21
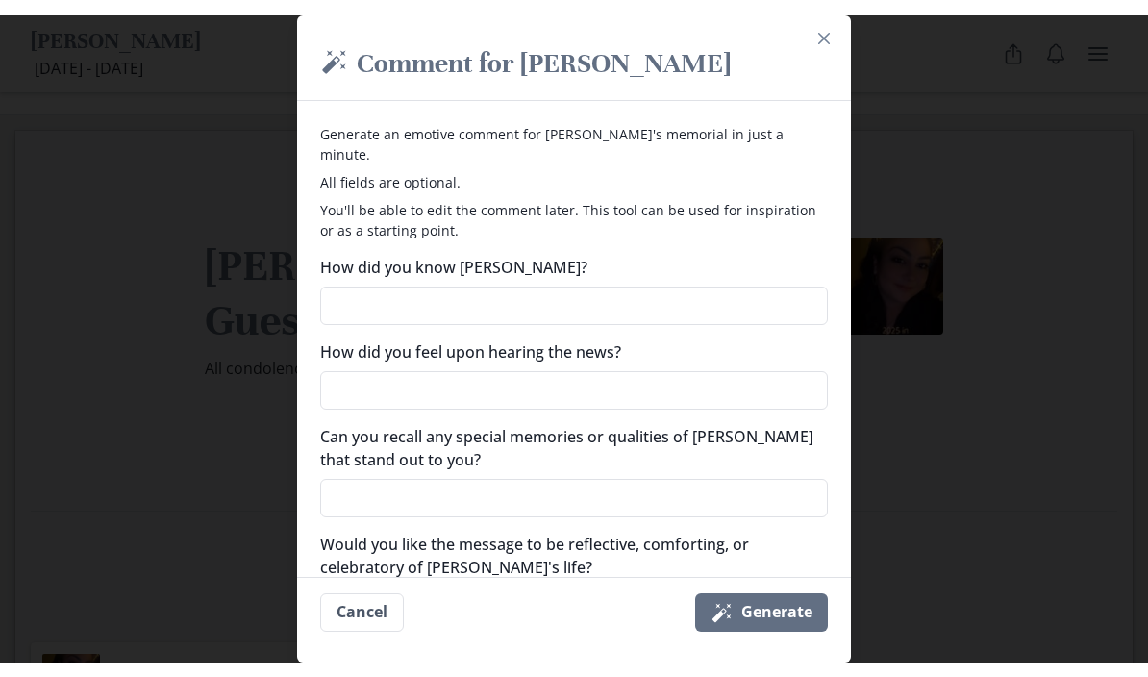
scroll to position [0, 0]
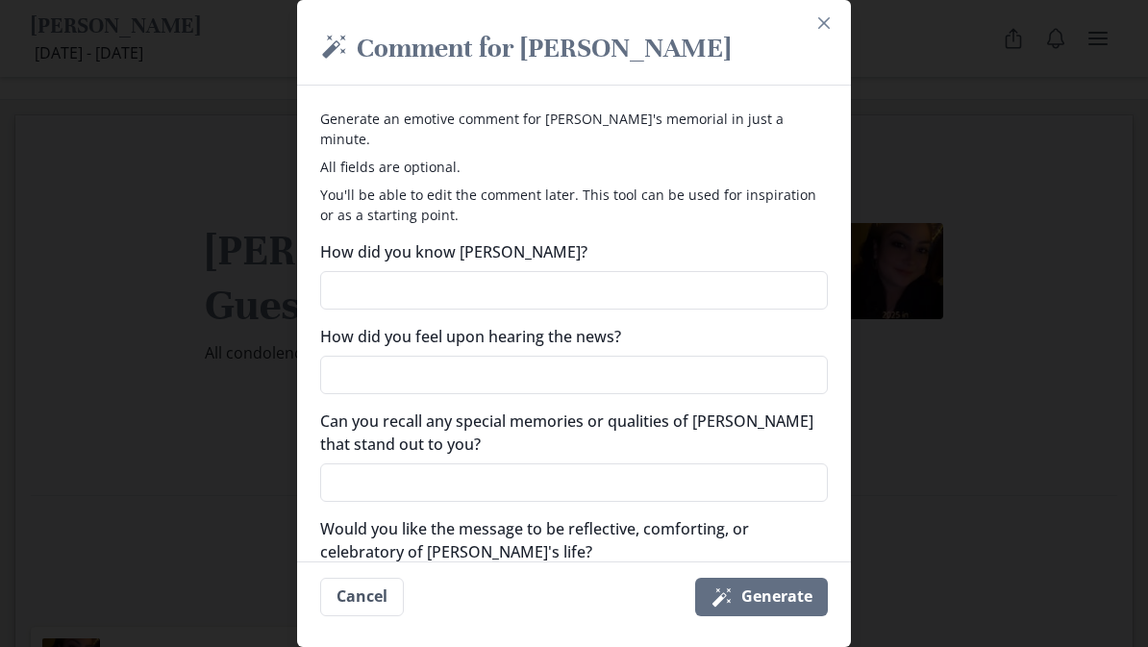
click at [667, 284] on textarea "How did you know [PERSON_NAME]?" at bounding box center [574, 290] width 508 height 38
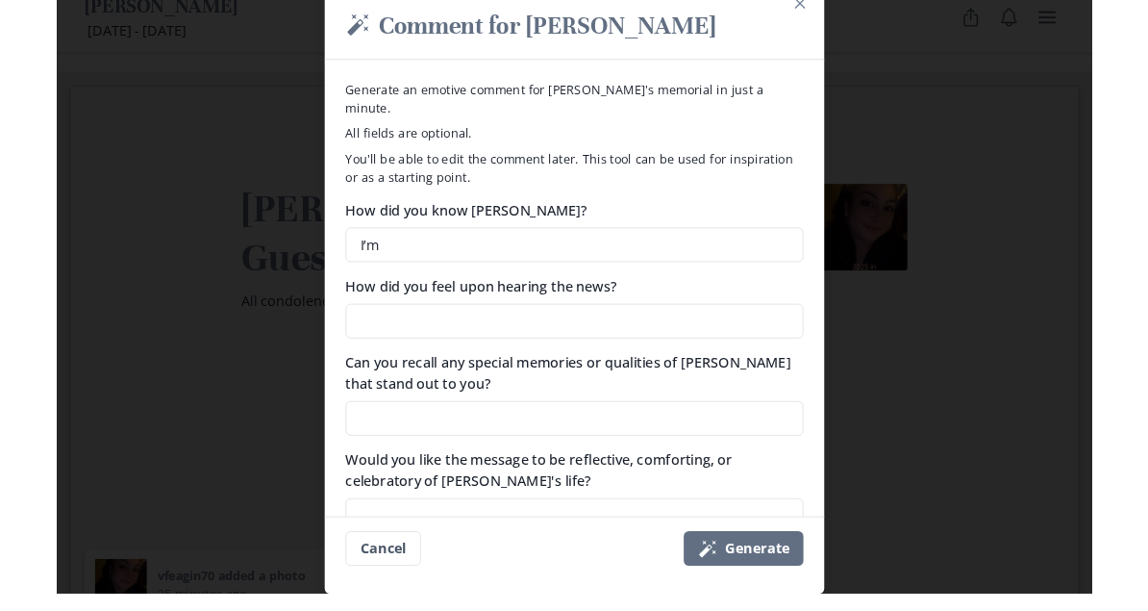
scroll to position [2895, 0]
